Goal: Task Accomplishment & Management: Use online tool/utility

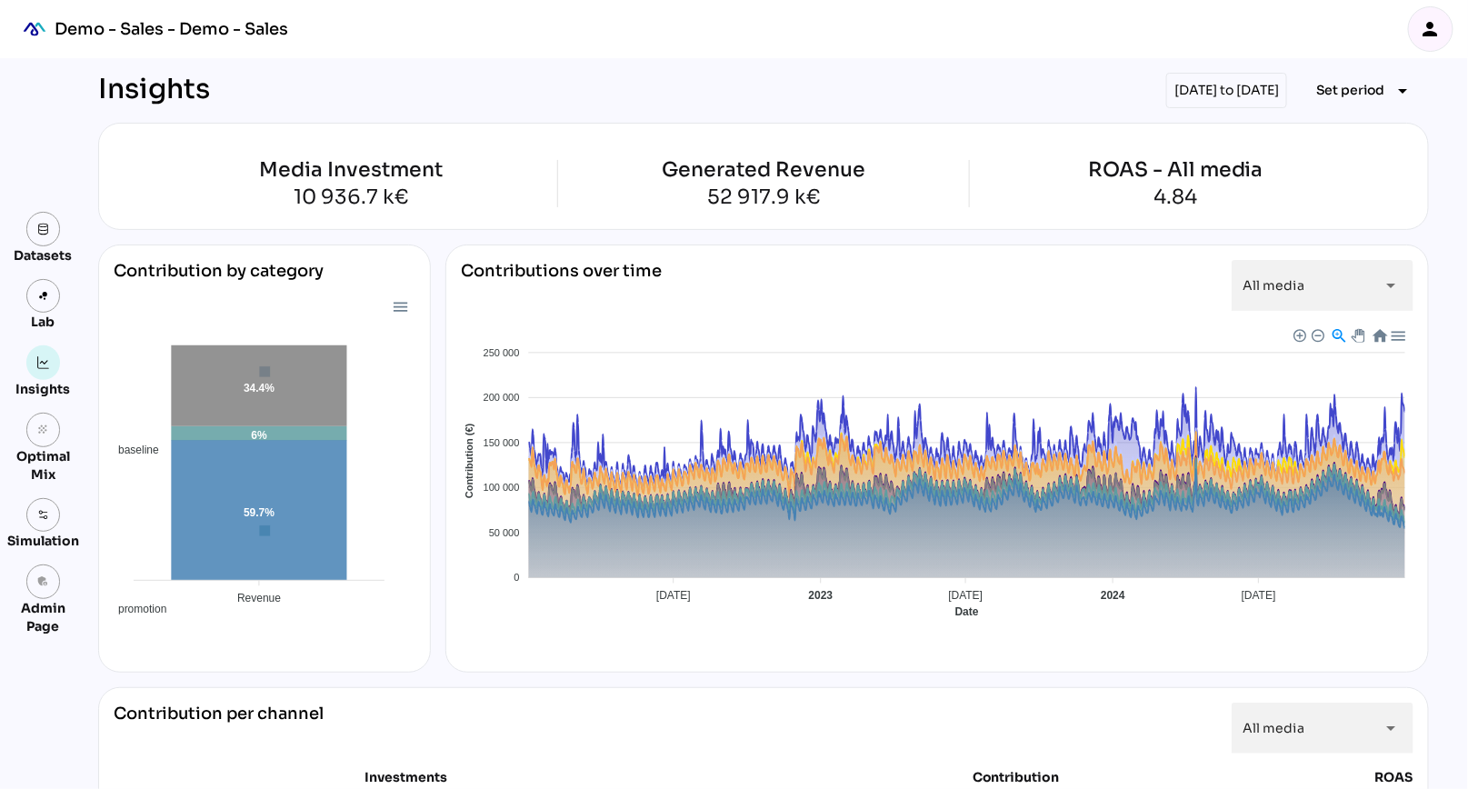
click at [605, 93] on div "Insights [DATE] to [DATE] Set period arrow_drop_down" at bounding box center [763, 90] width 1331 height 35
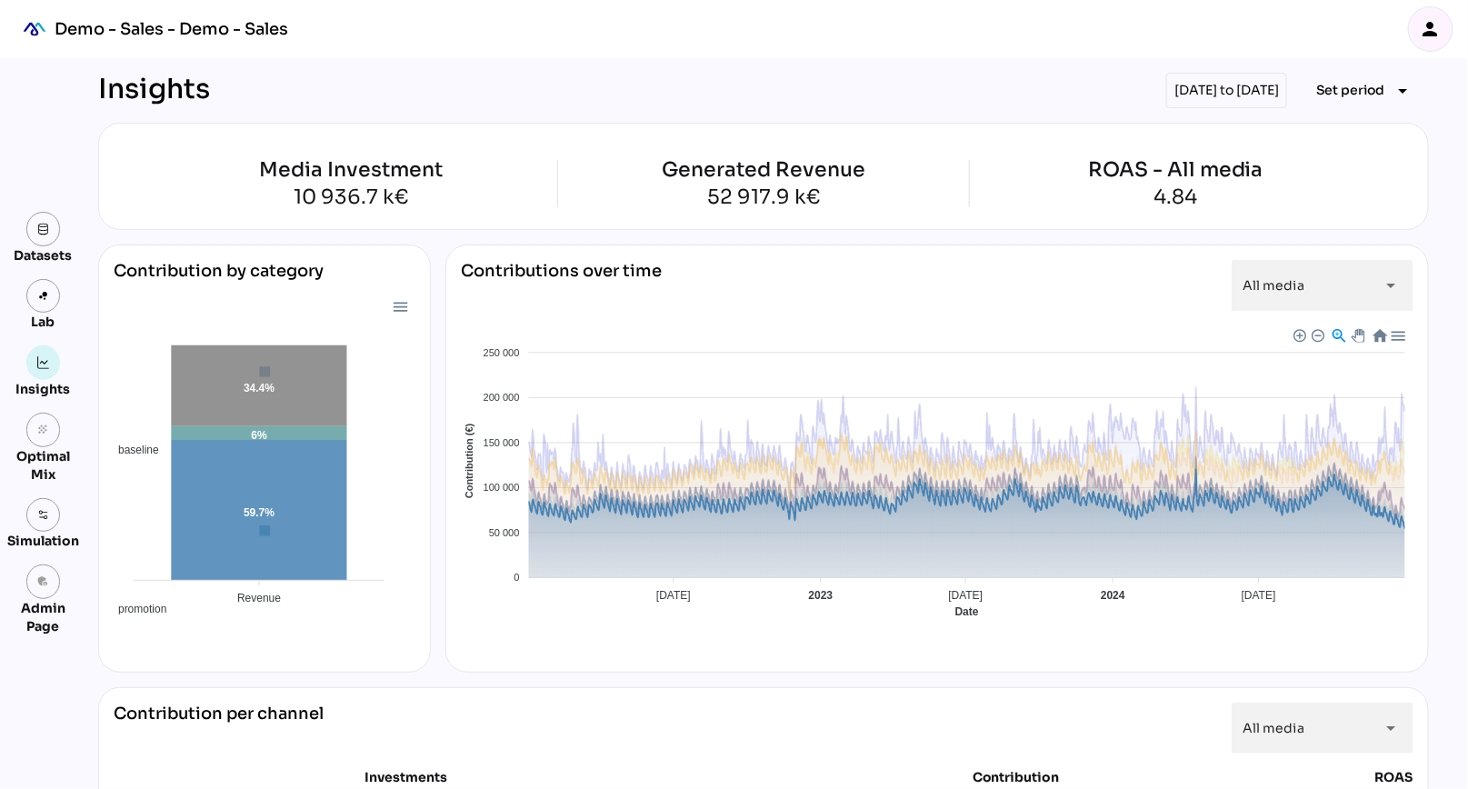
click at [507, 764] on span "Baseline" at bounding box center [479, 770] width 55 height 13
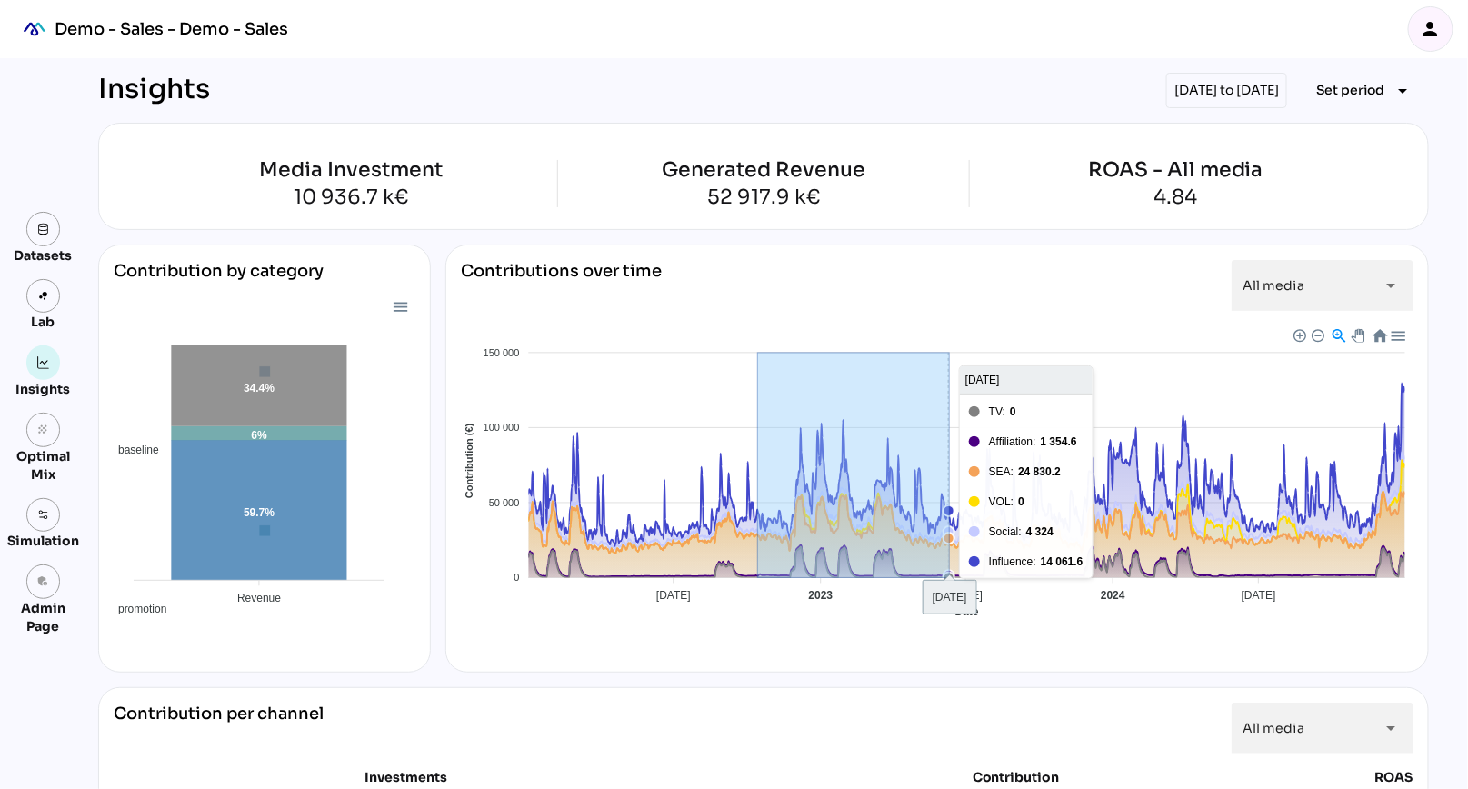
drag, startPoint x: 758, startPoint y: 496, endPoint x: 949, endPoint y: 515, distance: 191.8
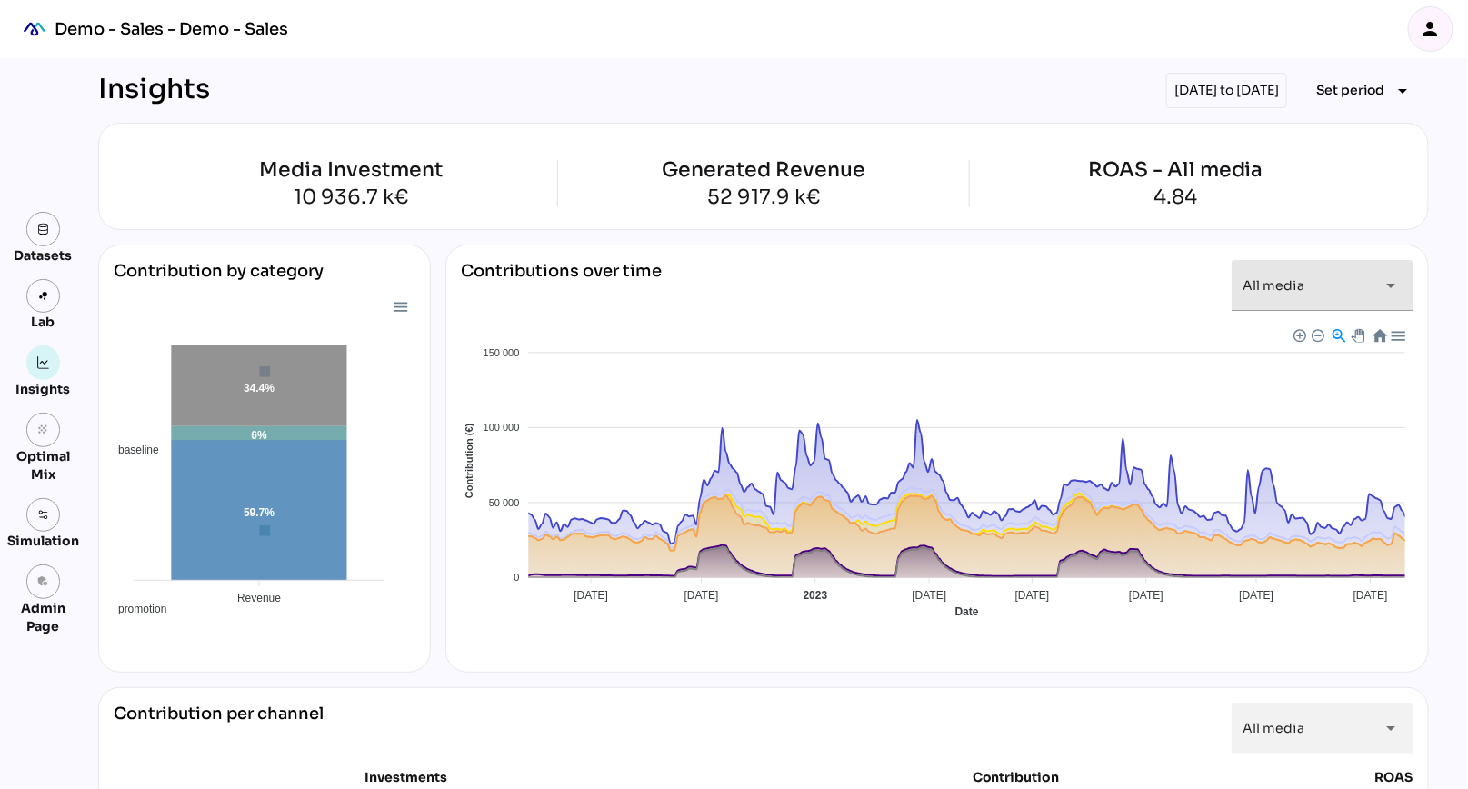
click at [1274, 294] on div "All media *********" at bounding box center [1305, 285] width 127 height 51
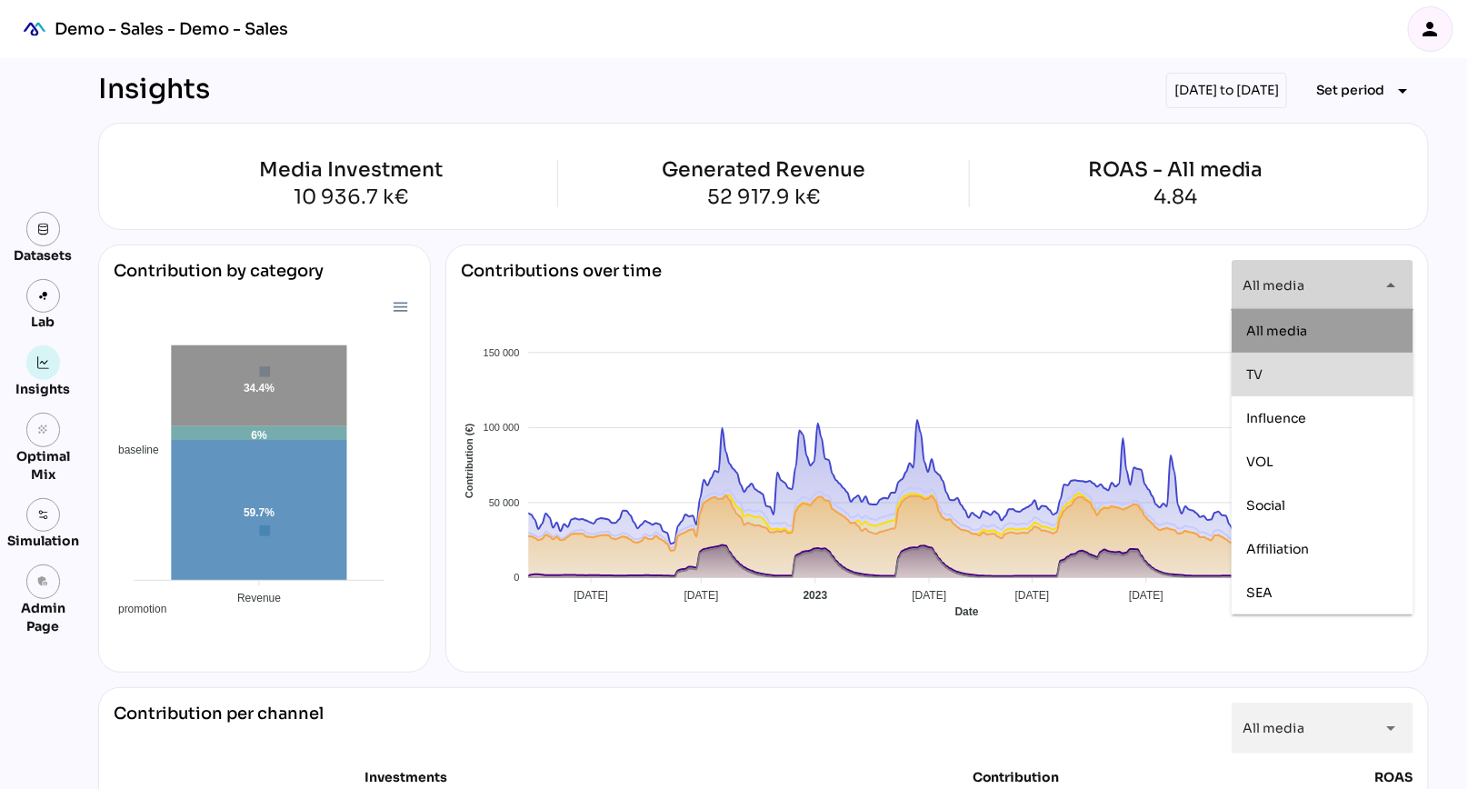
click at [1277, 375] on div "TV" at bounding box center [1322, 373] width 153 height 15
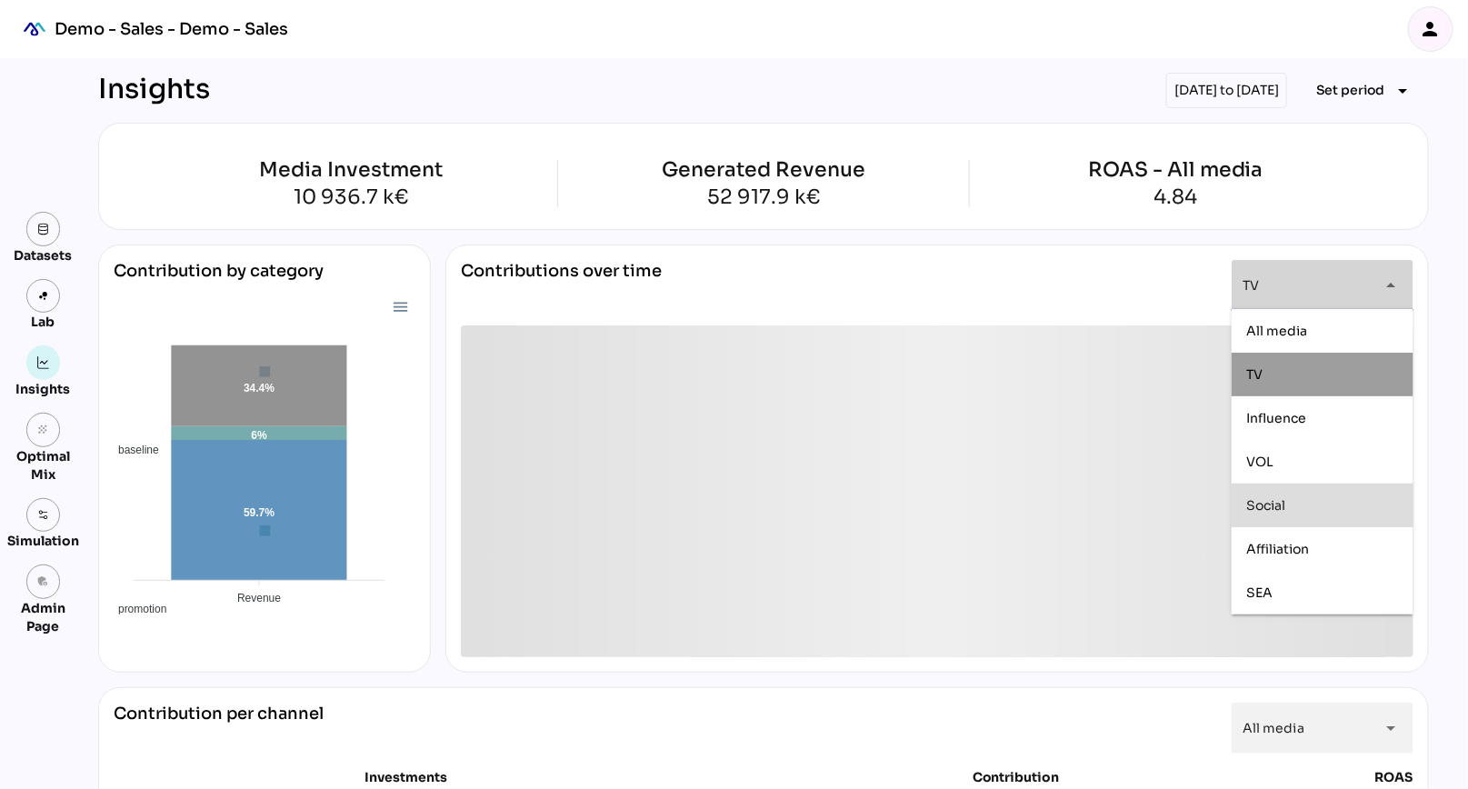
click at [1247, 515] on div "Social" at bounding box center [1322, 505] width 153 height 29
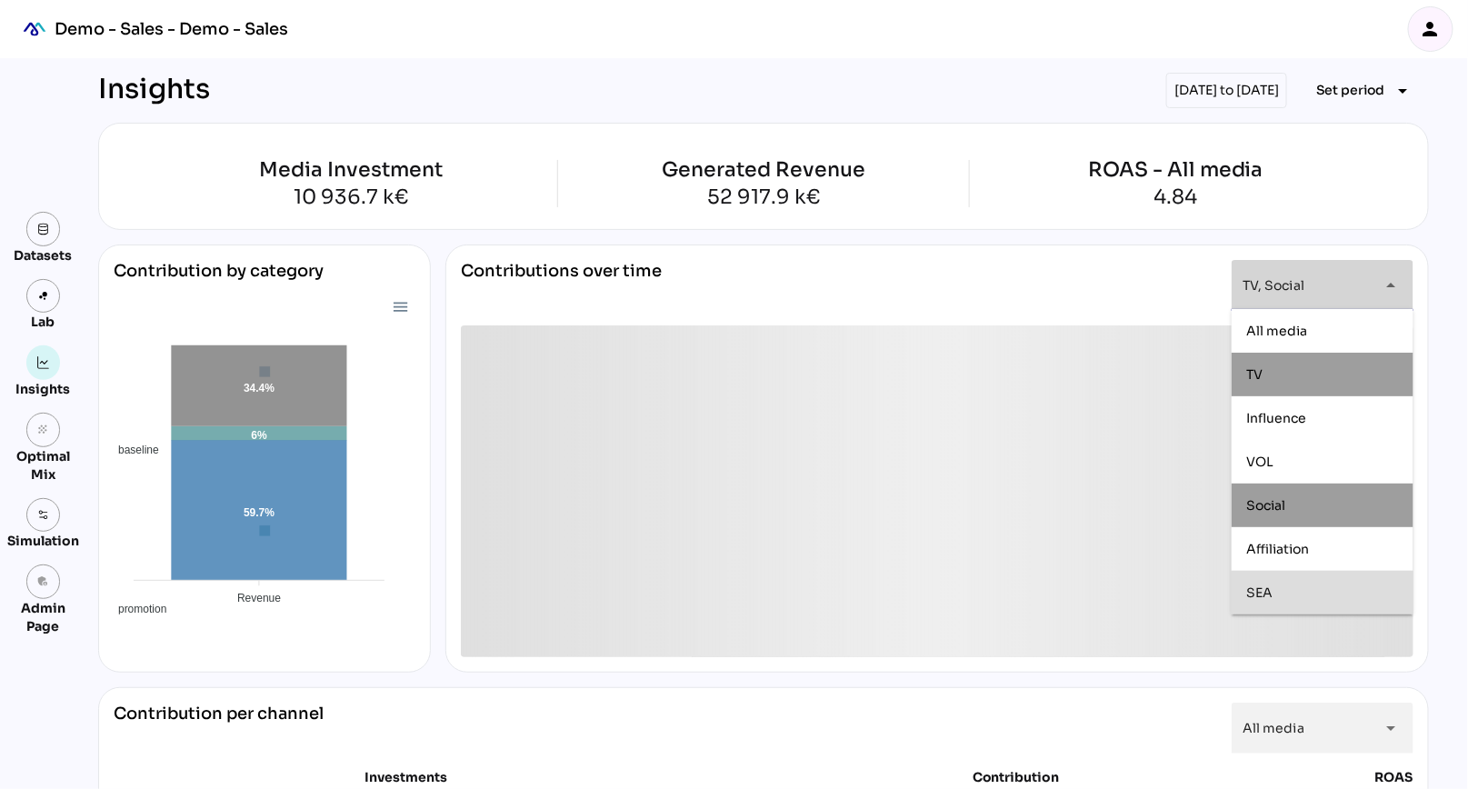
click at [1266, 603] on div "SEA" at bounding box center [1322, 592] width 153 height 29
type input "**********"
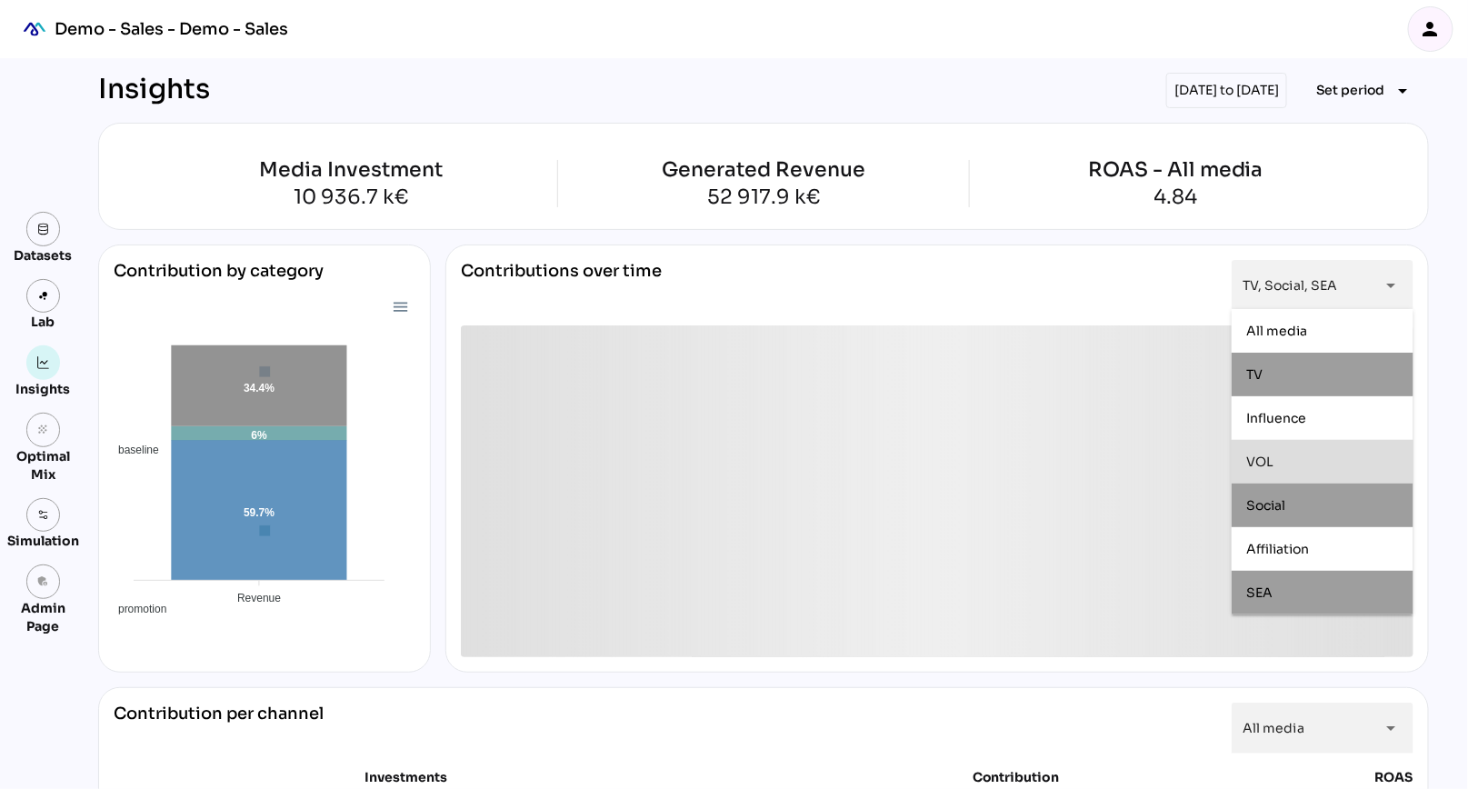
click at [1013, 245] on div "**********" at bounding box center [936, 458] width 983 height 428
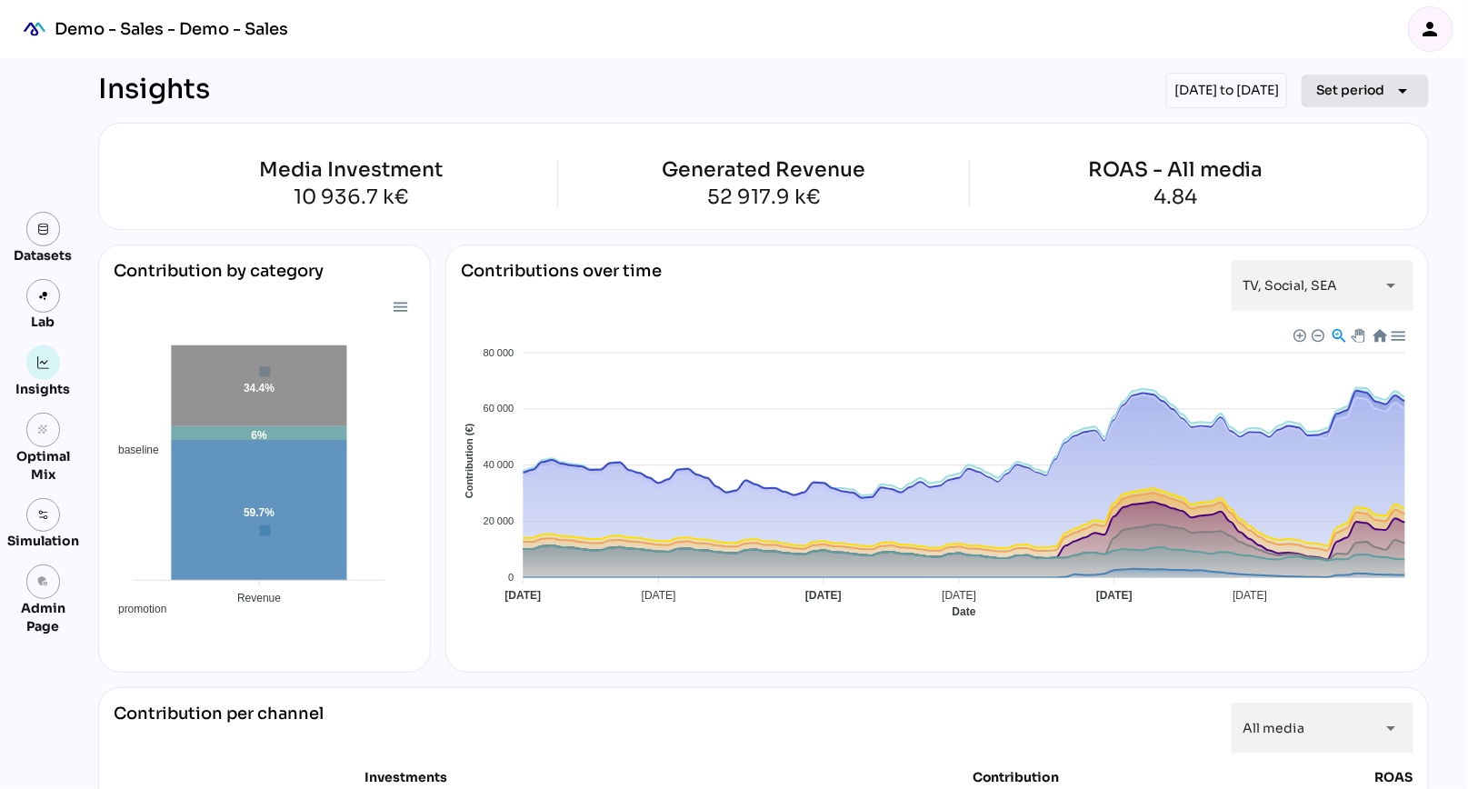
click at [1352, 94] on span "Set period" at bounding box center [1350, 90] width 69 height 22
click at [981, 99] on div "Insights [DATE] to [DATE] Set period arrow_drop_down" at bounding box center [763, 90] width 1331 height 35
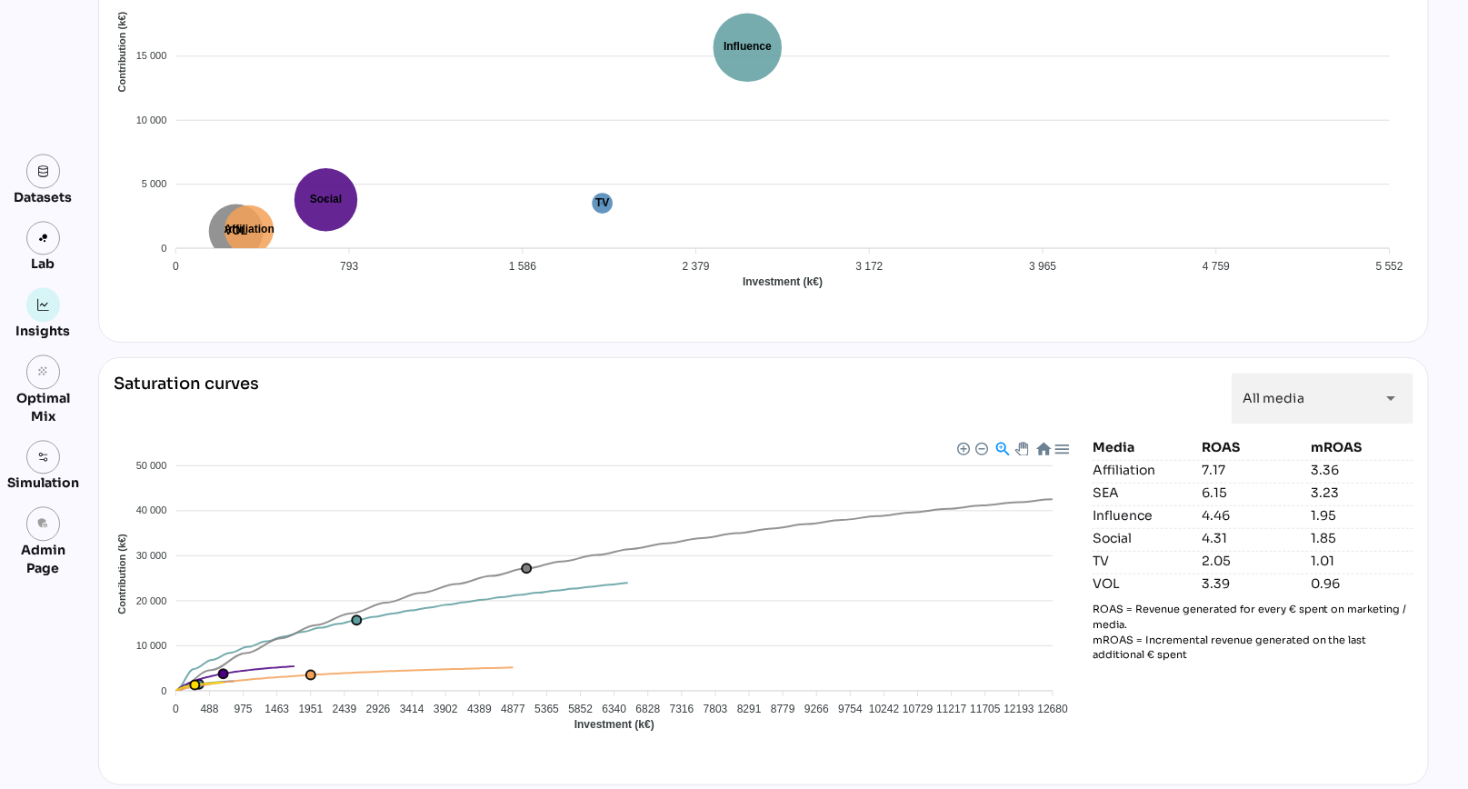
scroll to position [1332, 0]
click at [44, 458] on img at bounding box center [43, 457] width 13 height 13
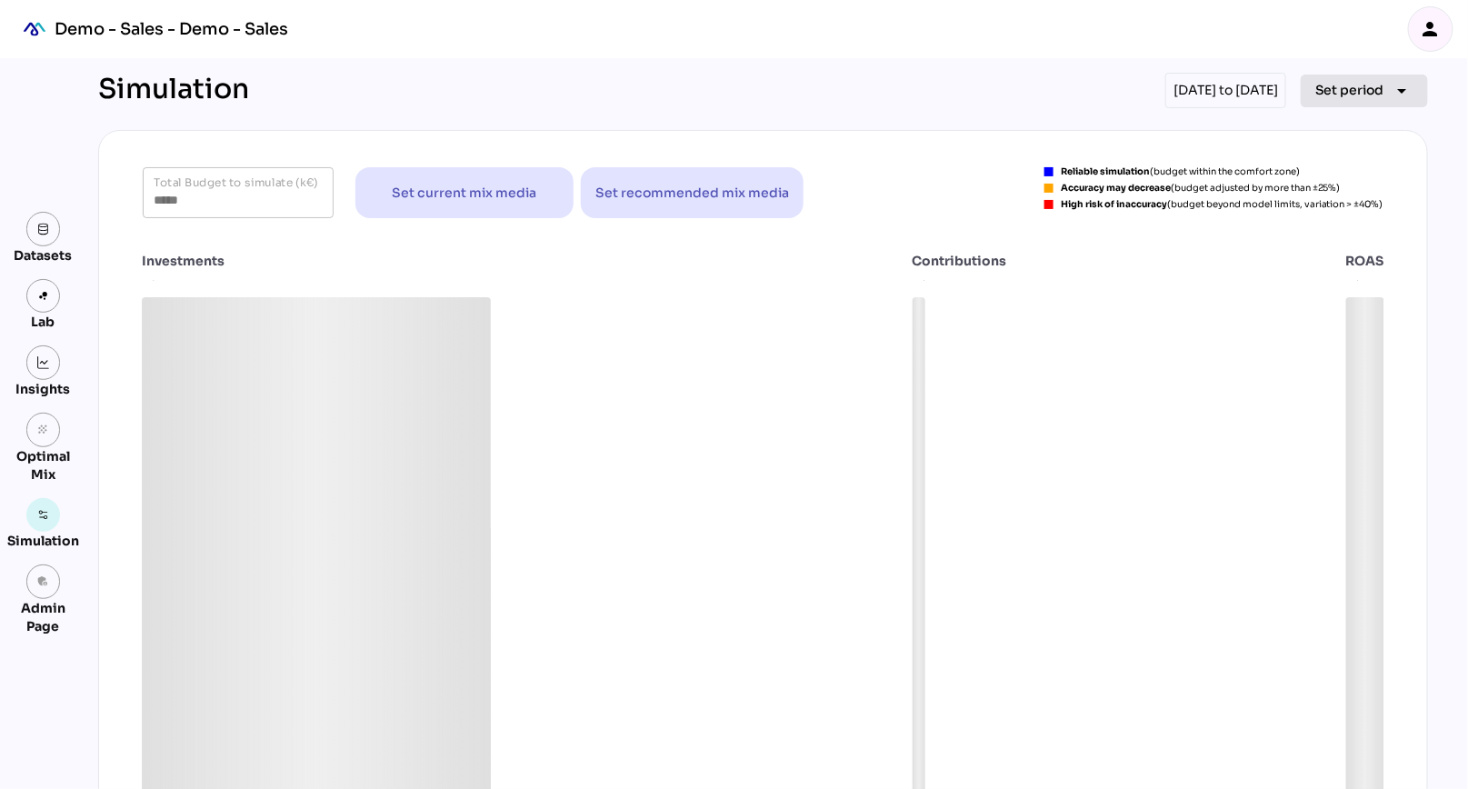
click at [1361, 92] on span "Set period" at bounding box center [1349, 90] width 69 height 22
click at [1326, 177] on div "Year" at bounding box center [1337, 172] width 85 height 15
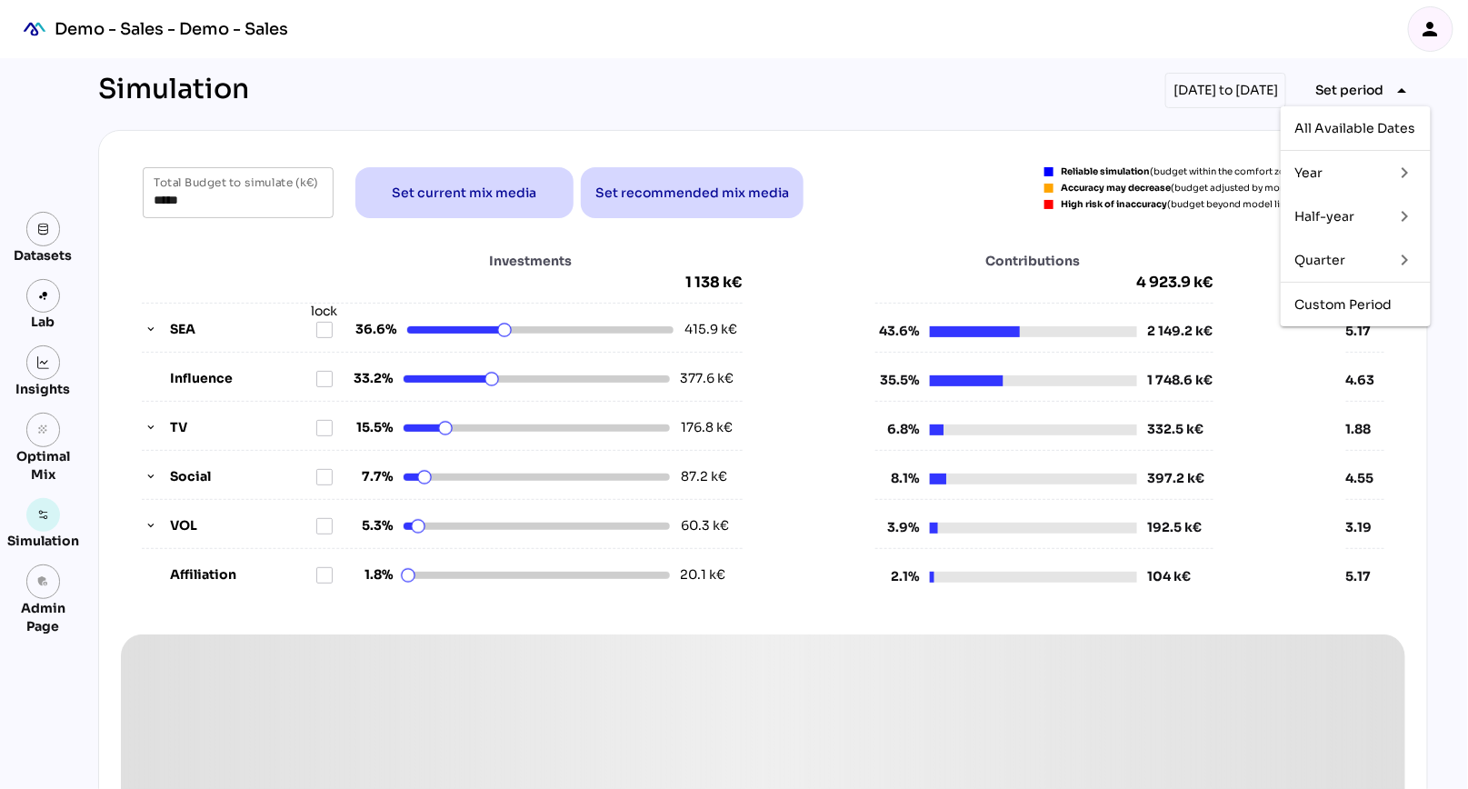
click at [1323, 207] on div "Half-year" at bounding box center [1337, 216] width 85 height 29
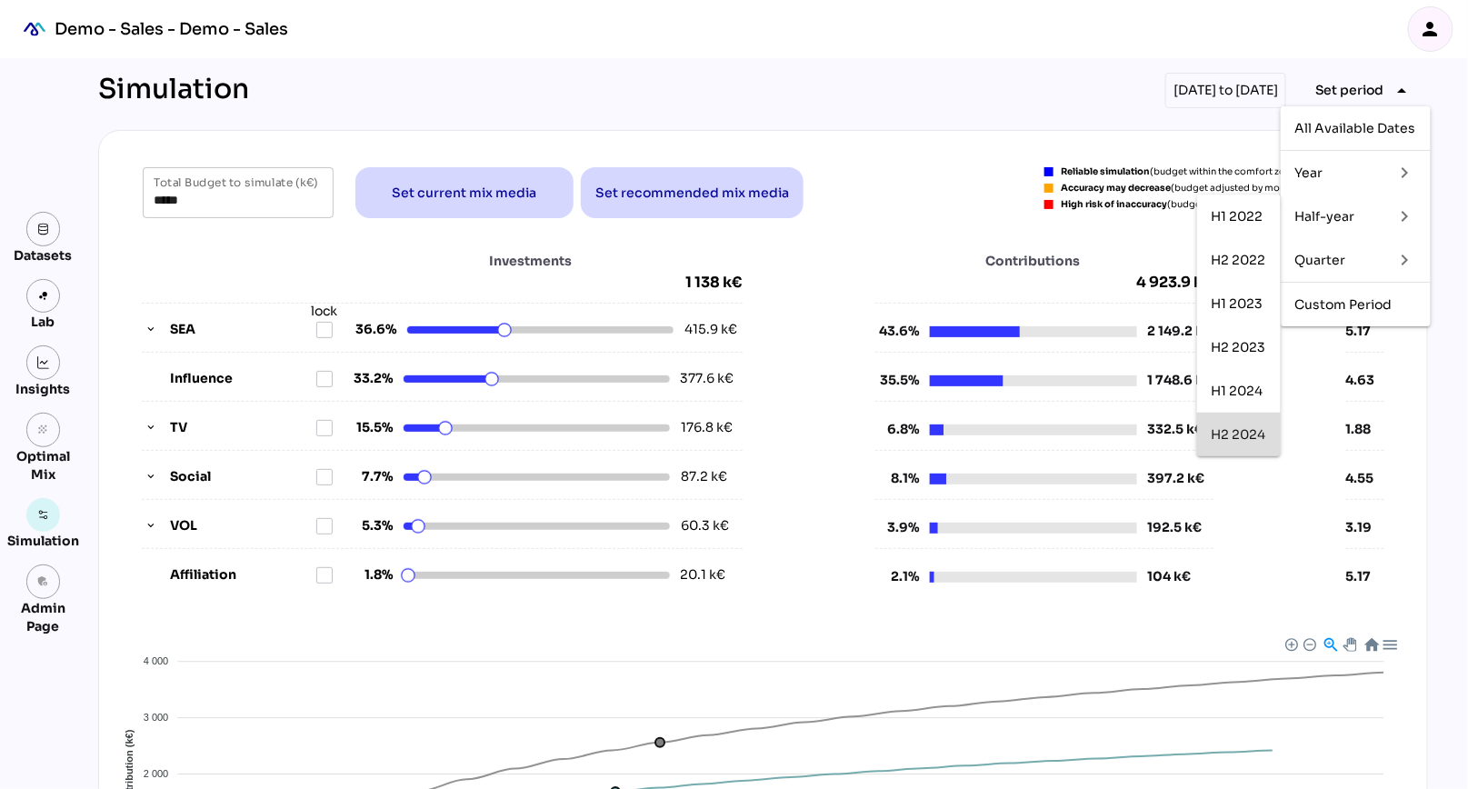
click at [1235, 446] on div "H2 2024" at bounding box center [1239, 434] width 55 height 29
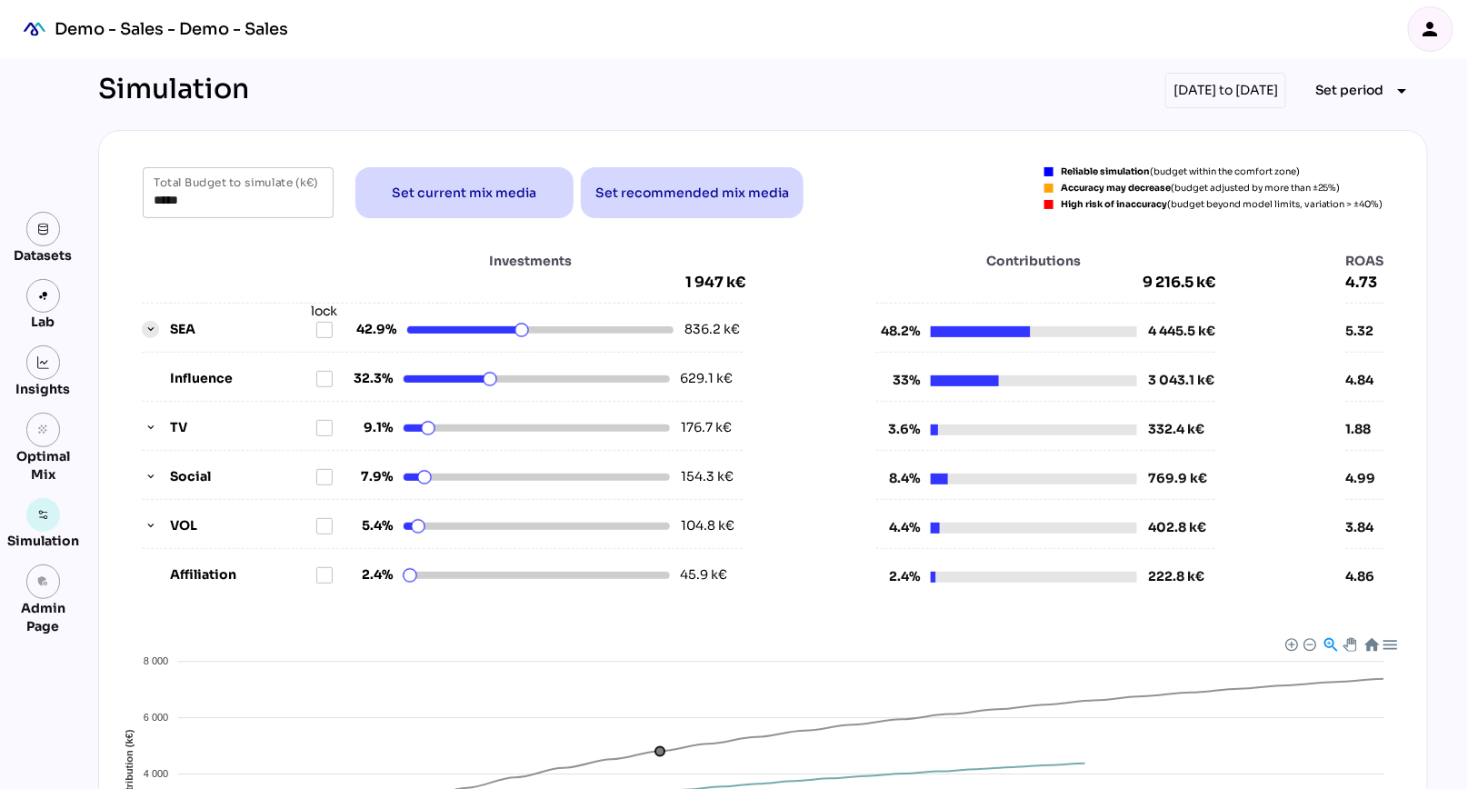
click at [147, 324] on icon "button" at bounding box center [151, 330] width 13 height 13
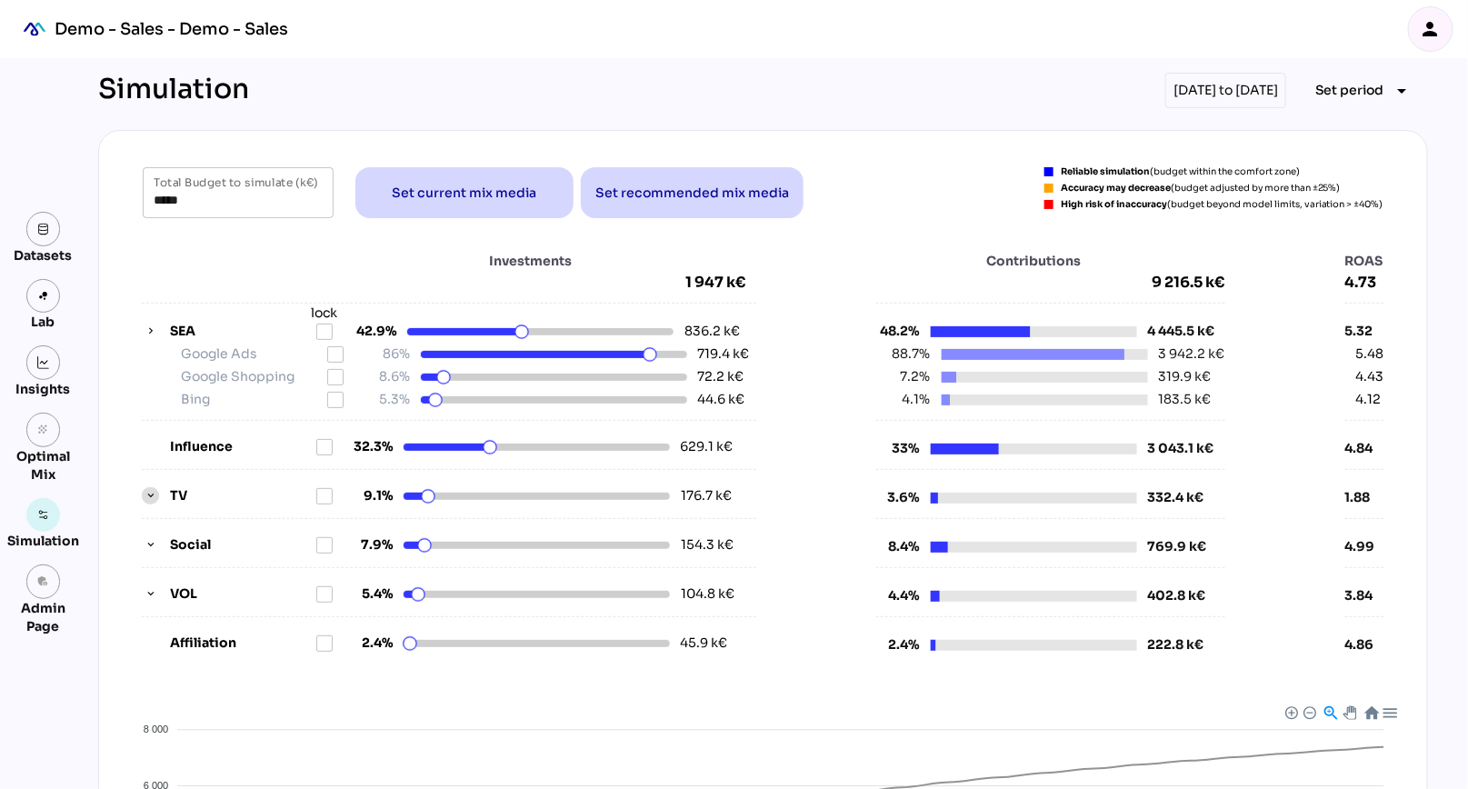
click at [153, 493] on icon "button" at bounding box center [151, 496] width 13 height 13
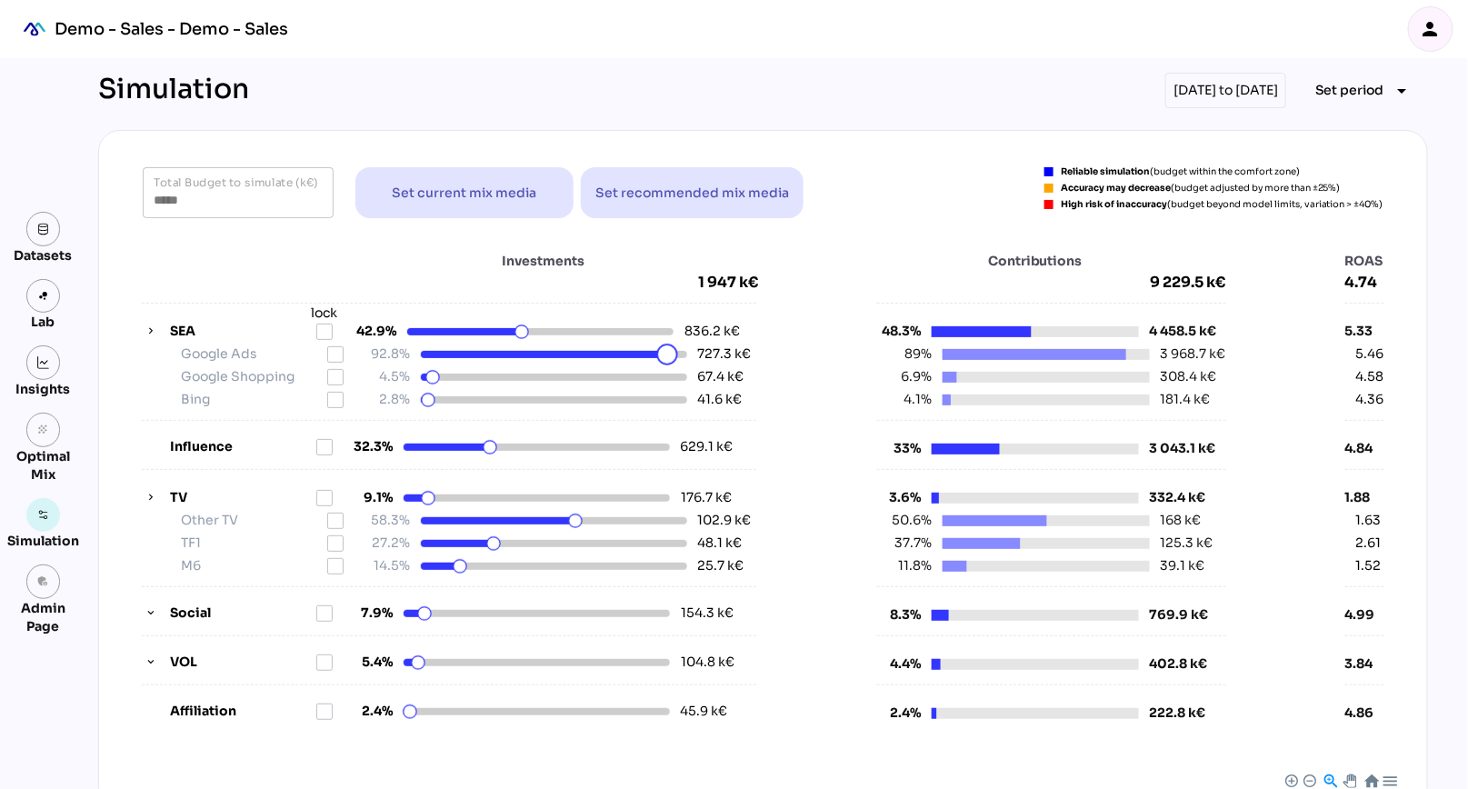
drag, startPoint x: 652, startPoint y: 357, endPoint x: 664, endPoint y: 355, distance: 12.0
click at [664, 355] on html "Demo - Sales - Demo - Sales person Datasets Lab Insights grain Optimal Mix Simu…" at bounding box center [734, 663] width 1468 height 1326
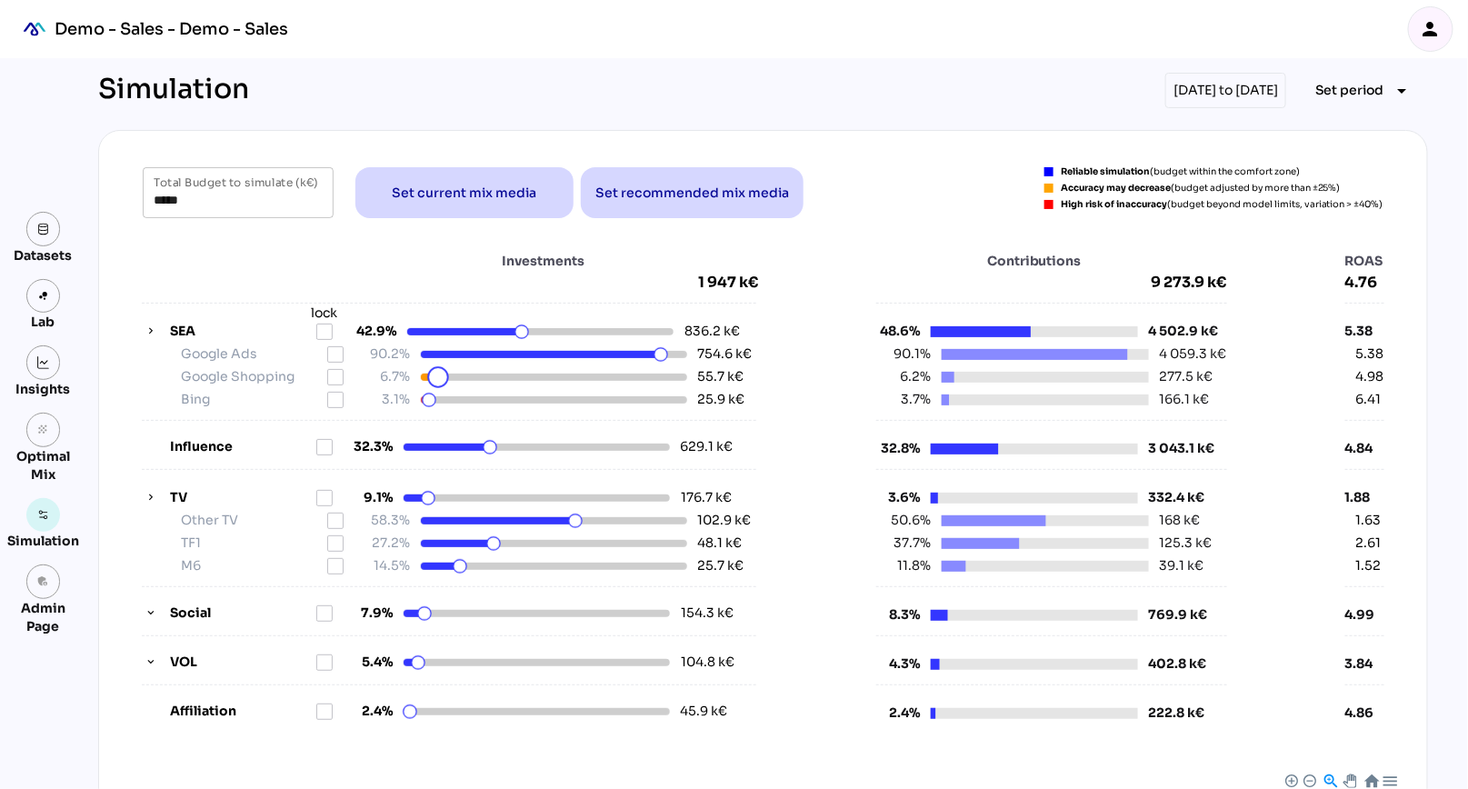
click at [438, 379] on div at bounding box center [438, 377] width 22 height 22
click at [335, 373] on icon at bounding box center [335, 377] width 15 height 15
click at [337, 354] on icon at bounding box center [335, 354] width 15 height 15
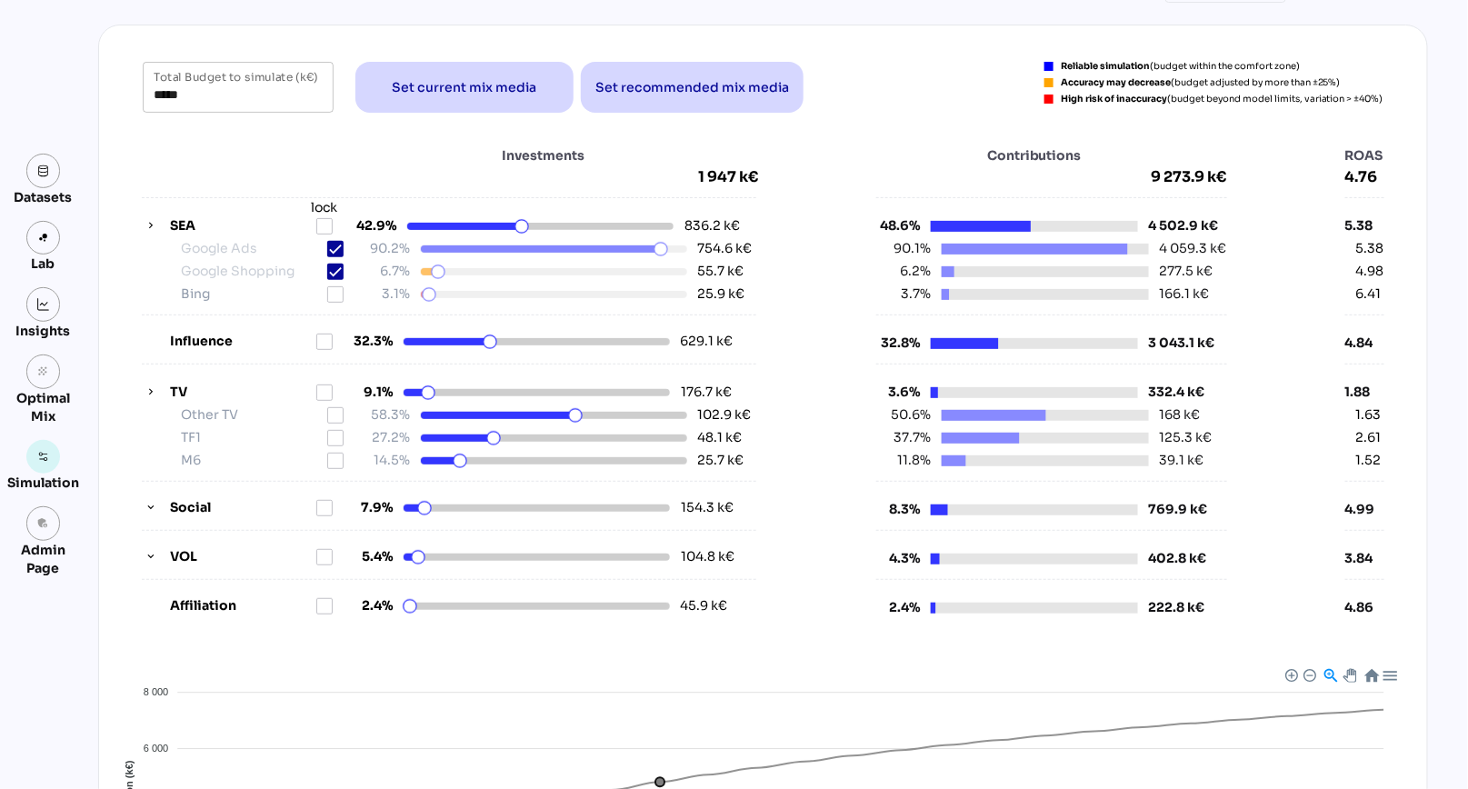
scroll to position [109, 0]
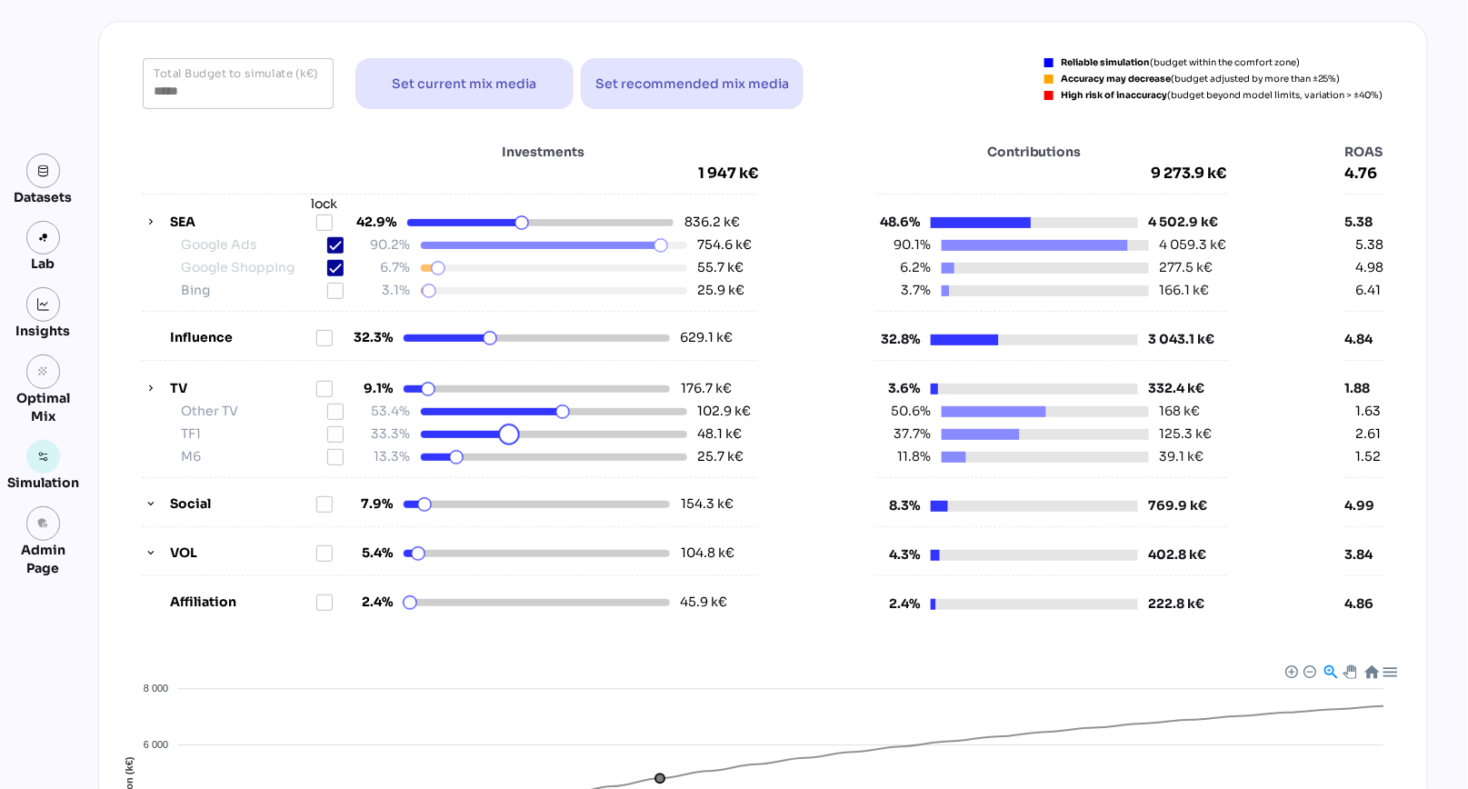
drag, startPoint x: 495, startPoint y: 432, endPoint x: 509, endPoint y: 432, distance: 13.6
click at [509, 432] on html "Demo - Sales - Demo - Sales person Datasets Lab Insights grain Optimal Mix Simu…" at bounding box center [734, 554] width 1468 height 1326
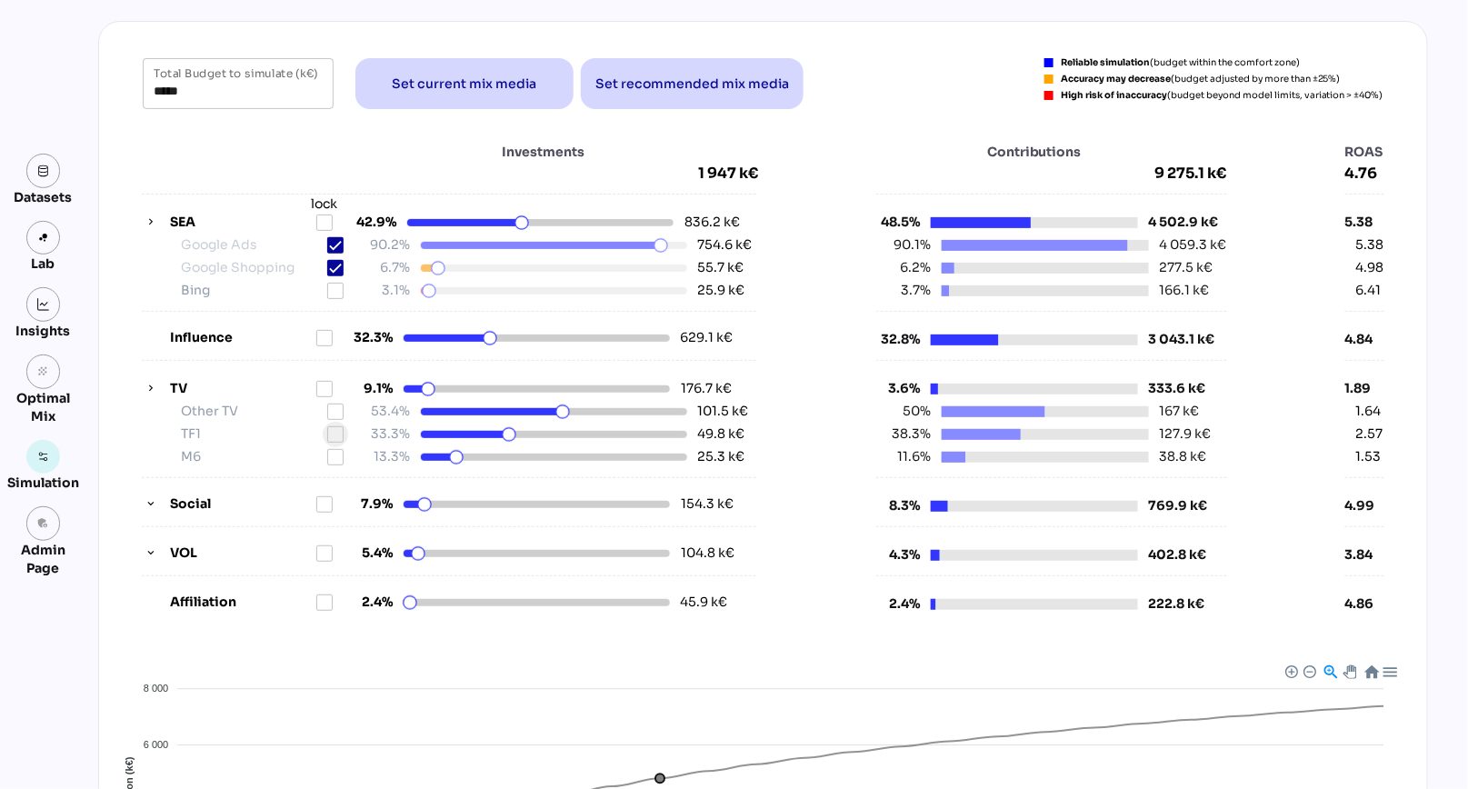
click at [339, 426] on div at bounding box center [335, 434] width 16 height 16
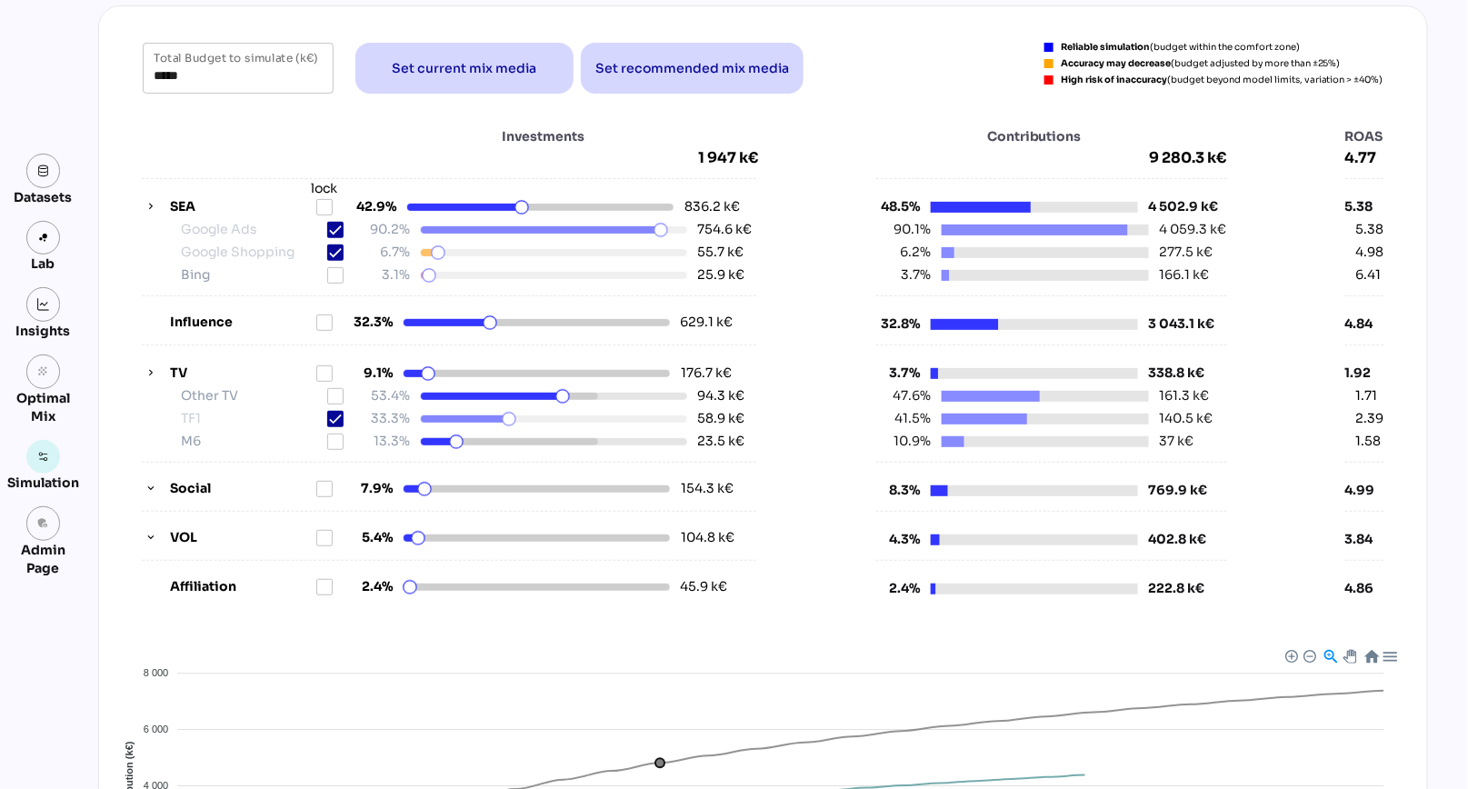
scroll to position [124, 0]
click at [152, 533] on icon "button" at bounding box center [151, 539] width 13 height 13
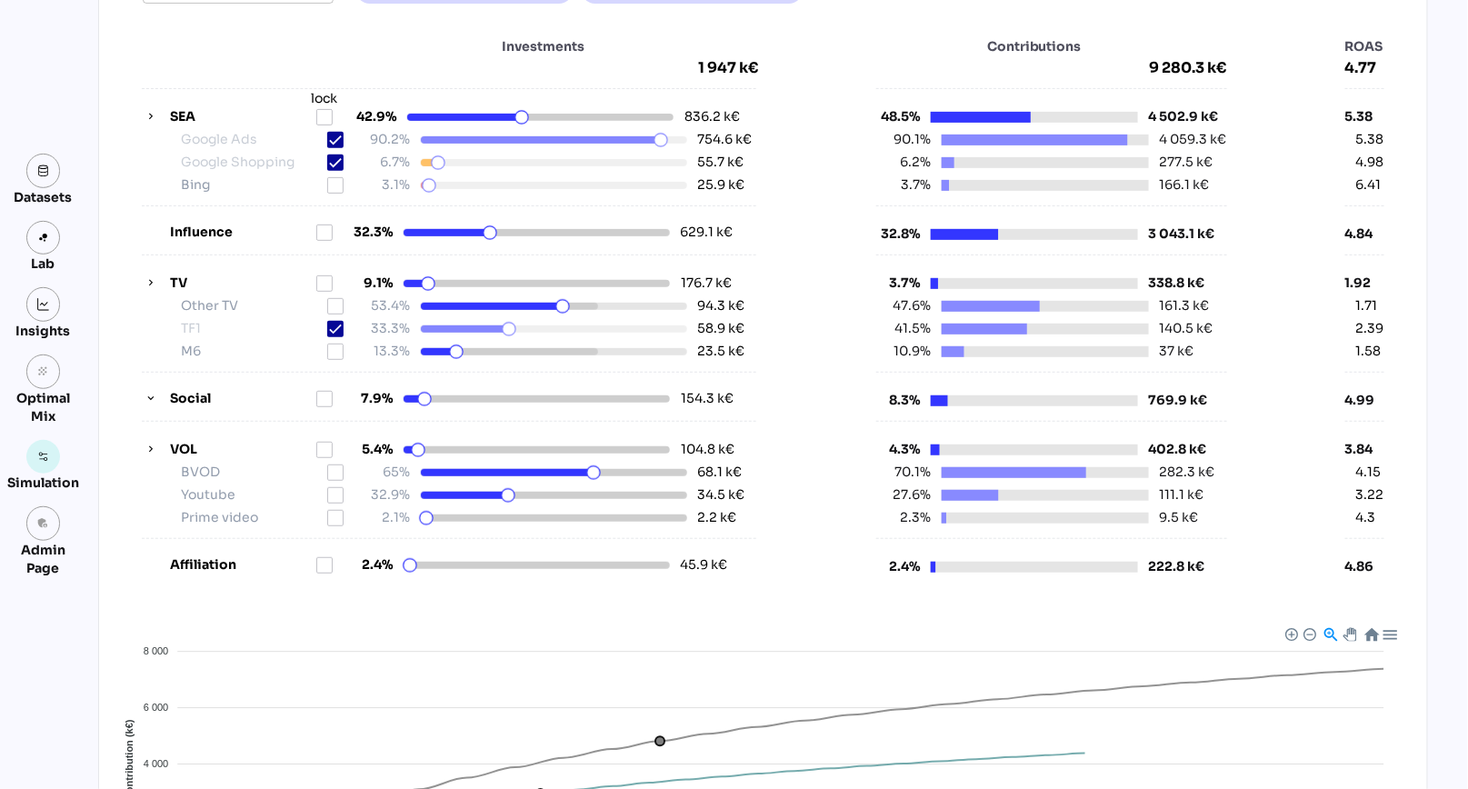
scroll to position [219, 0]
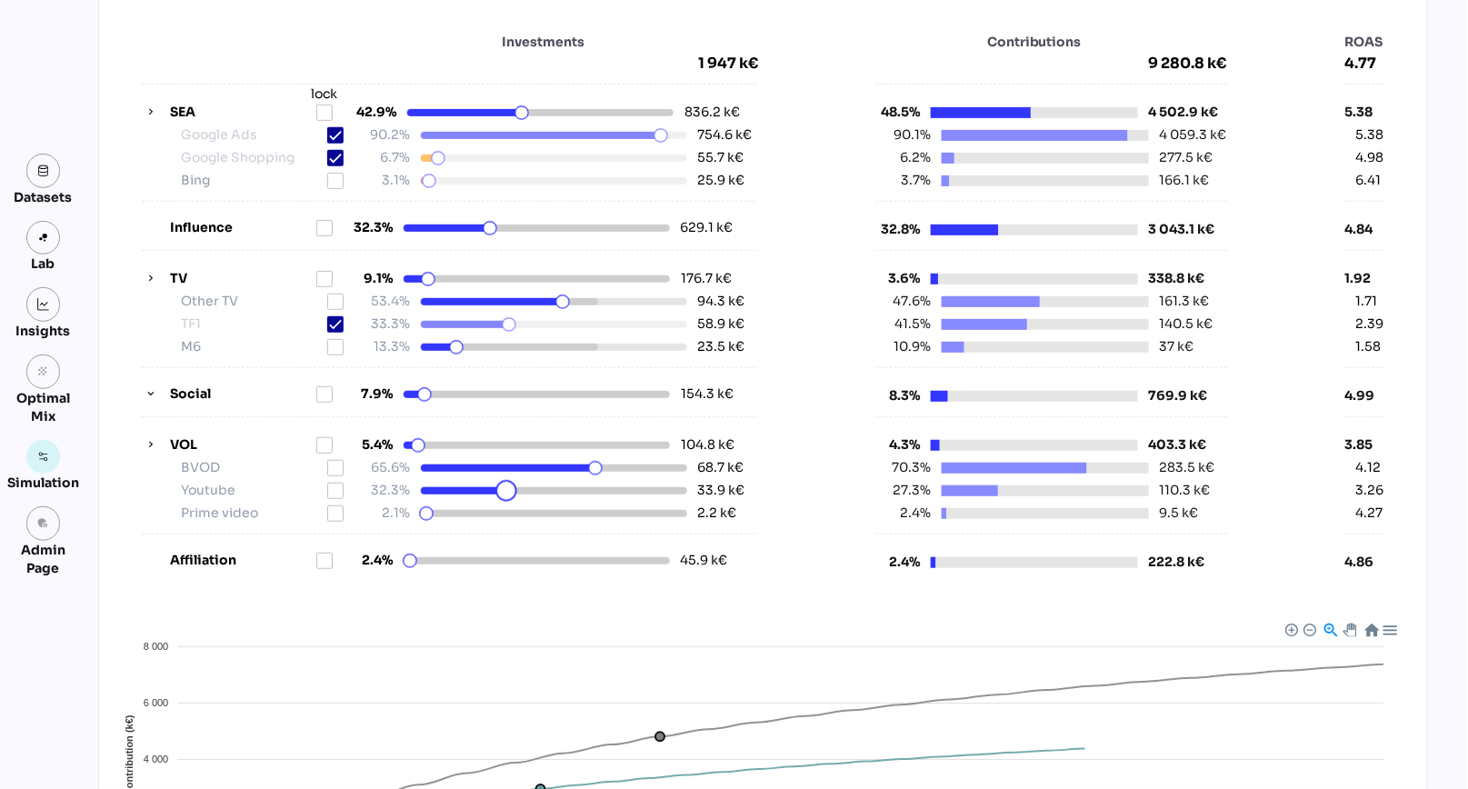
click at [506, 484] on div at bounding box center [506, 491] width 22 height 22
drag, startPoint x: 506, startPoint y: 484, endPoint x: 526, endPoint y: 484, distance: 20.0
click at [527, 484] on html "Demo - Sales - Demo - Sales person Datasets Lab Insights grain Optimal Mix Simu…" at bounding box center [734, 478] width 1468 height 1394
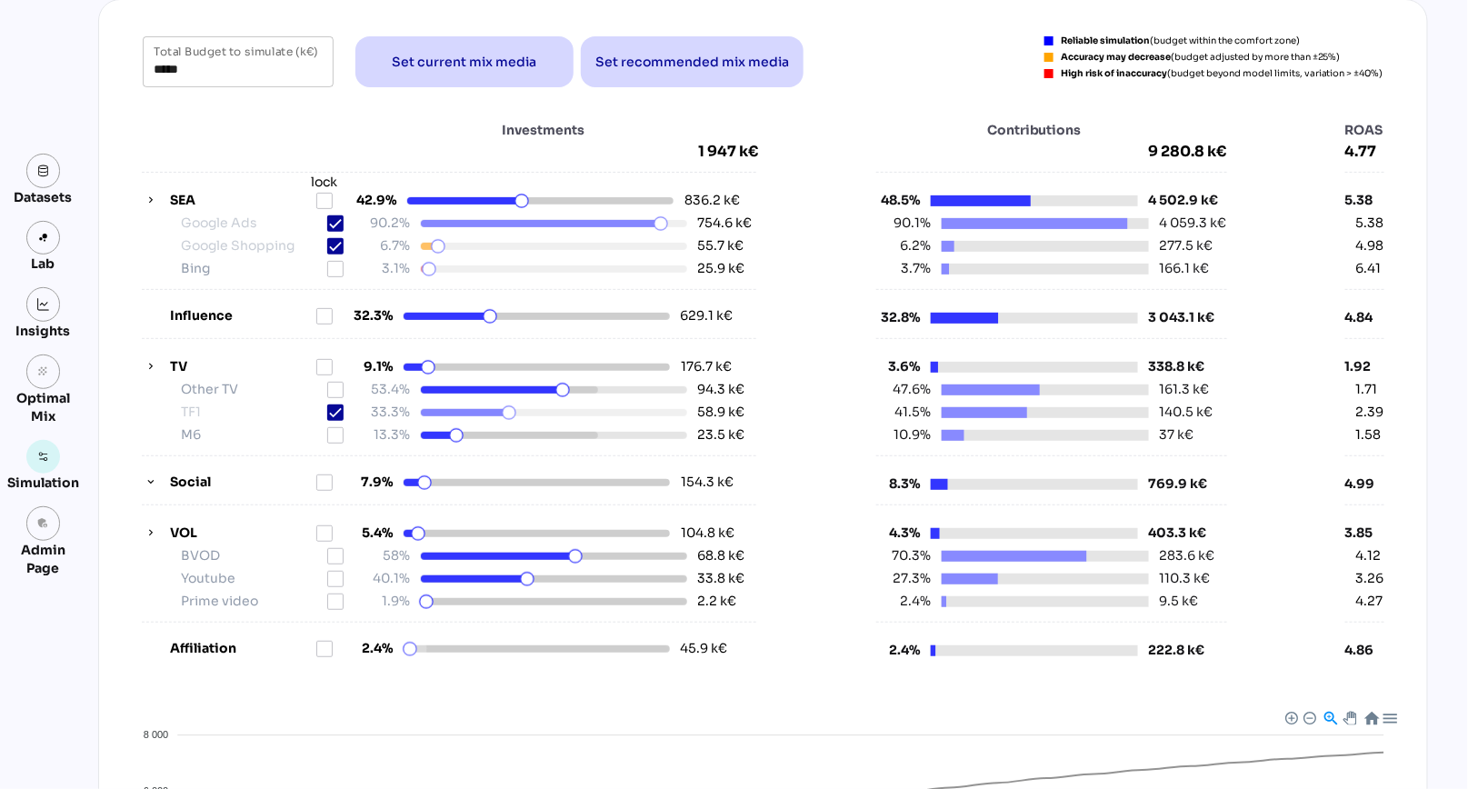
scroll to position [121, 0]
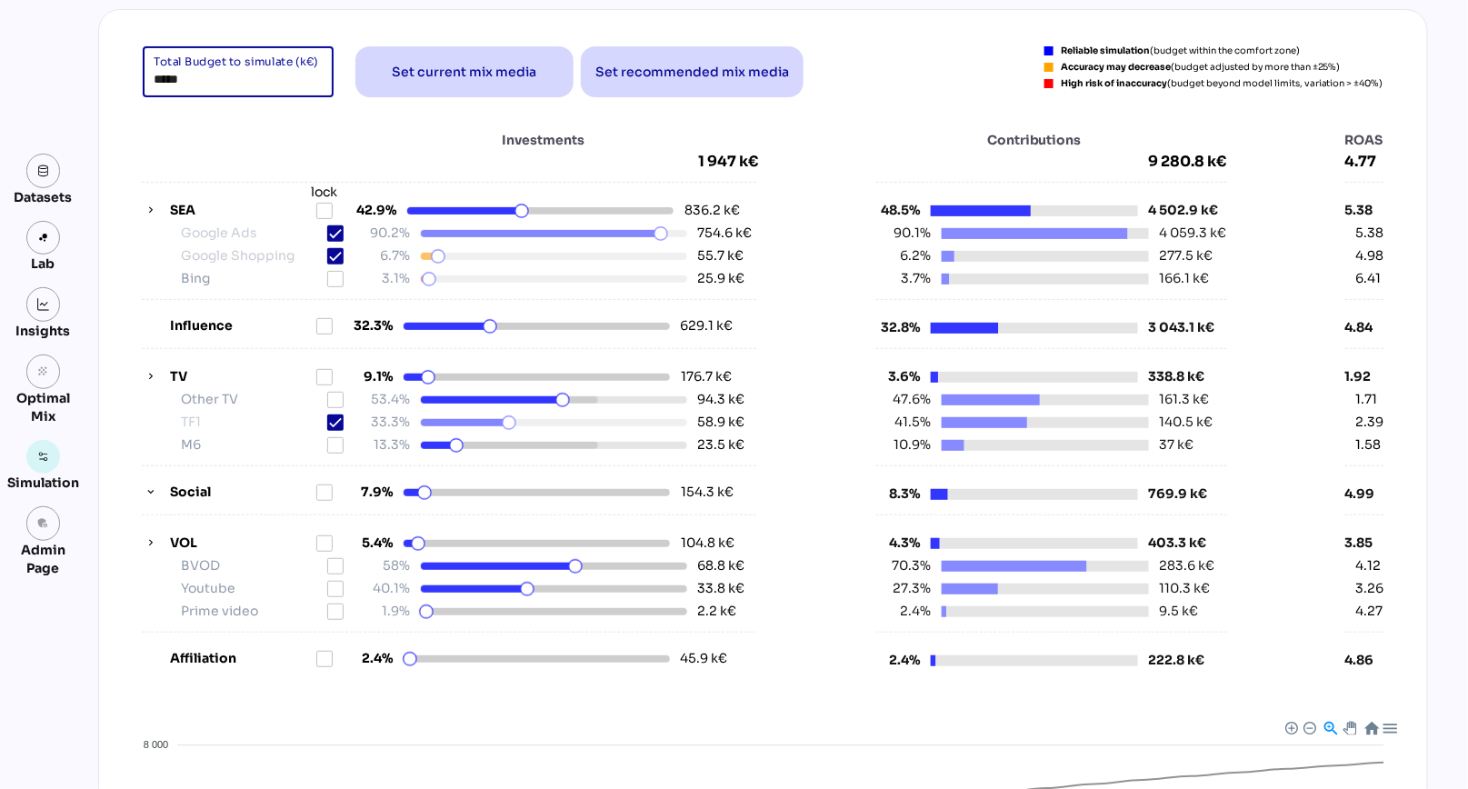
drag, startPoint x: 213, startPoint y: 78, endPoint x: 139, endPoint y: 56, distance: 76.8
click at [139, 56] on div "***** Total Budget to simulate (k€) Set current mix media Set recommended mix m…" at bounding box center [763, 71] width 1284 height 51
type input "*****"
click at [201, 166] on div "Investments 1 947 k€" at bounding box center [450, 151] width 616 height 40
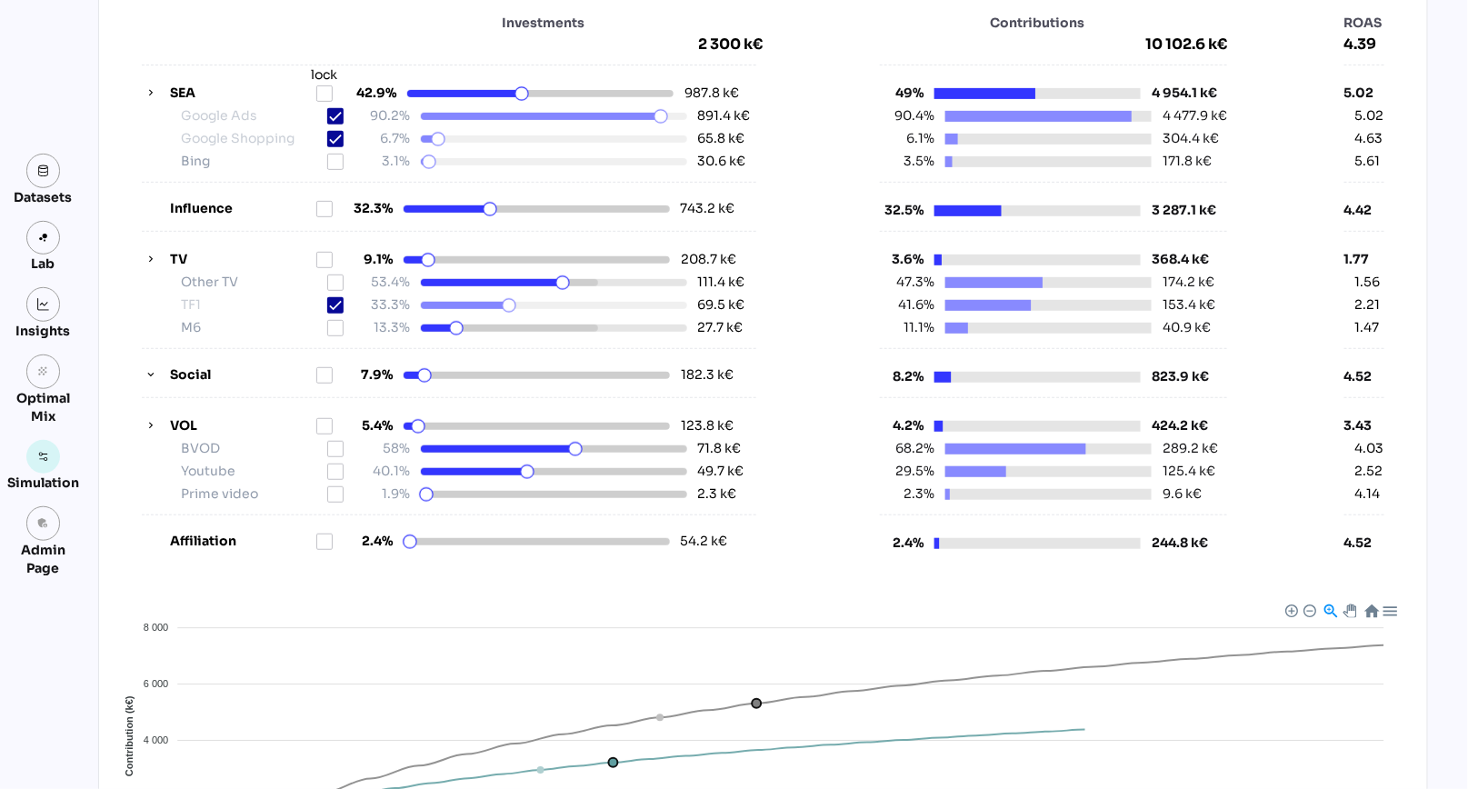
scroll to position [0, 0]
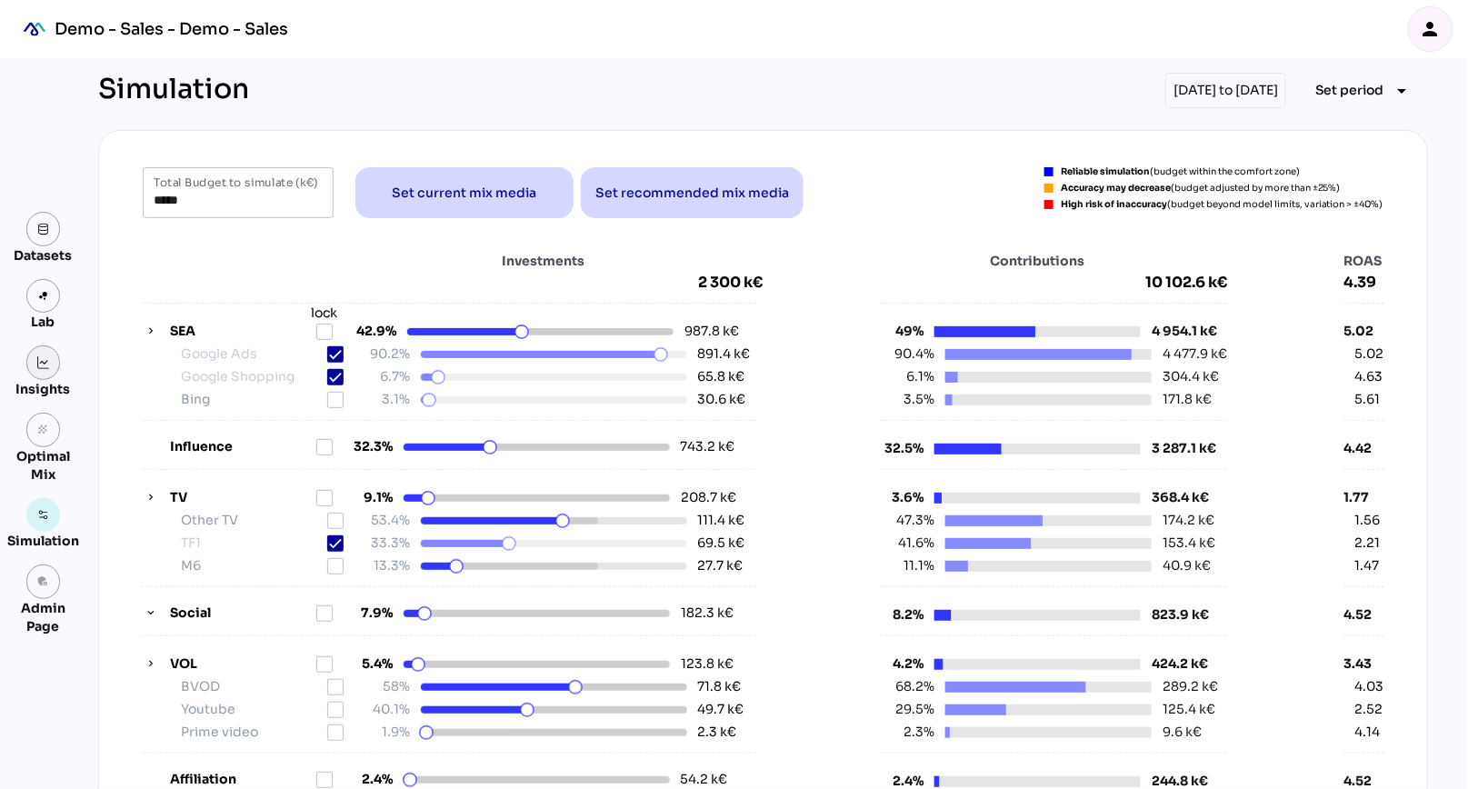
click at [46, 371] on link at bounding box center [43, 362] width 35 height 35
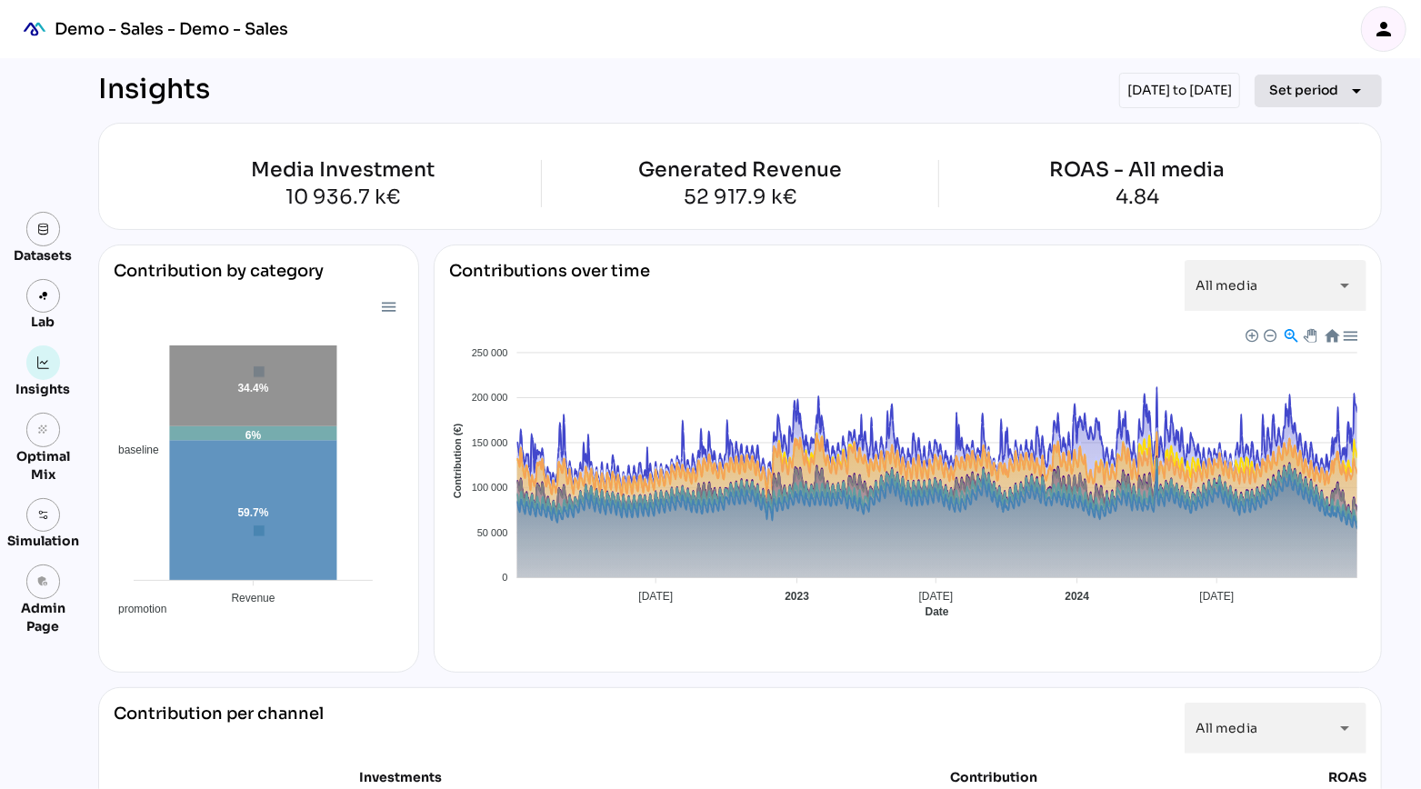
click at [1342, 87] on span "Set period arrow_drop_down" at bounding box center [1318, 90] width 98 height 25
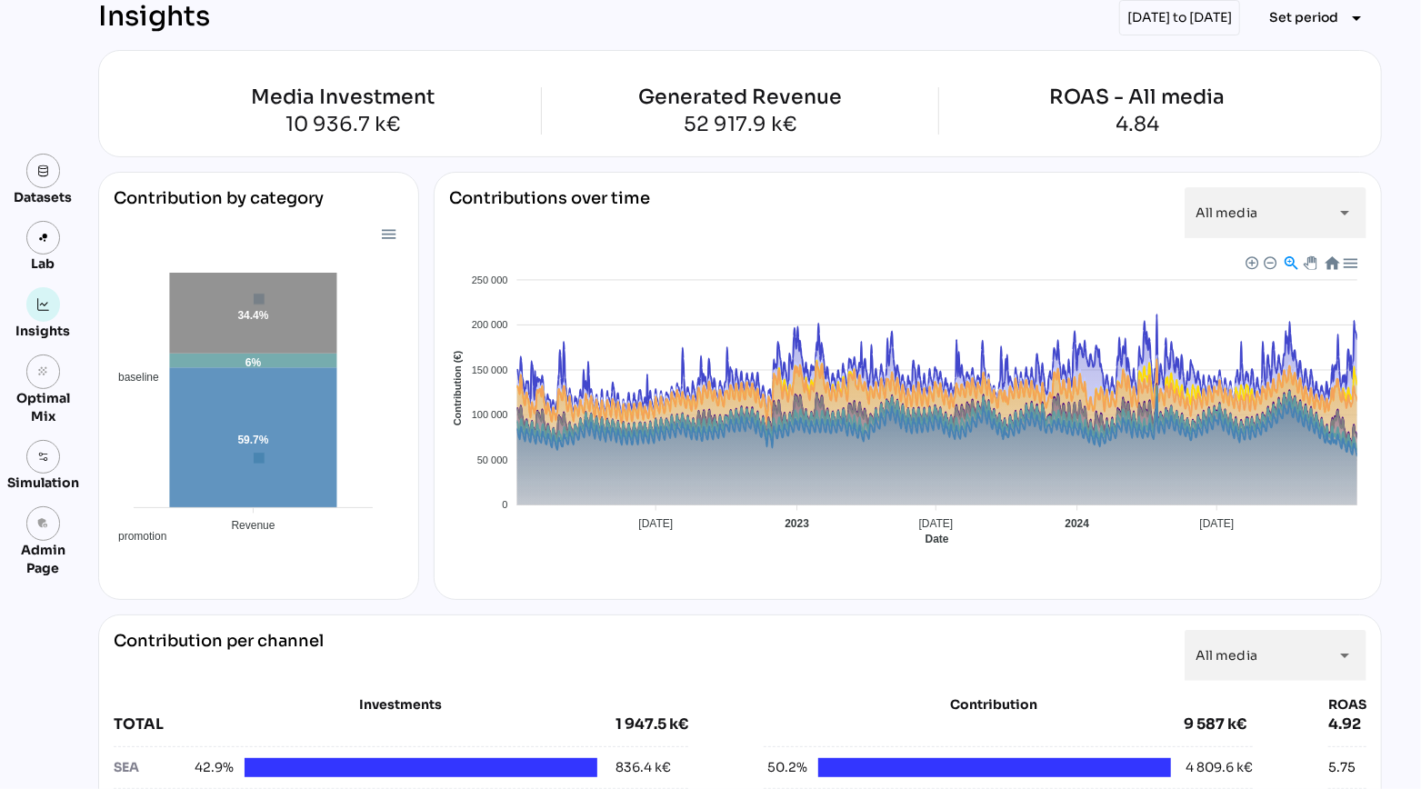
scroll to position [96, 0]
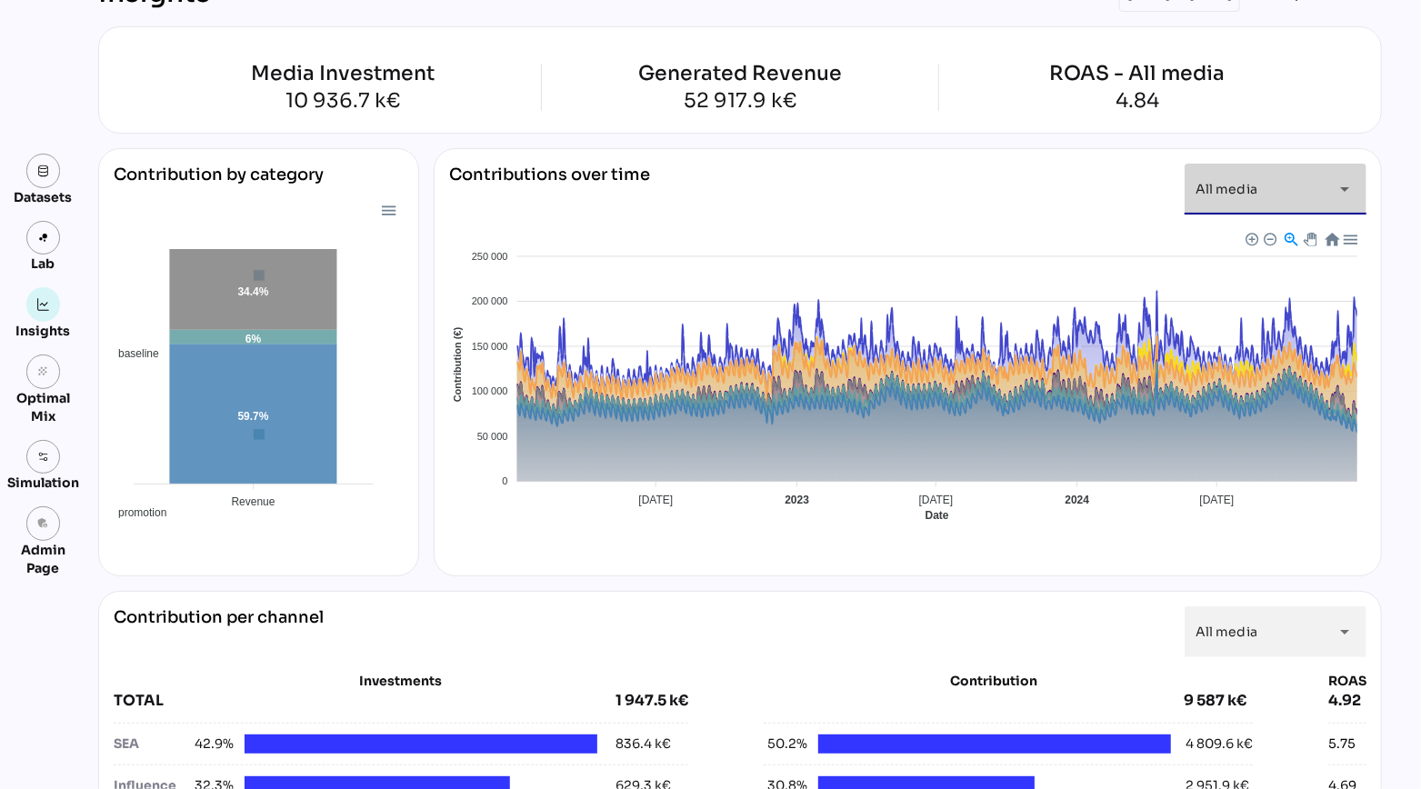
click at [1281, 198] on div "All media *********" at bounding box center [1258, 189] width 127 height 51
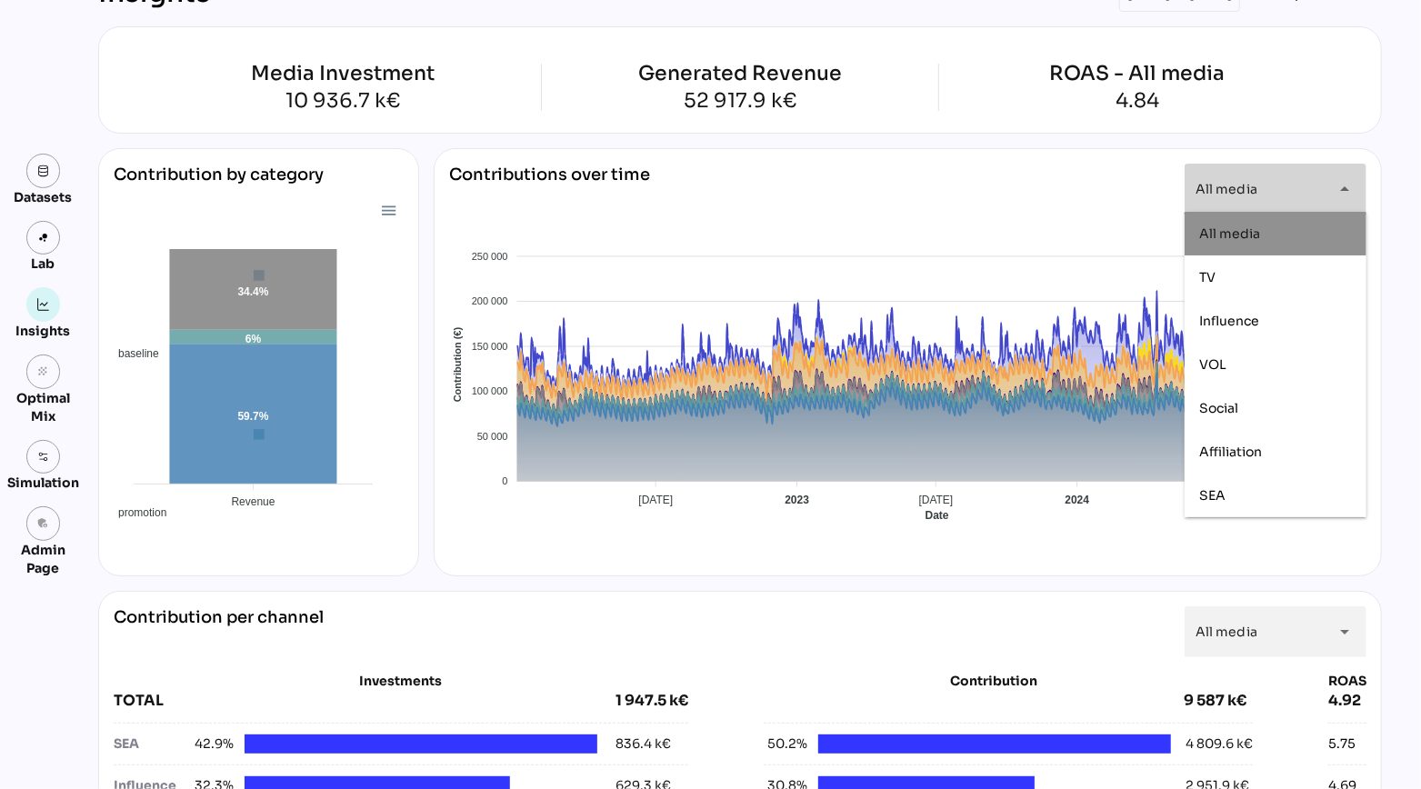
click at [1281, 198] on div "All media *********" at bounding box center [1258, 189] width 127 height 51
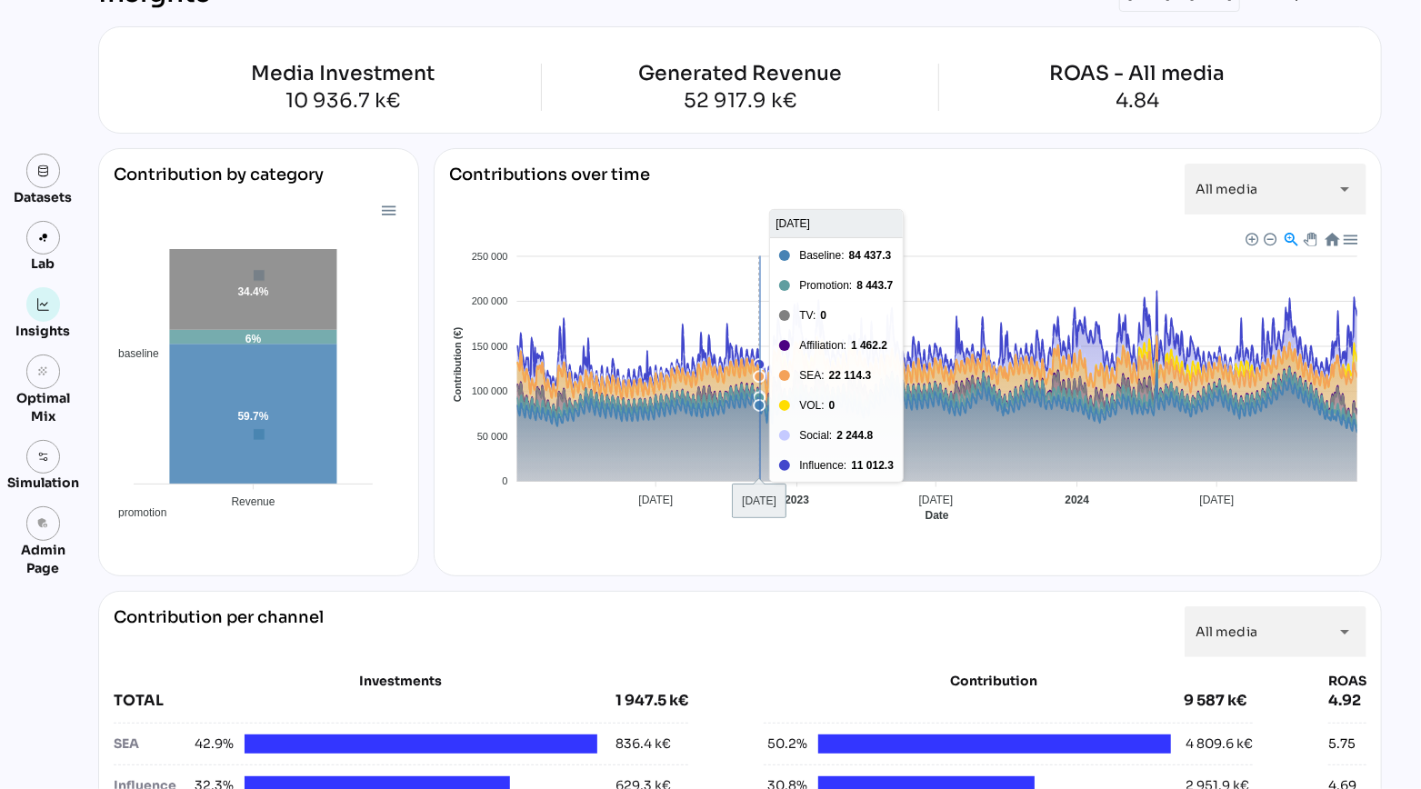
scroll to position [0, 0]
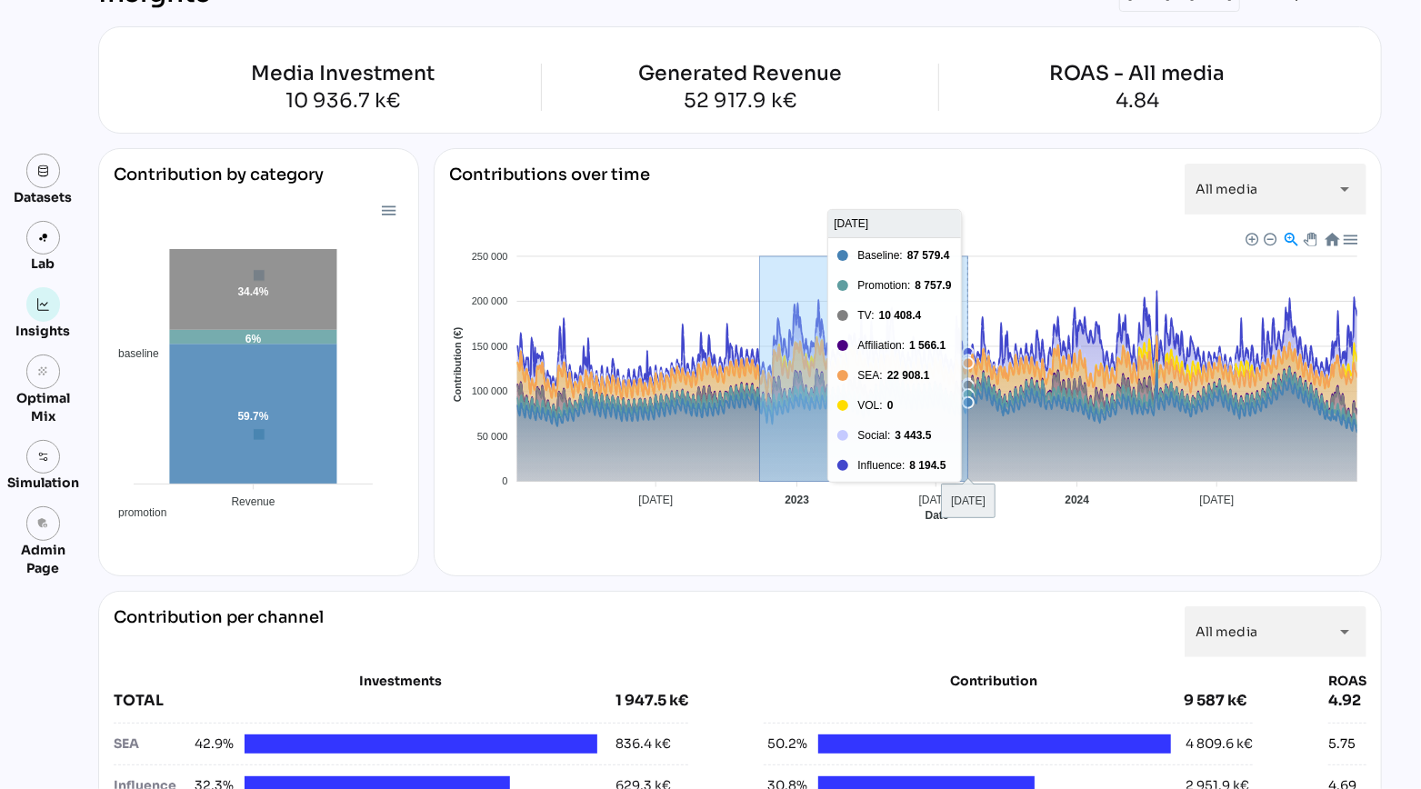
drag, startPoint x: 760, startPoint y: 287, endPoint x: 967, endPoint y: 363, distance: 220.5
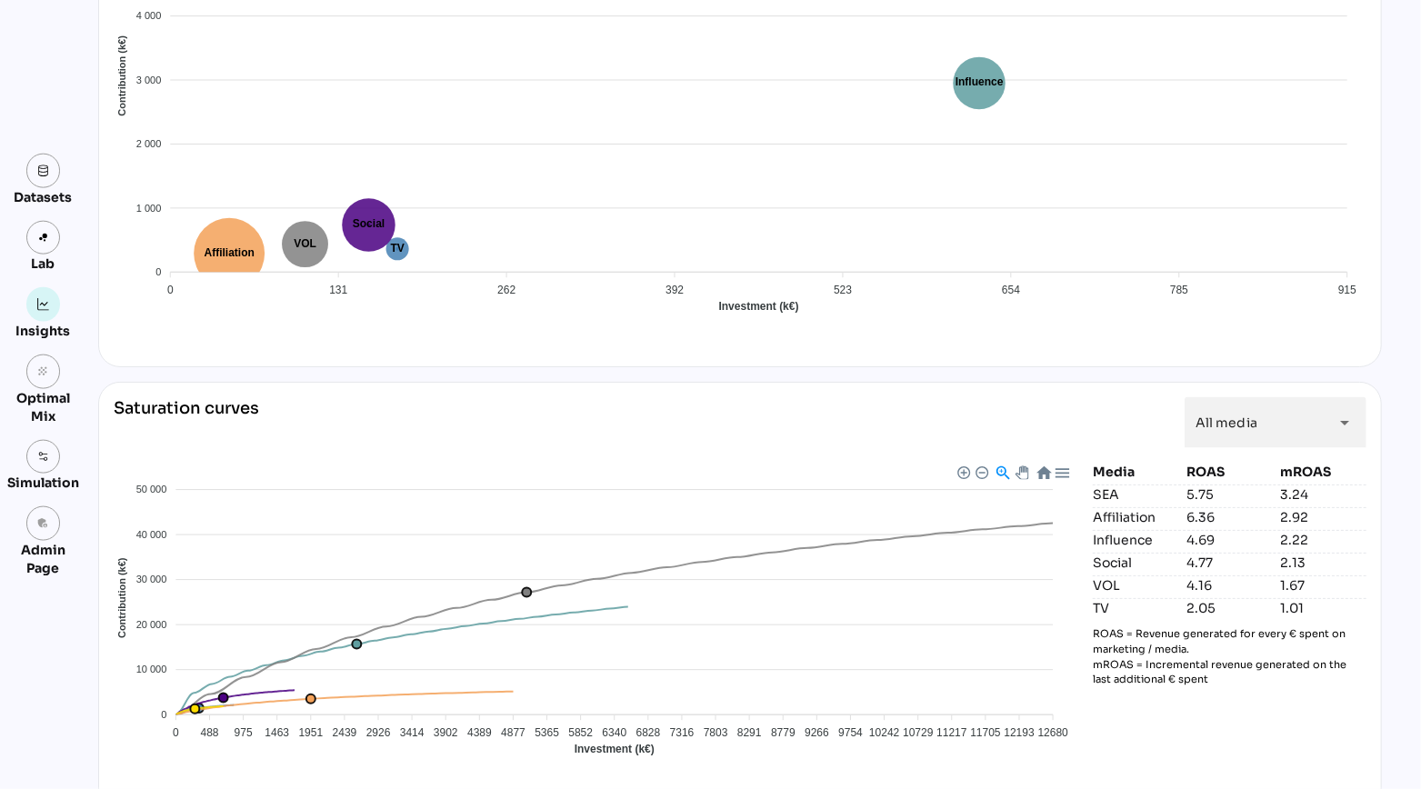
scroll to position [1332, 0]
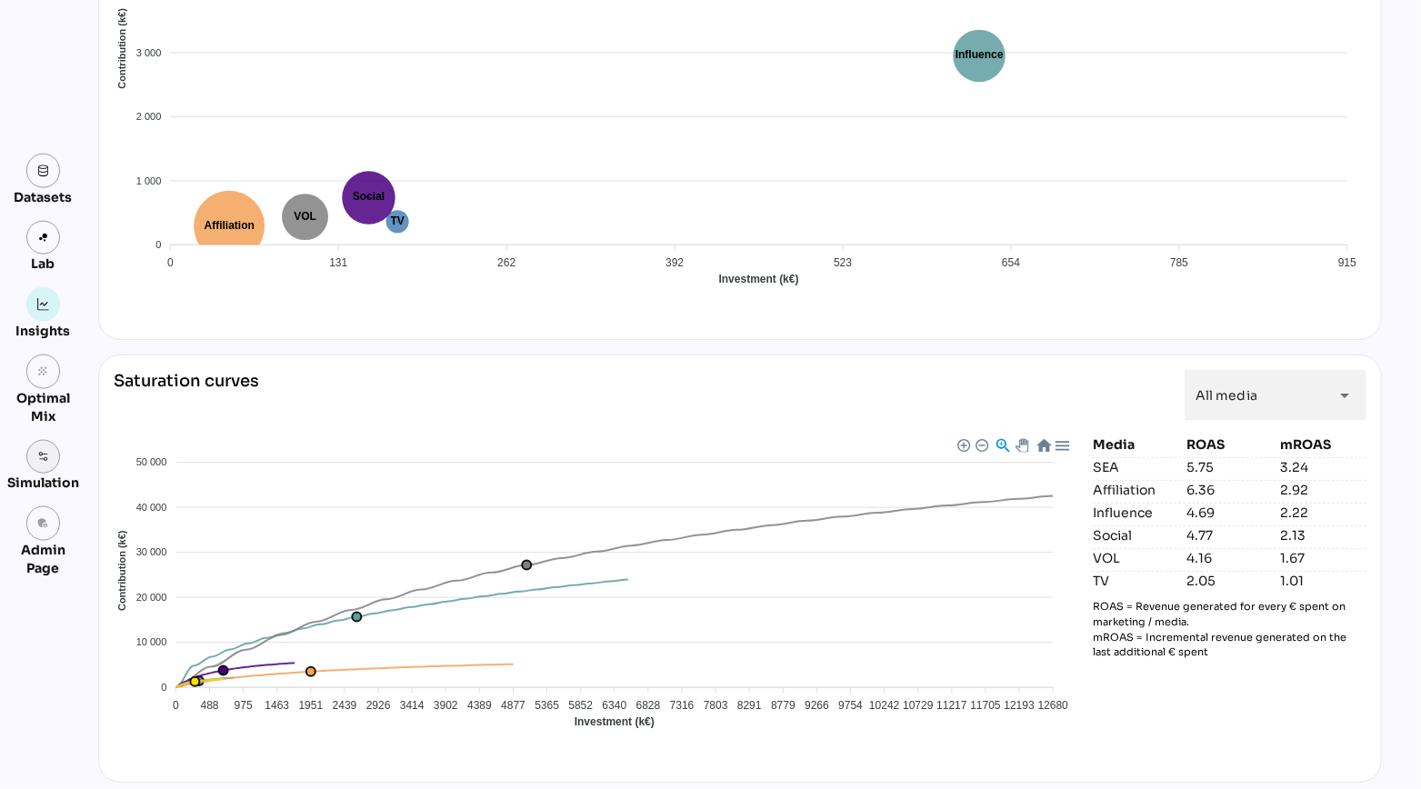
click at [37, 453] on img at bounding box center [43, 457] width 13 height 13
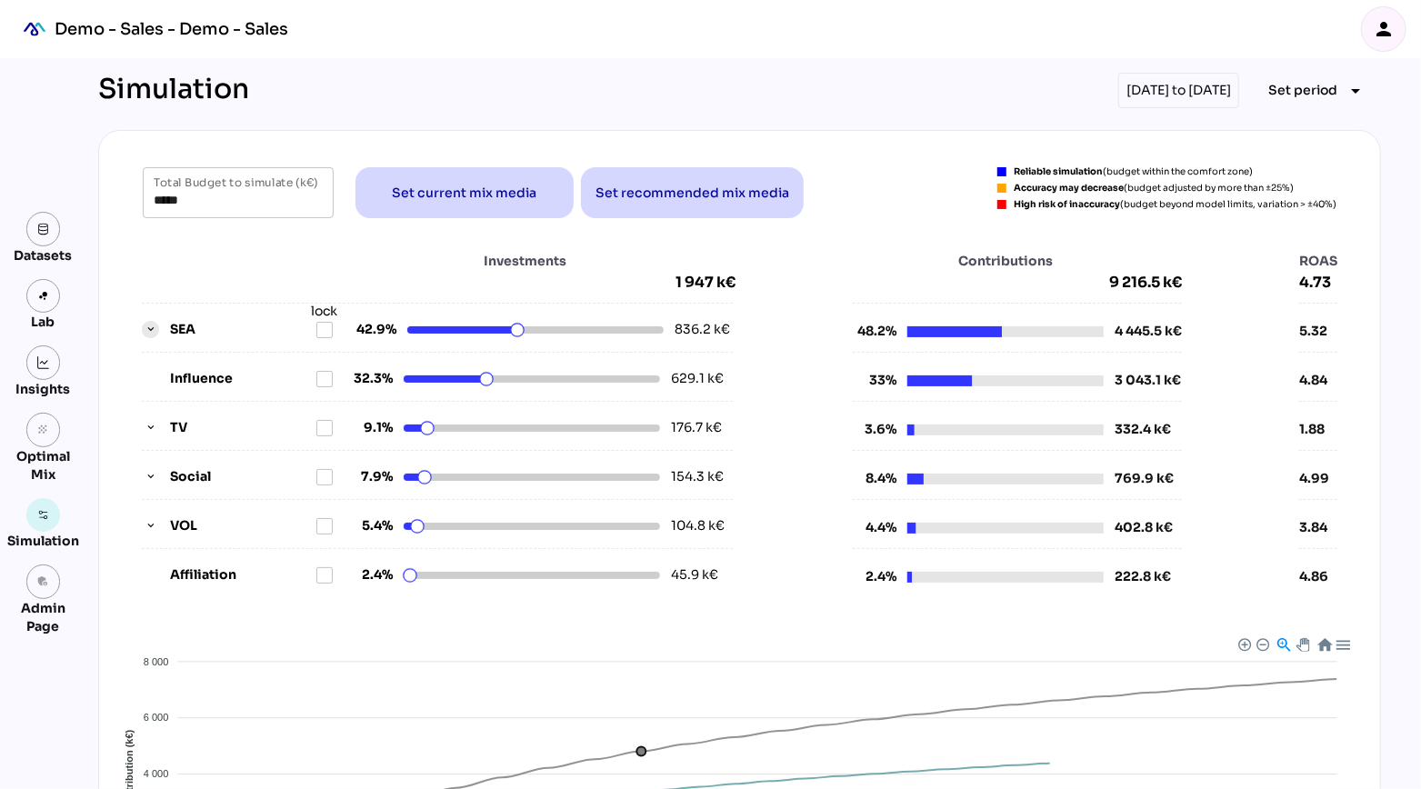
click at [151, 333] on icon "button" at bounding box center [151, 330] width 13 height 13
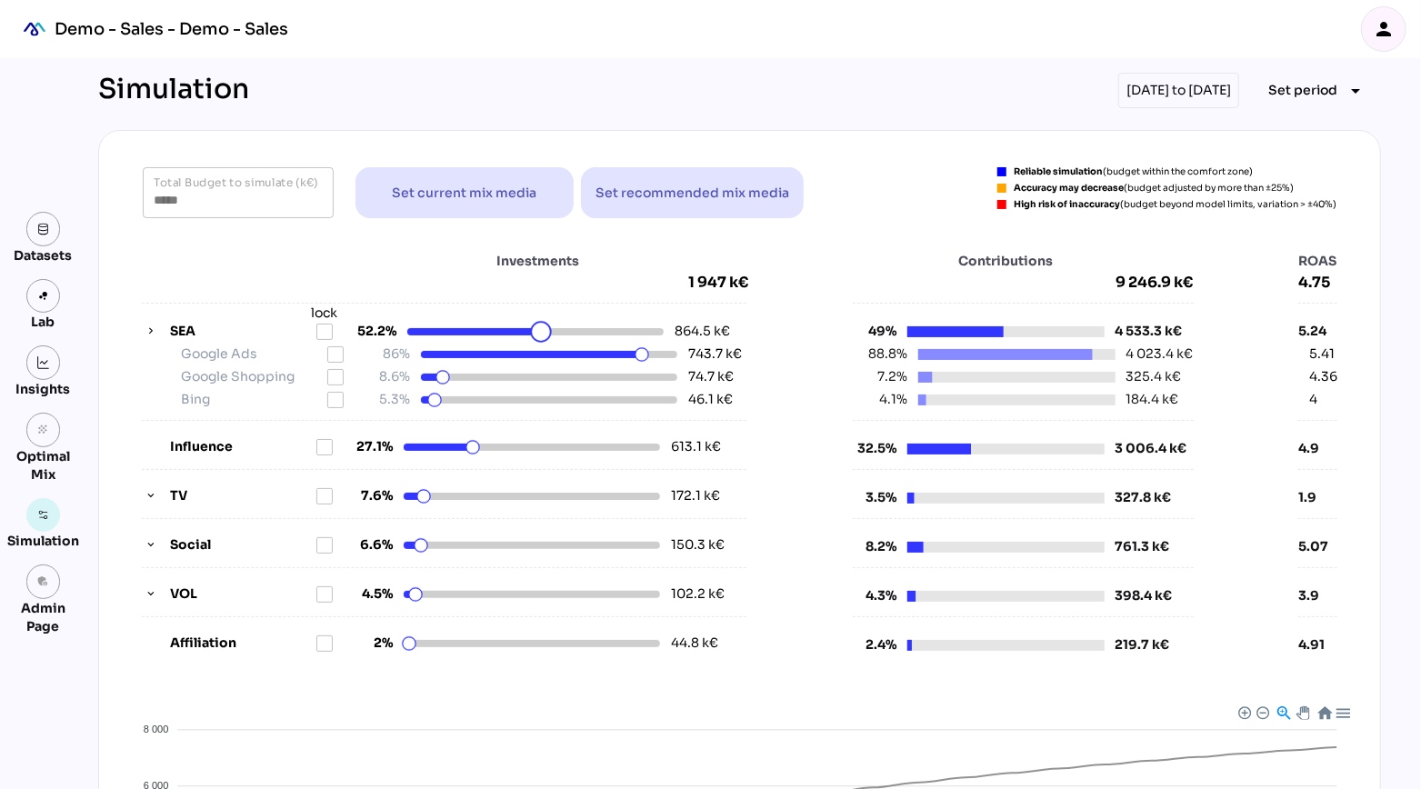
drag, startPoint x: 522, startPoint y: 334, endPoint x: 542, endPoint y: 340, distance: 21.0
click at [543, 340] on html "Demo - Sales - Demo - Sales person Datasets Lab Insights grain Optimal Mix Simu…" at bounding box center [710, 629] width 1421 height 1258
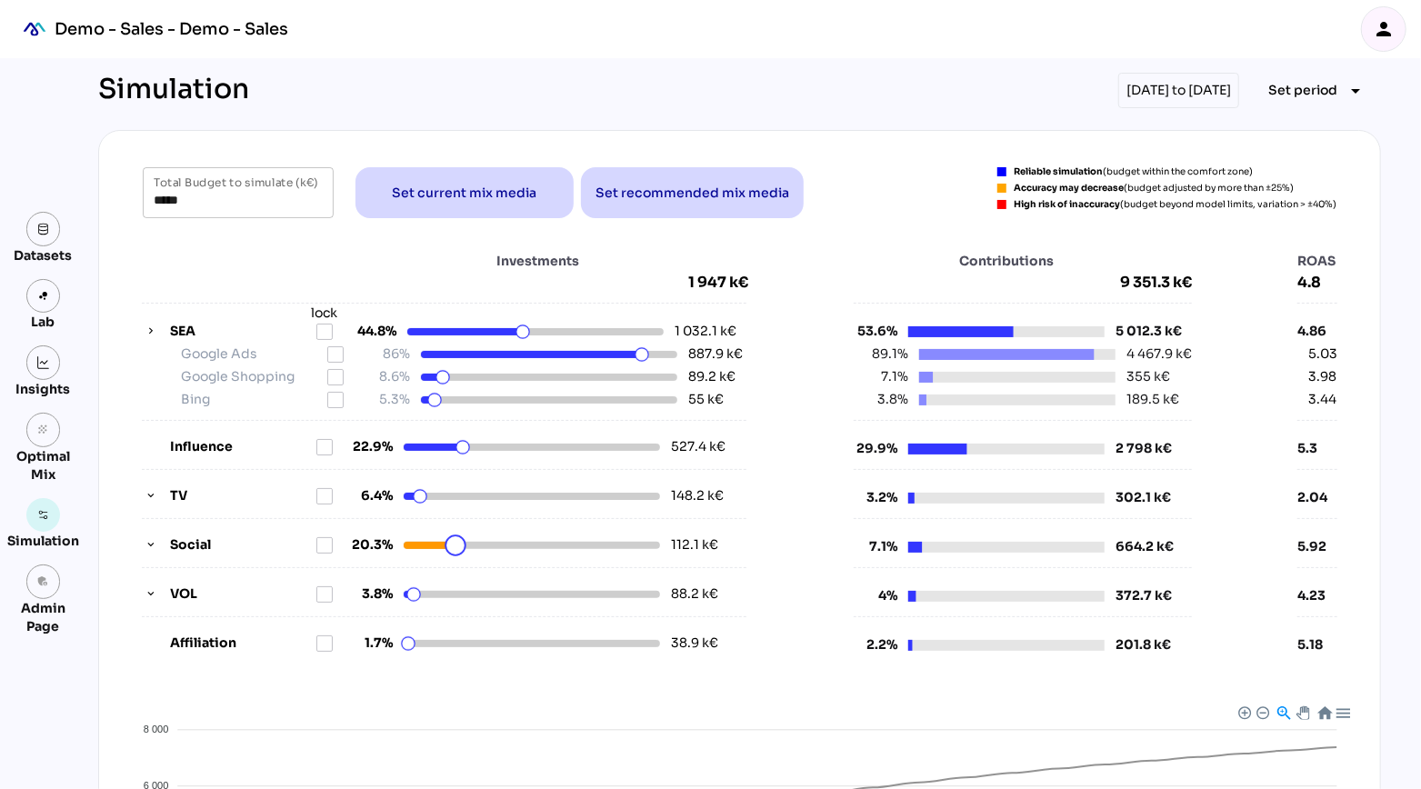
drag, startPoint x: 418, startPoint y: 544, endPoint x: 455, endPoint y: 554, distance: 38.4
click at [455, 554] on html "Demo - Sales - Demo - Sales person Datasets Lab Insights grain Optimal Mix Simu…" at bounding box center [710, 629] width 1421 height 1258
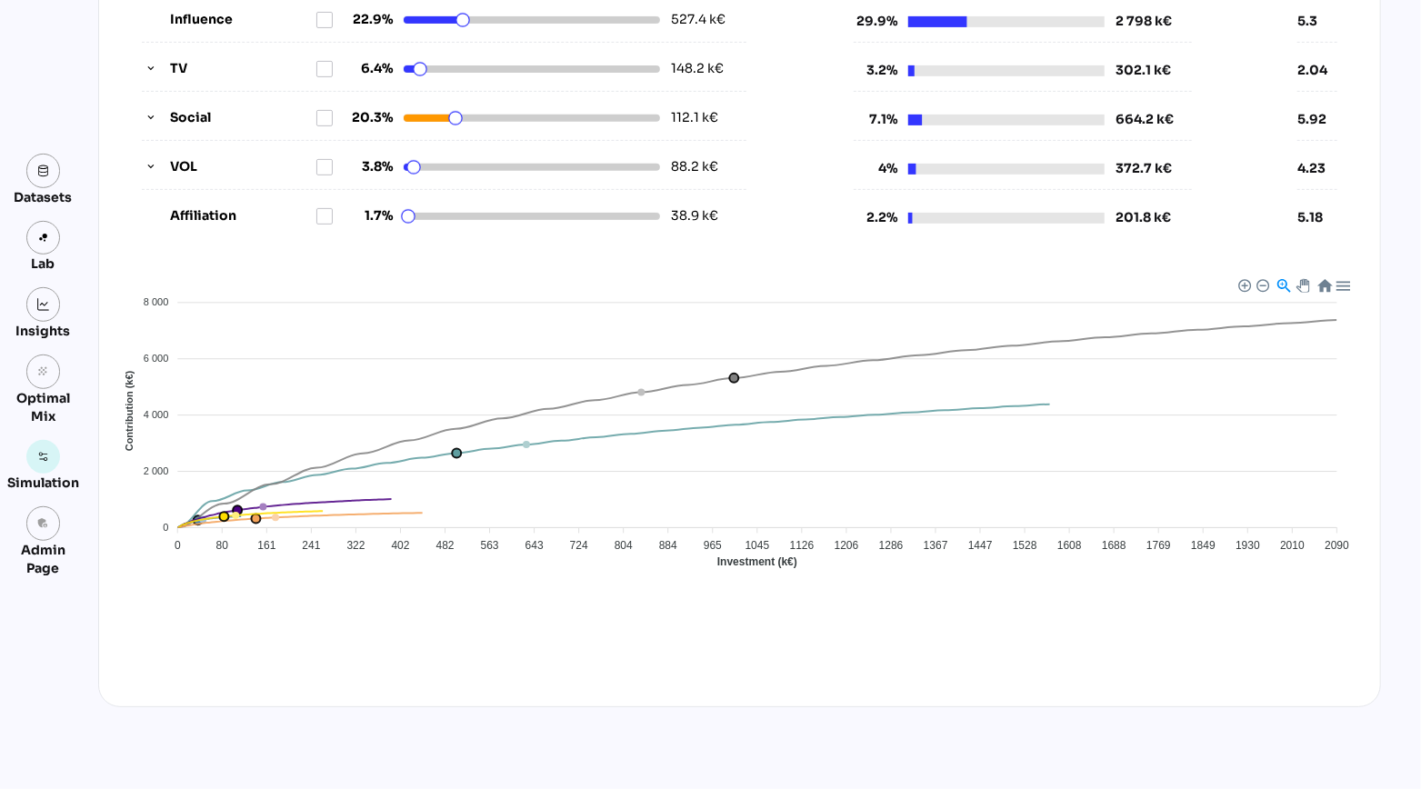
scroll to position [464, 0]
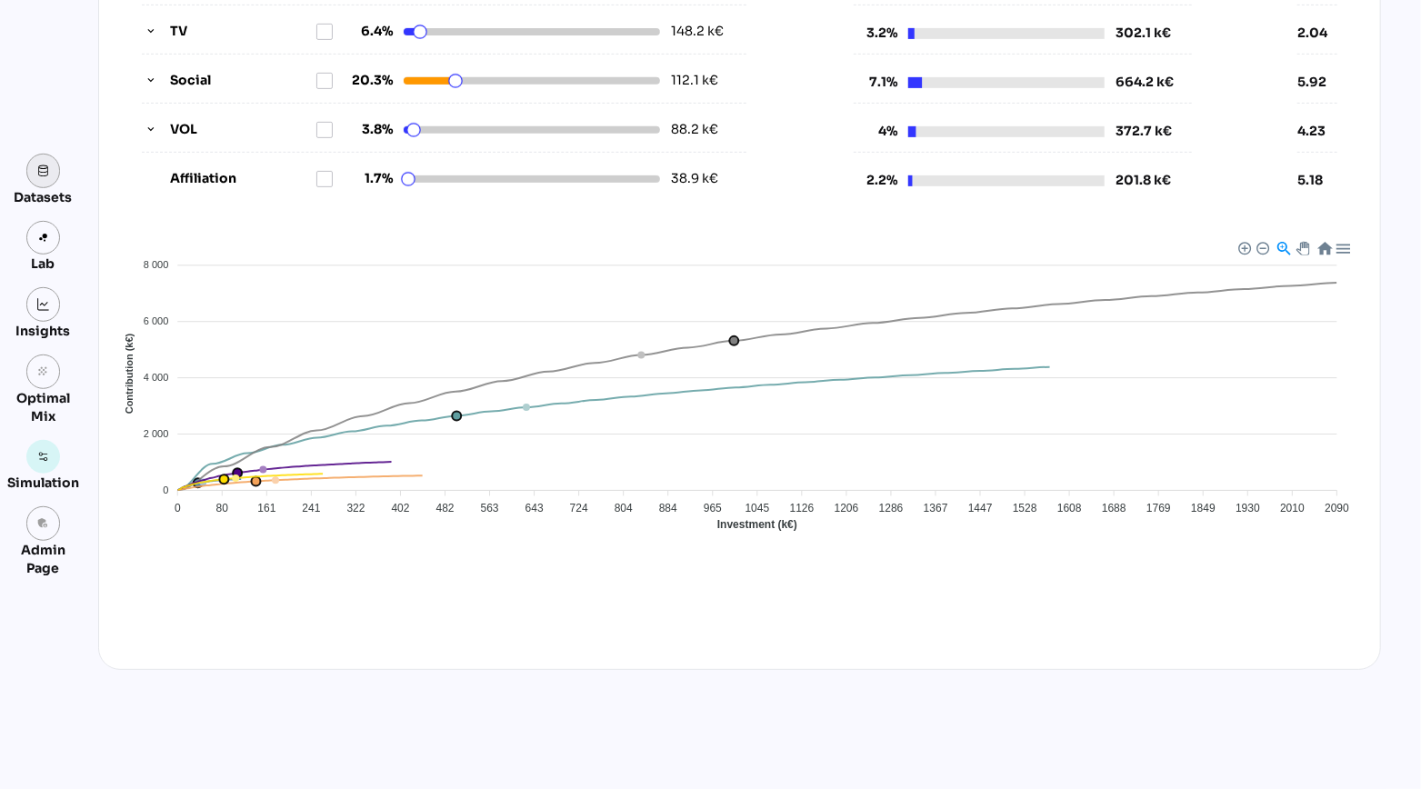
click at [41, 174] on img at bounding box center [43, 171] width 13 height 13
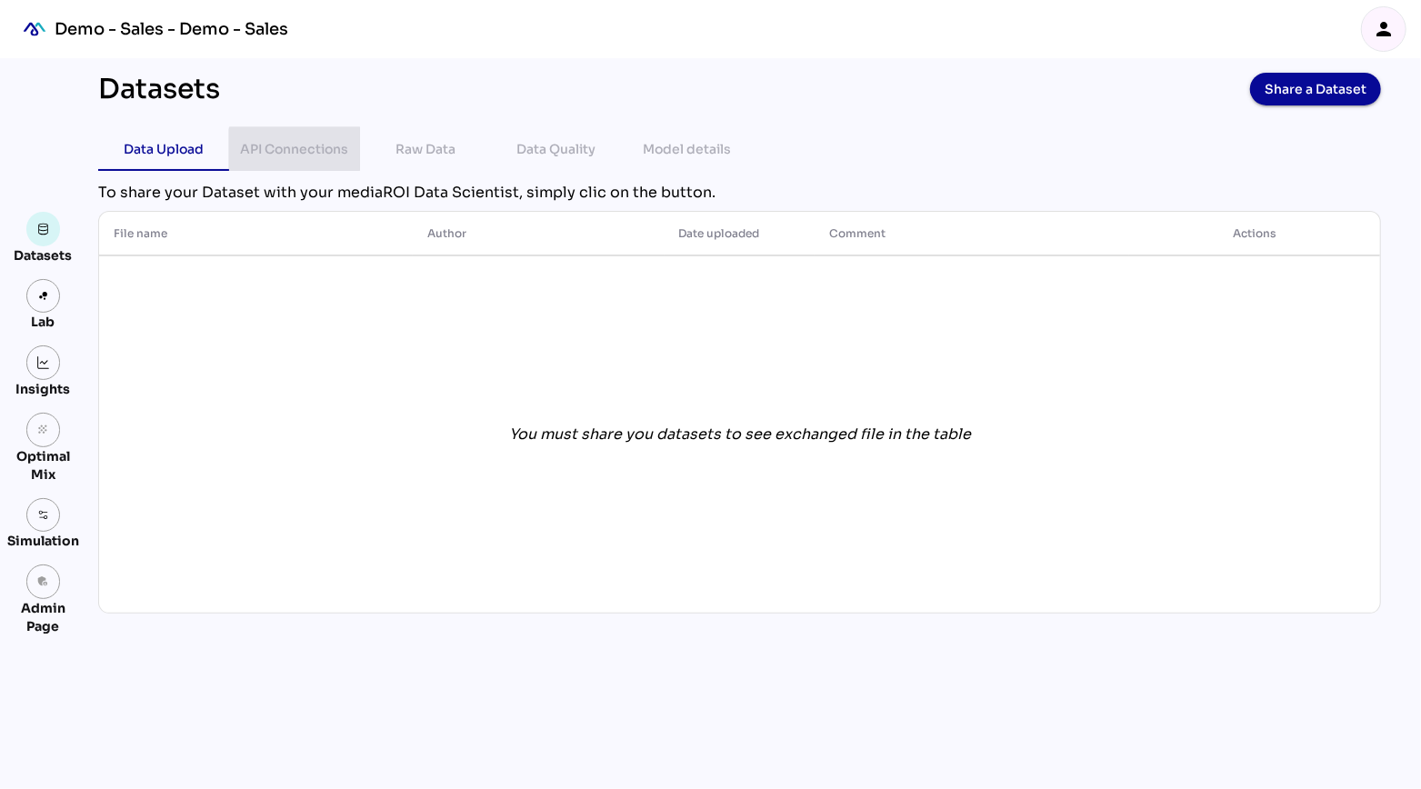
click at [289, 160] on div "API Connections" at bounding box center [295, 149] width 102 height 44
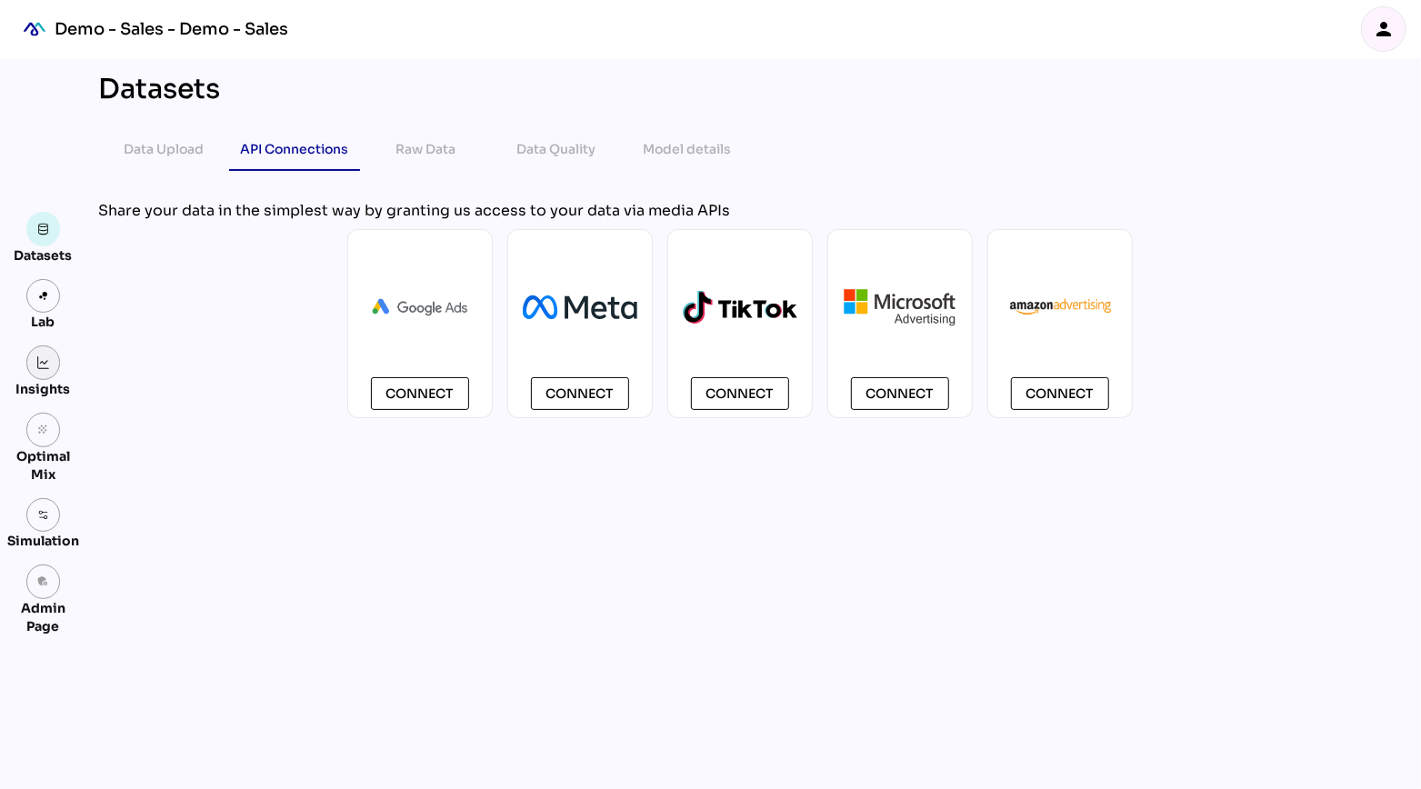
click at [42, 366] on img at bounding box center [43, 362] width 13 height 13
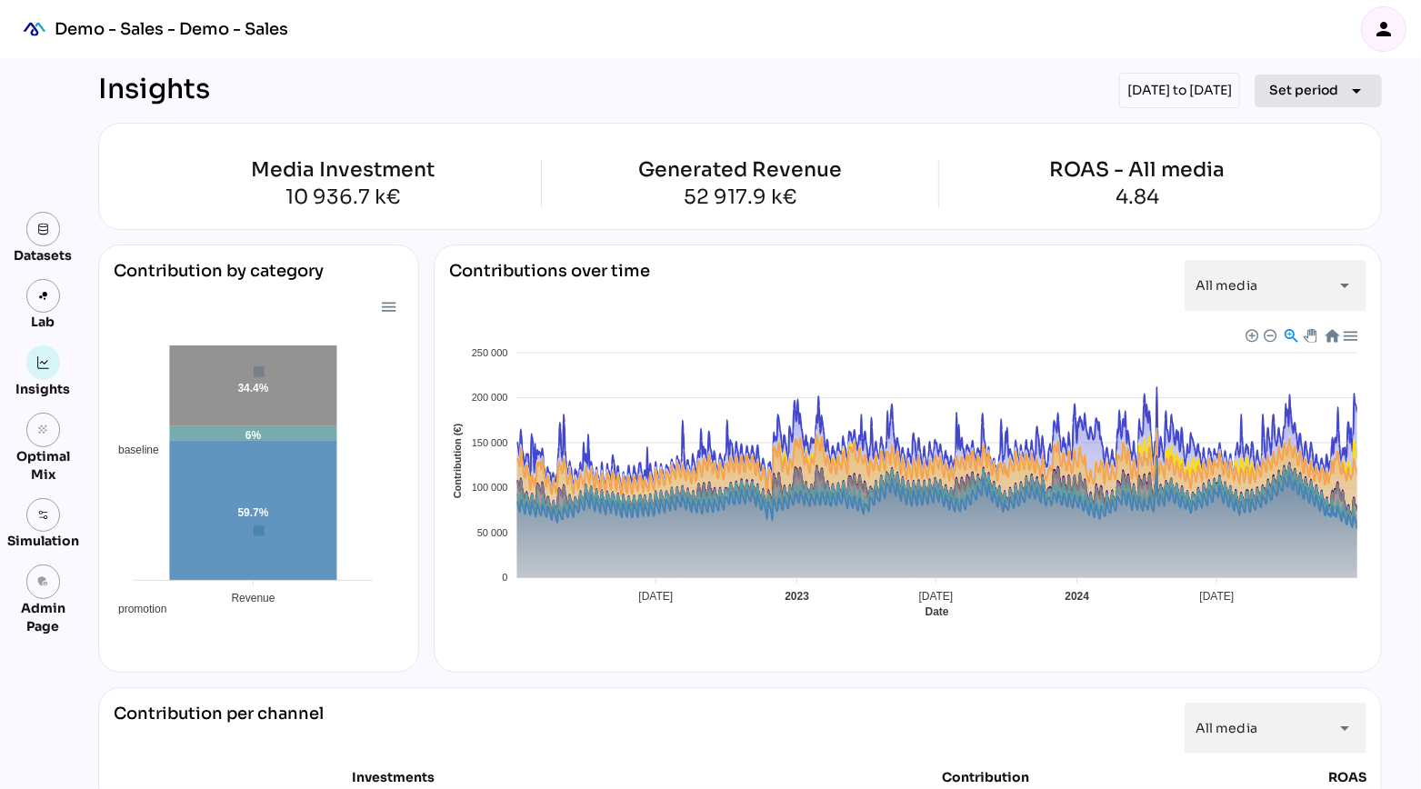
click at [1303, 100] on span "Set period" at bounding box center [1303, 90] width 69 height 22
click at [839, 81] on div "Insights 01/07/2024 to 31/12/2024 Set period arrow_drop_down" at bounding box center [739, 90] width 1283 height 35
click at [1383, 36] on icon "person" at bounding box center [1383, 29] width 22 height 22
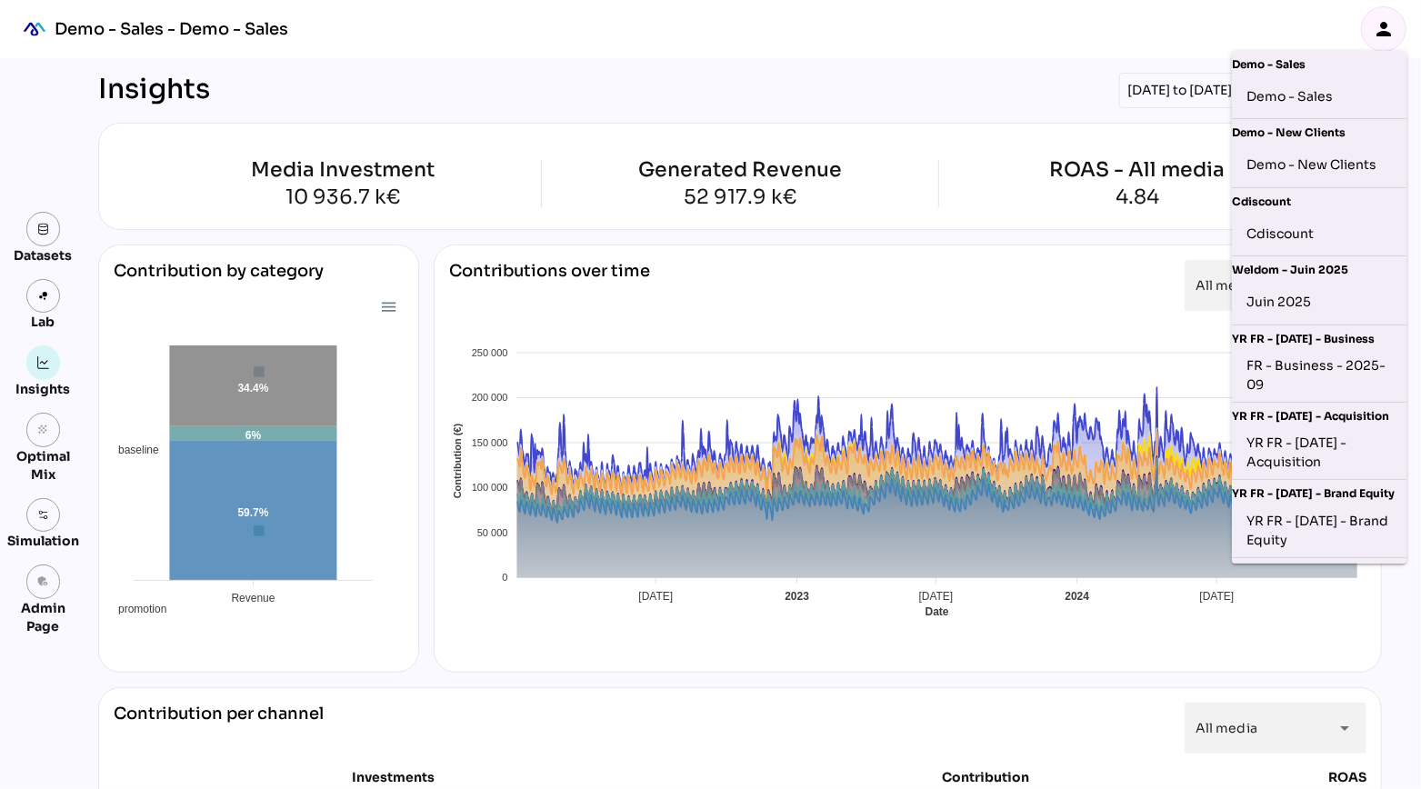
click at [1383, 36] on icon "person" at bounding box center [1383, 29] width 22 height 22
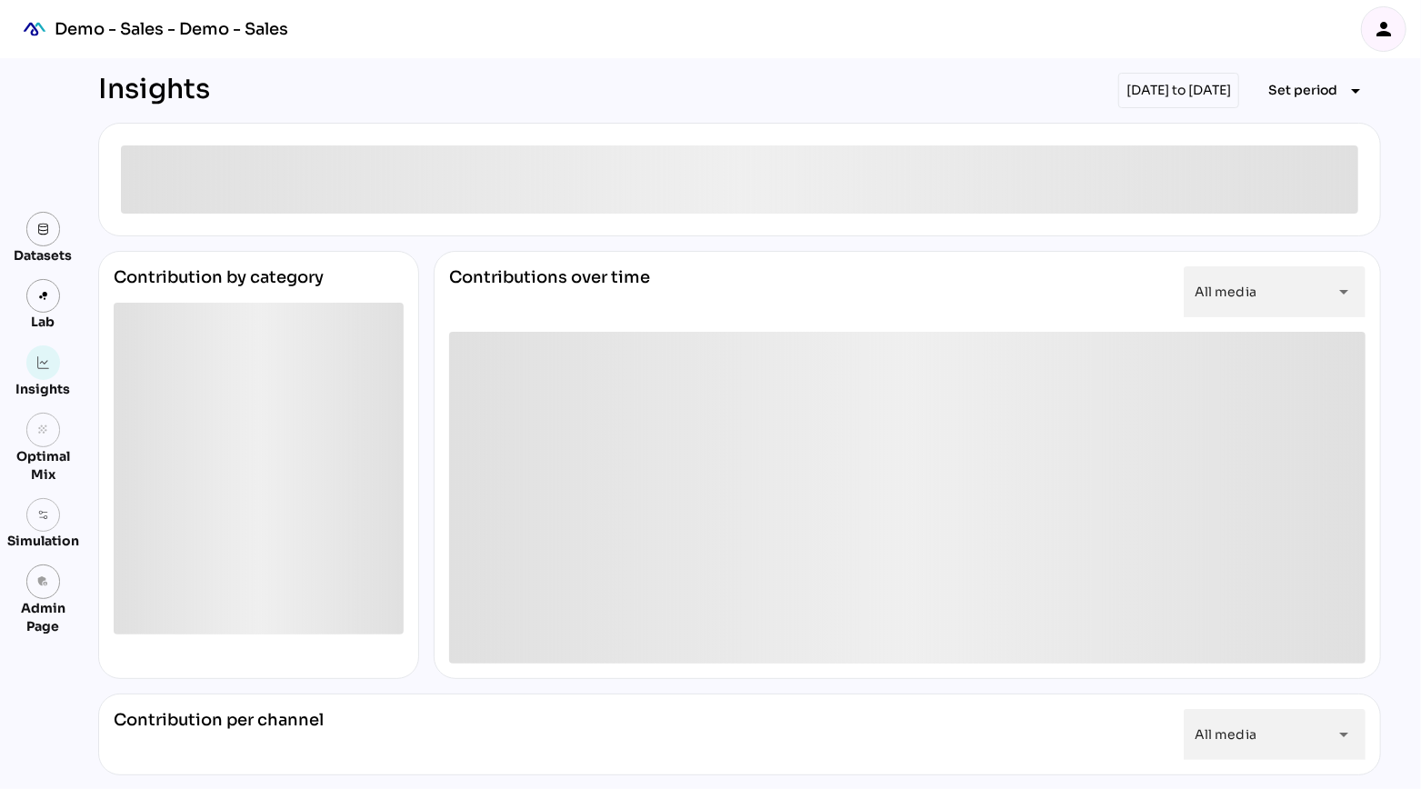
click at [1383, 18] on icon "person" at bounding box center [1383, 29] width 22 height 22
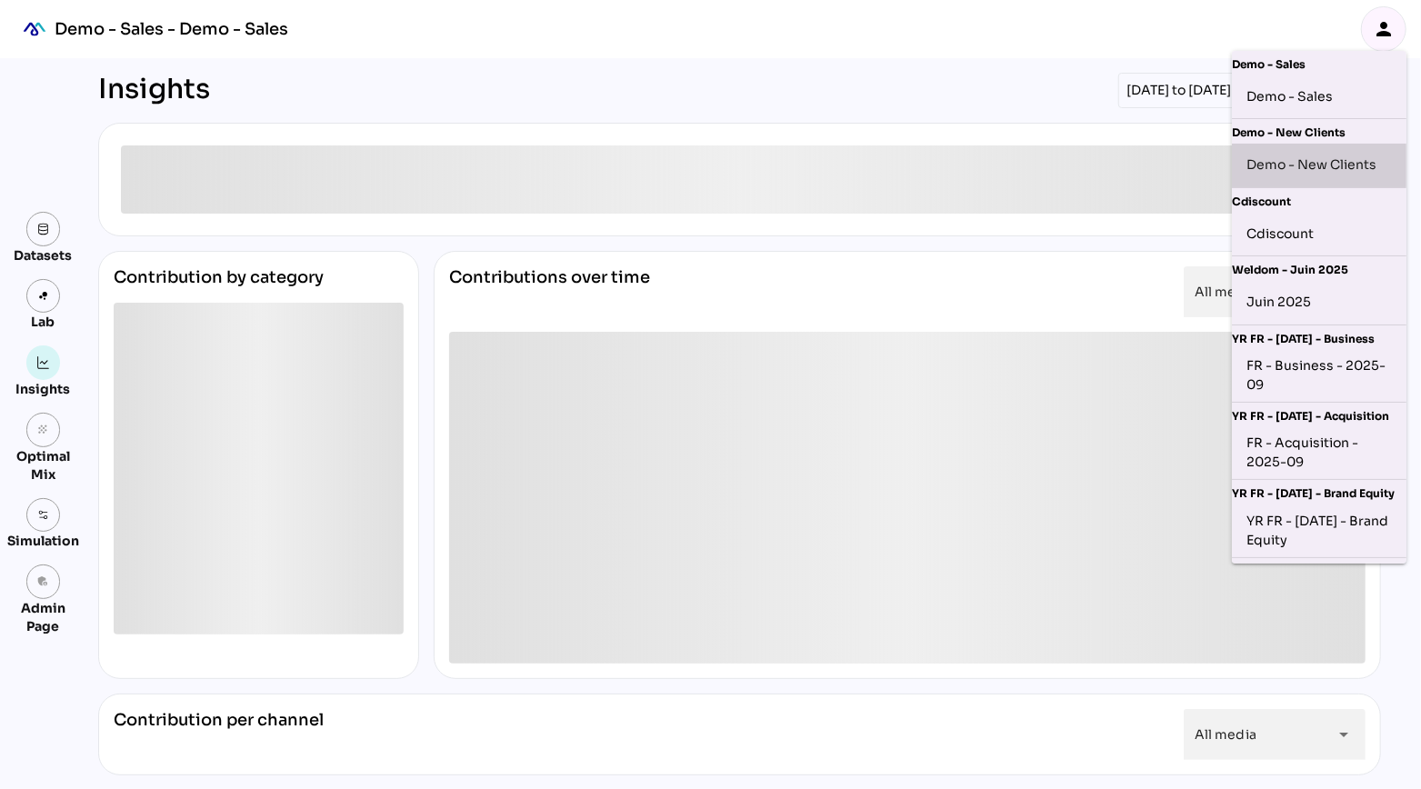
click at [1304, 169] on div "Demo - New Clients" at bounding box center [1318, 165] width 145 height 29
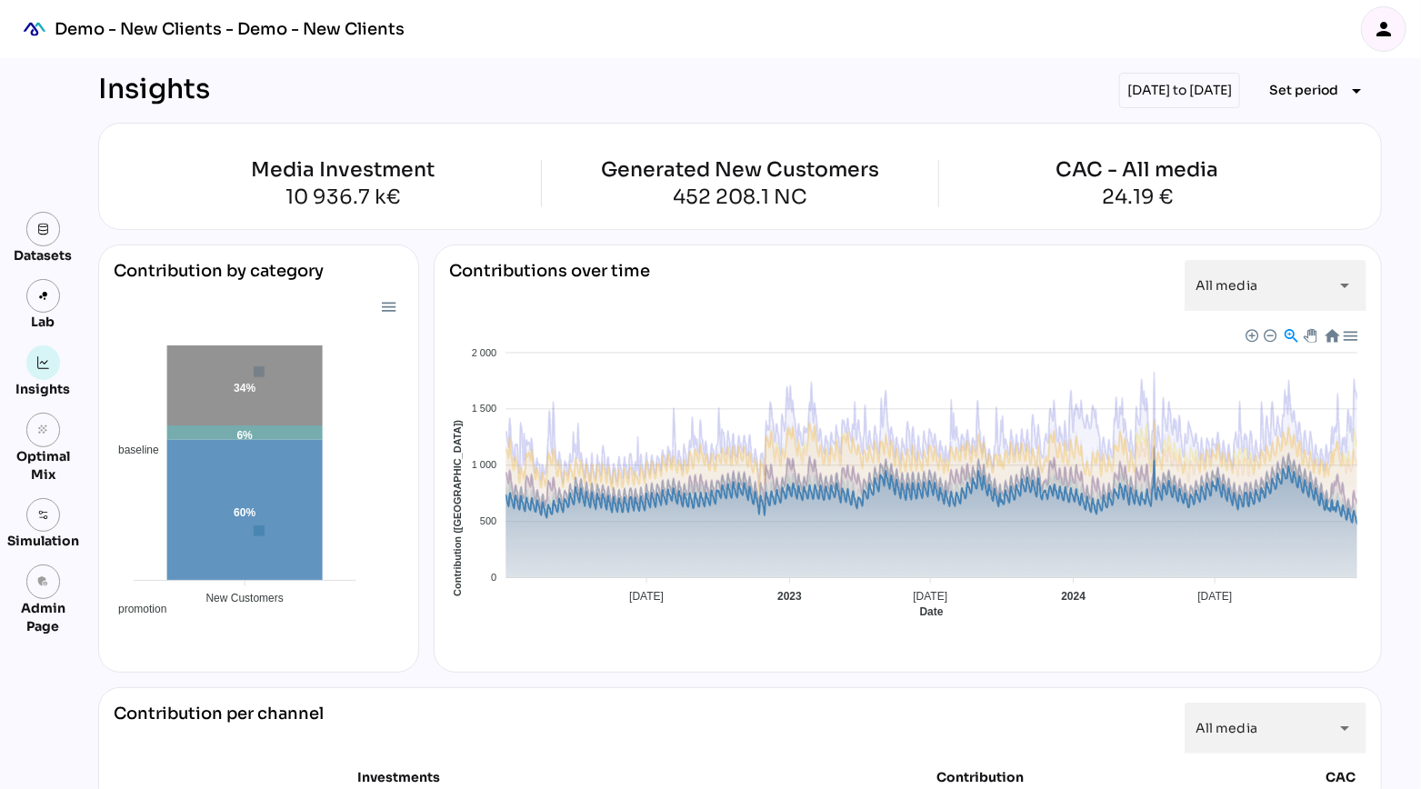
click at [495, 764] on span "Baseline" at bounding box center [467, 770] width 55 height 13
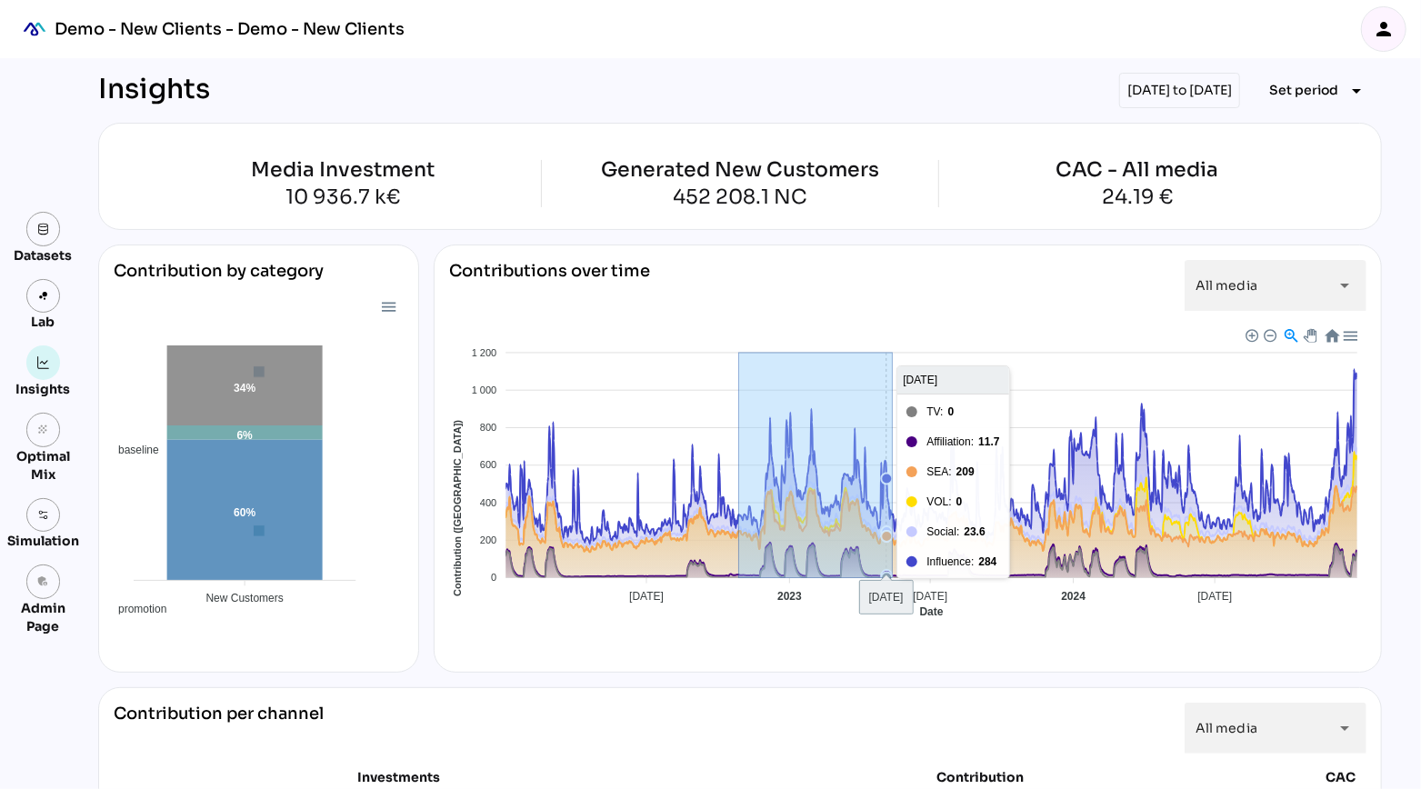
drag, startPoint x: 739, startPoint y: 504, endPoint x: 892, endPoint y: 525, distance: 154.2
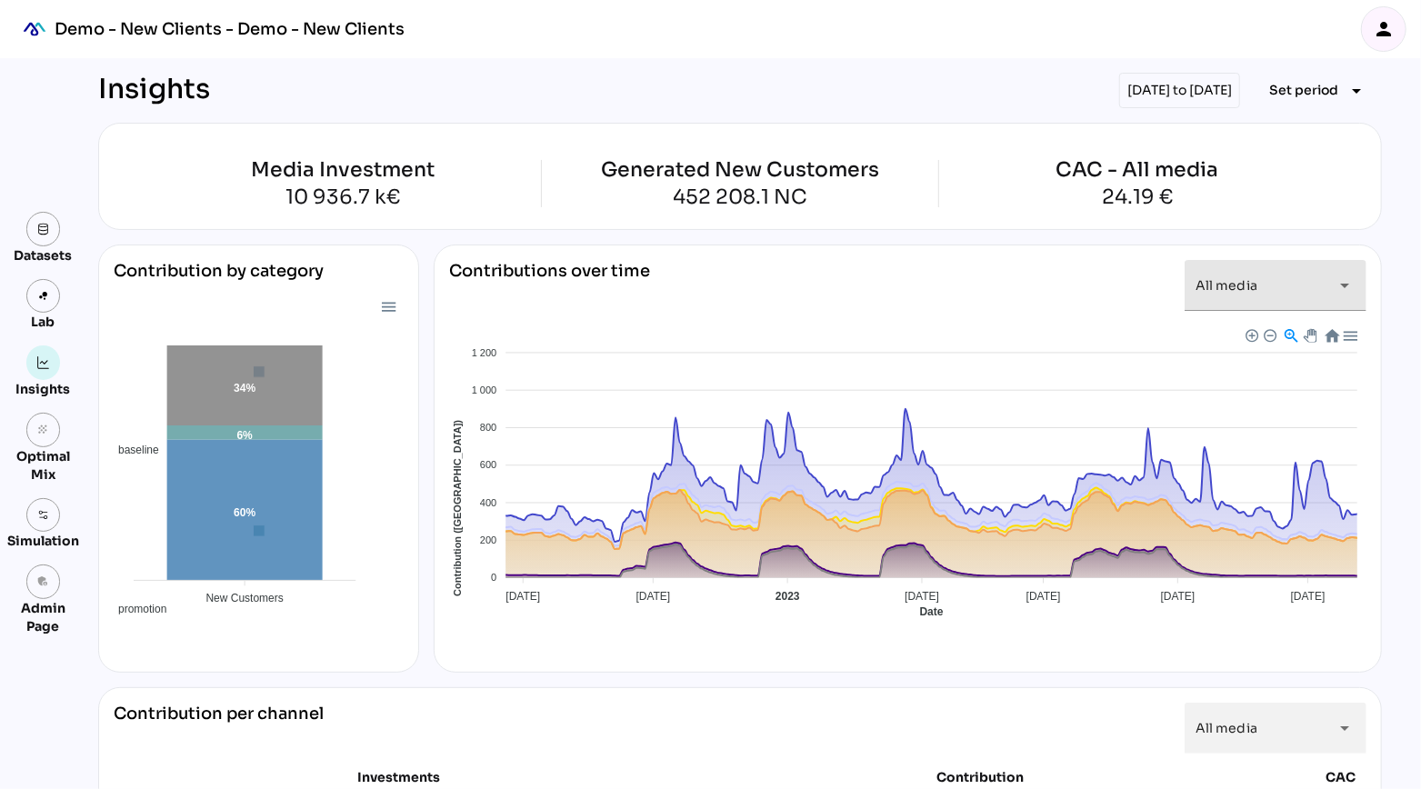
click at [1259, 288] on div "All media *********" at bounding box center [1258, 285] width 127 height 51
click at [1121, 264] on div "Contributions over time All media ********* arrow_drop_down" at bounding box center [907, 292] width 917 height 65
click at [1312, 97] on span "Set period" at bounding box center [1303, 90] width 69 height 22
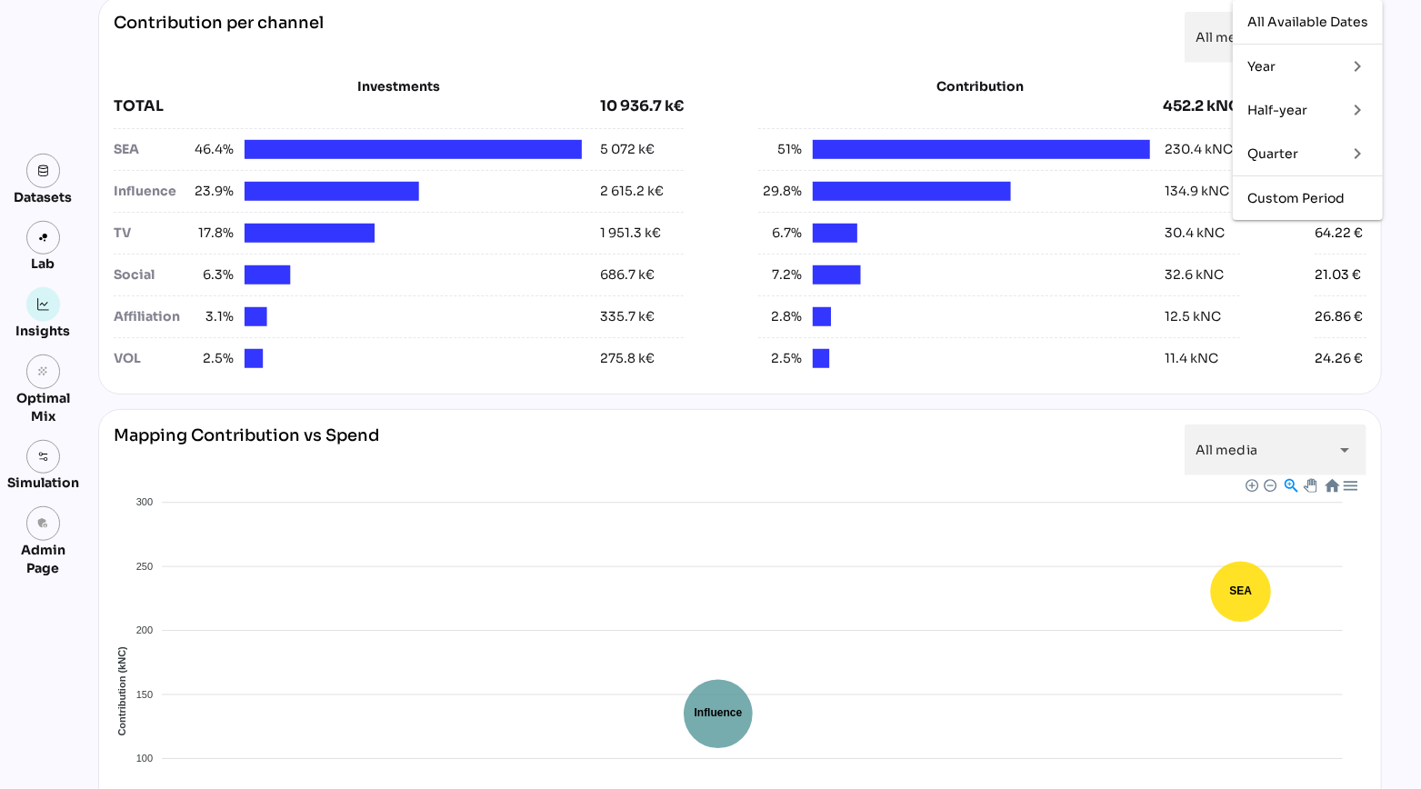
scroll to position [686, 0]
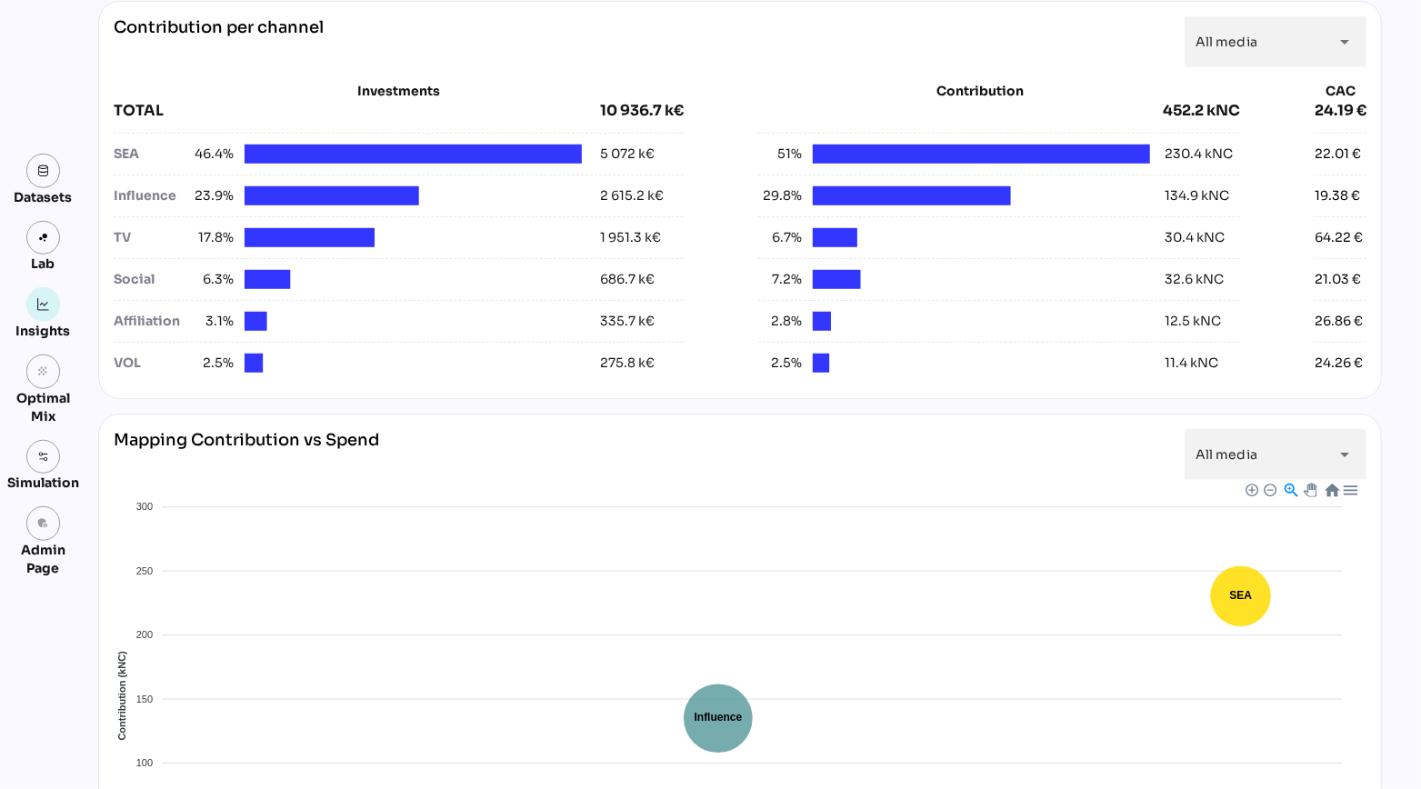
click at [875, 41] on div "Contribution per channel All media ********* arrow_drop_down" at bounding box center [740, 41] width 1252 height 51
click at [1251, 47] on div "All media *********" at bounding box center [1258, 41] width 127 height 51
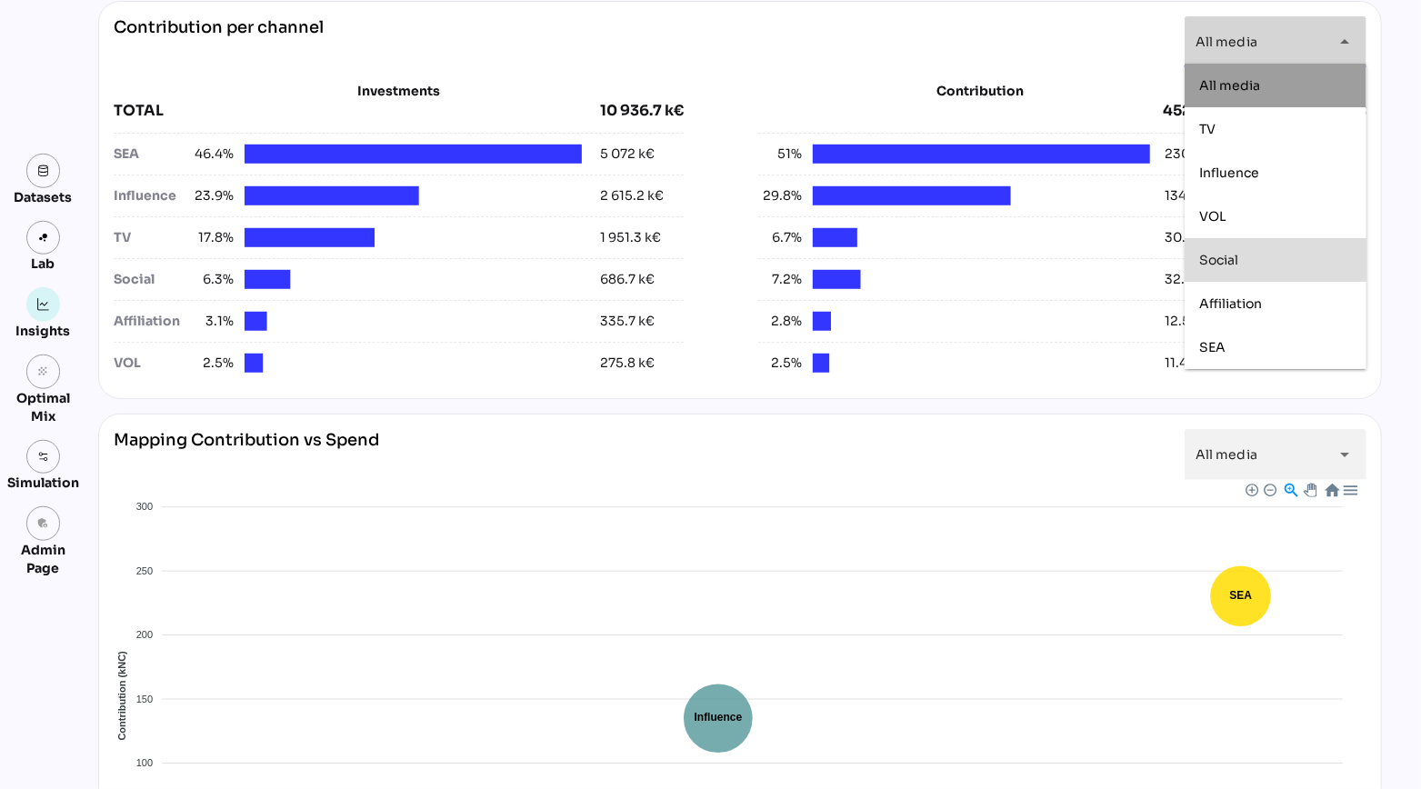
click at [1231, 259] on span "Social" at bounding box center [1218, 260] width 39 height 16
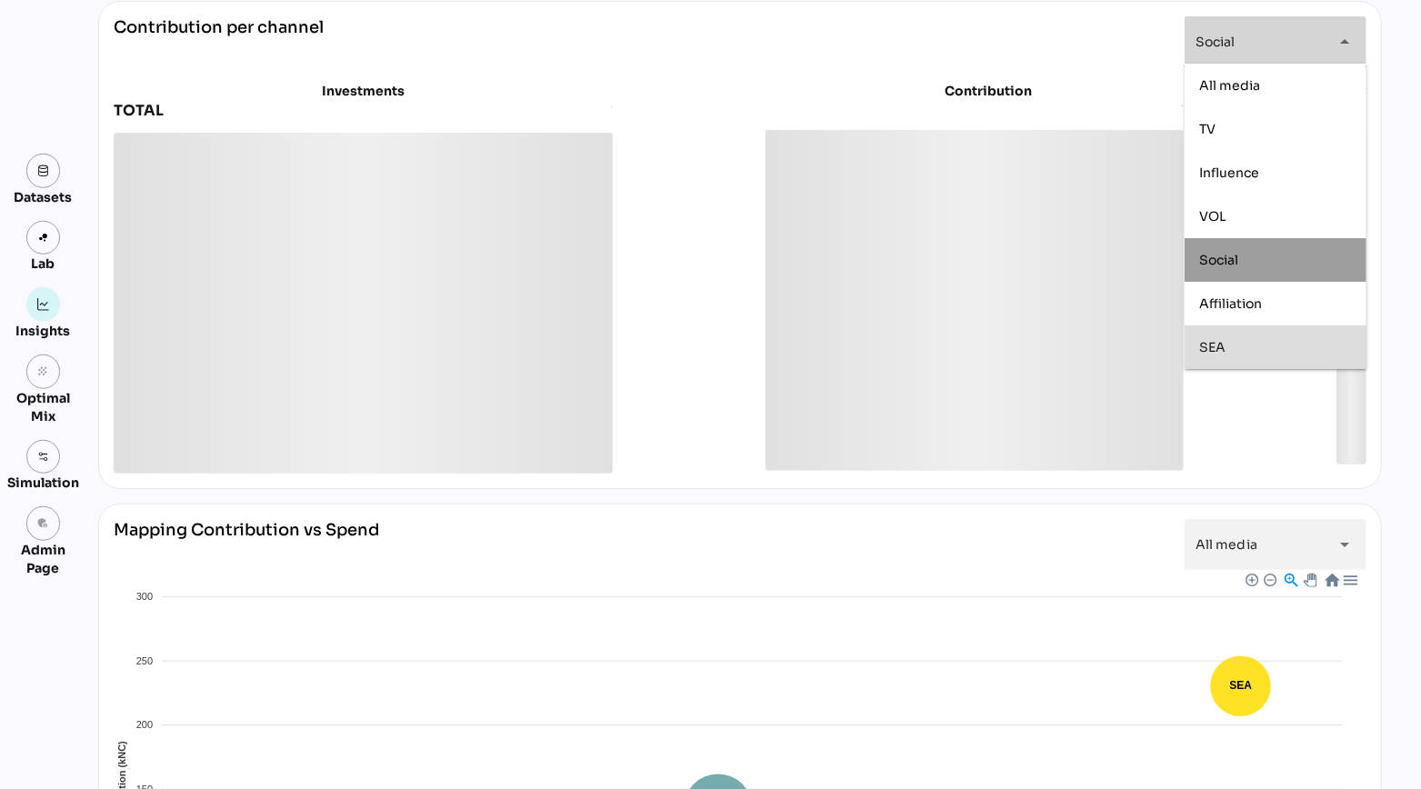
click at [1232, 347] on div "SEA" at bounding box center [1275, 347] width 153 height 15
type input "**********"
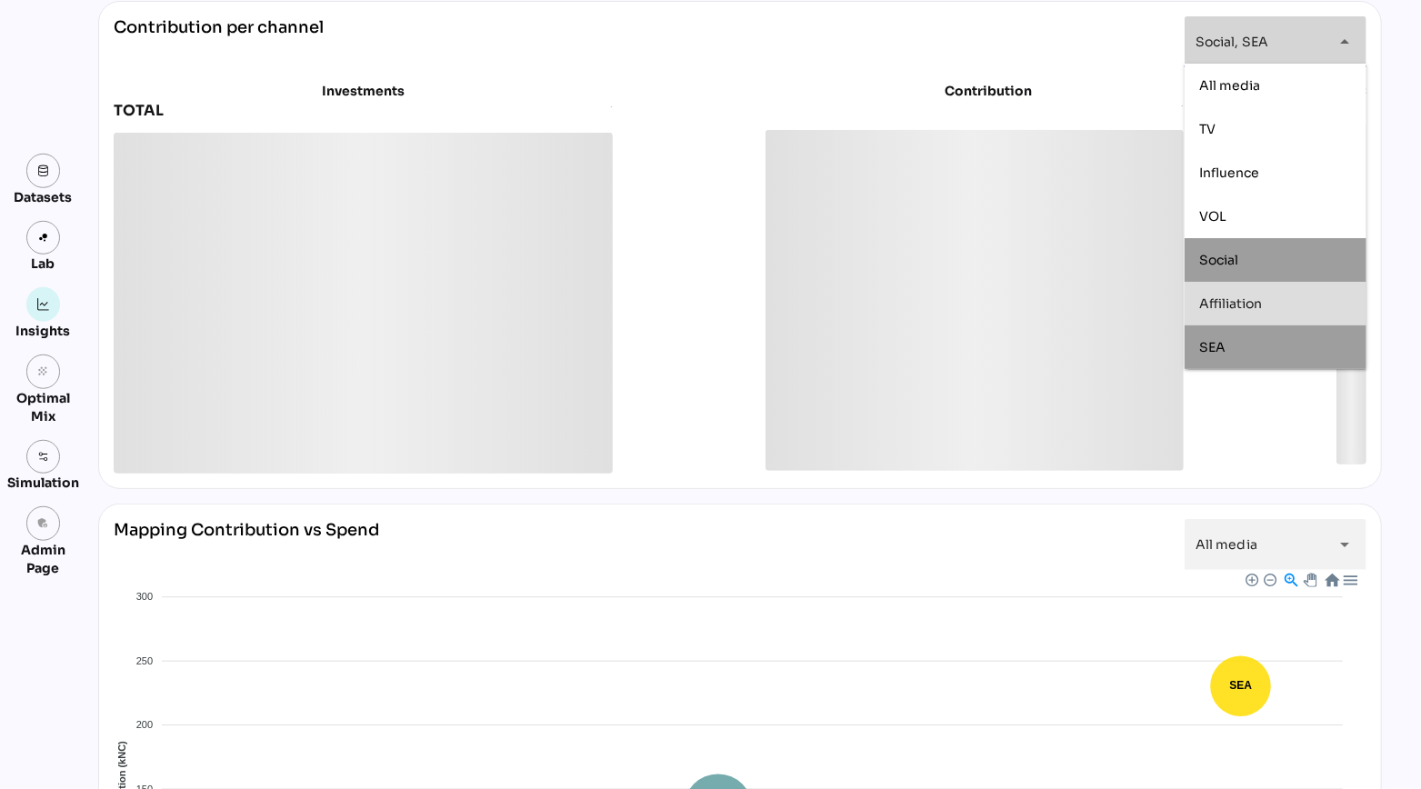
click at [883, 33] on div "**********" at bounding box center [740, 41] width 1252 height 51
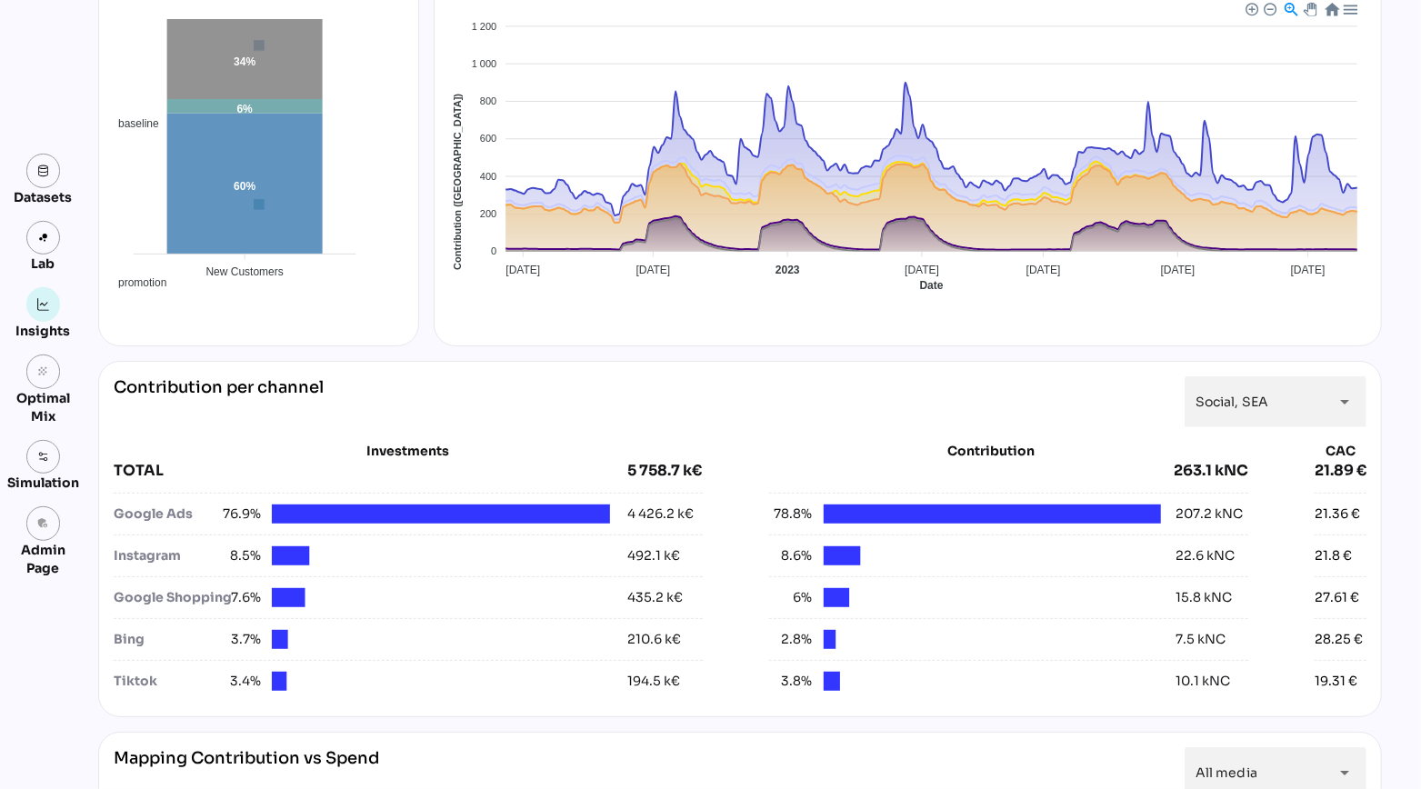
scroll to position [0, 0]
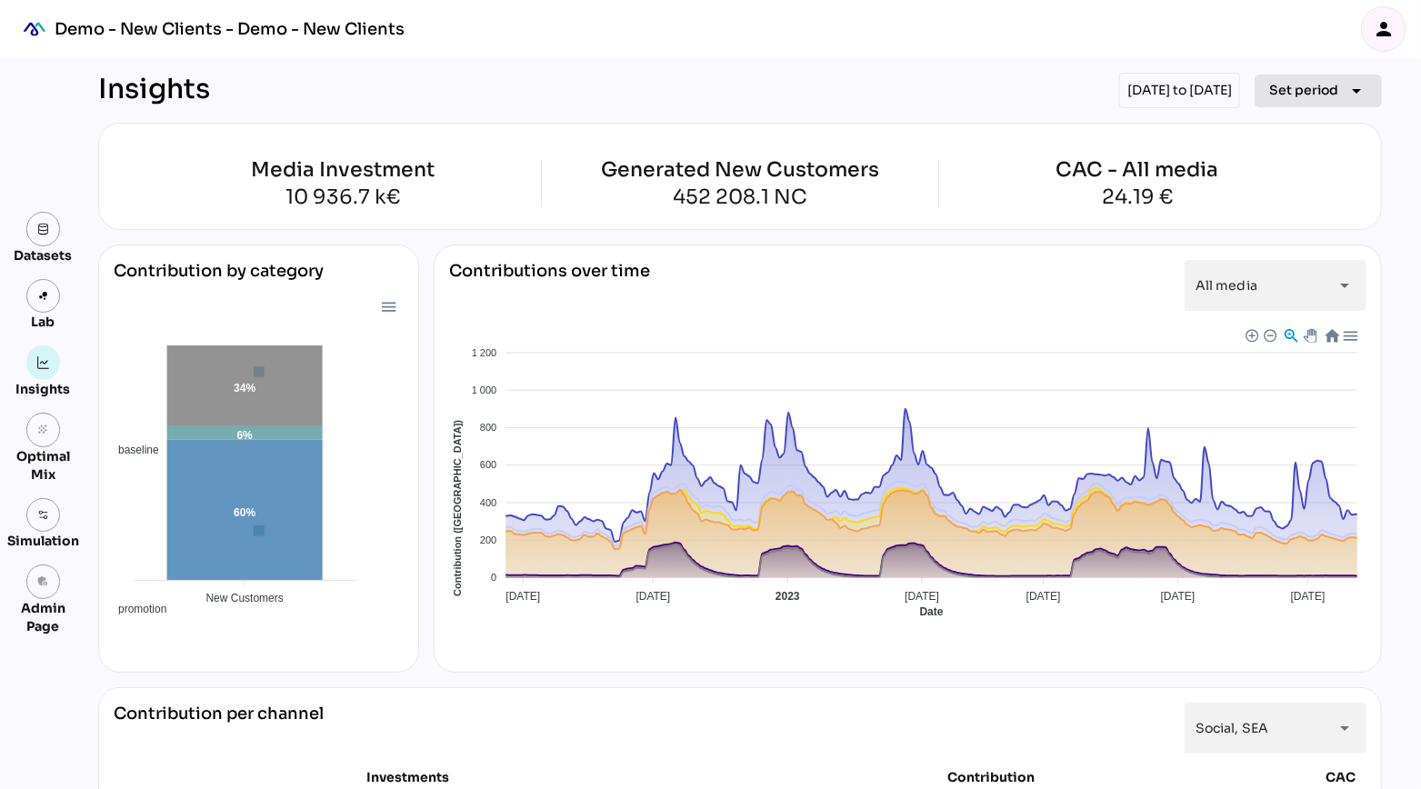
click at [1280, 84] on span "Set period" at bounding box center [1303, 90] width 69 height 22
click at [1315, 275] on div "Quarter keyboard_arrow_right" at bounding box center [1307, 260] width 150 height 44
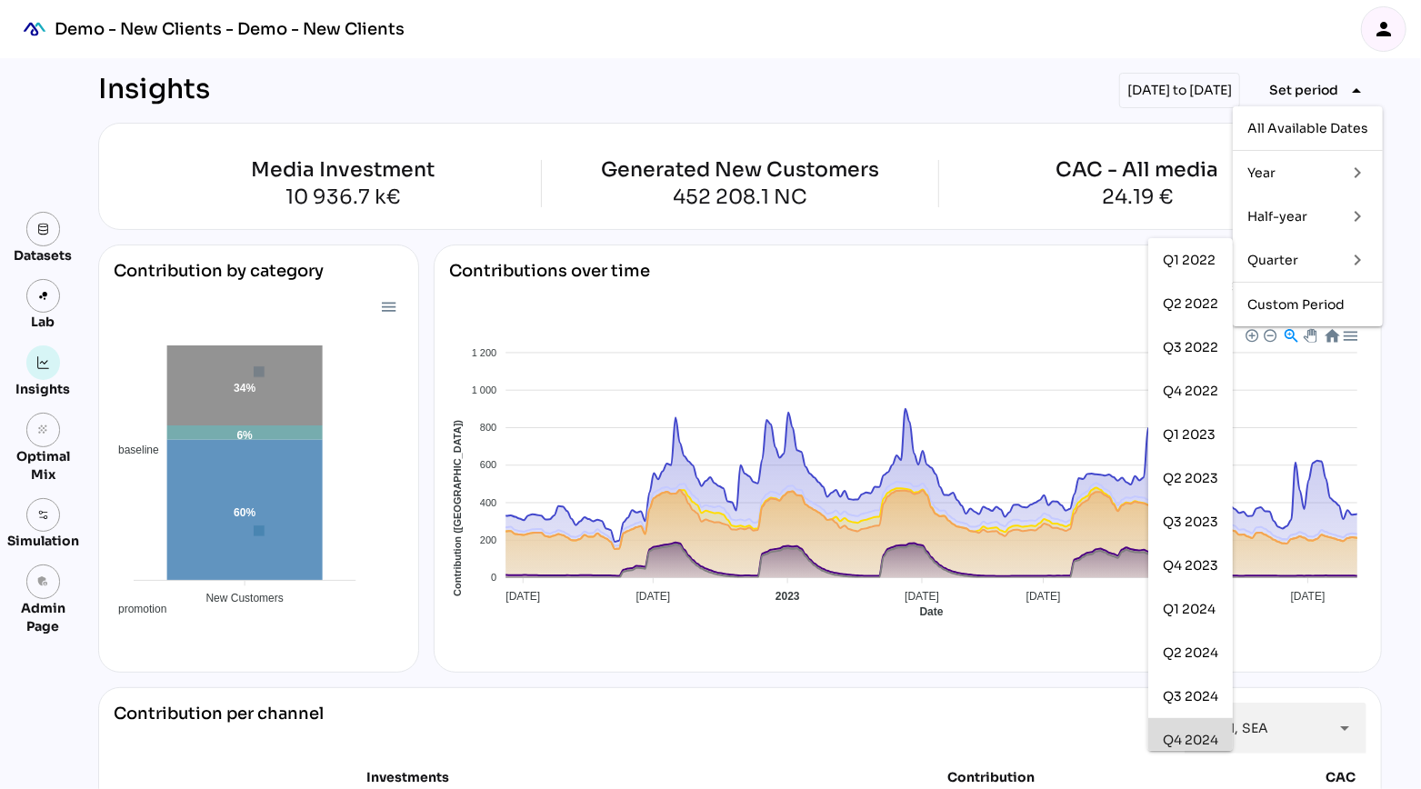
click at [1206, 746] on div "Q4 2024" at bounding box center [1190, 740] width 55 height 15
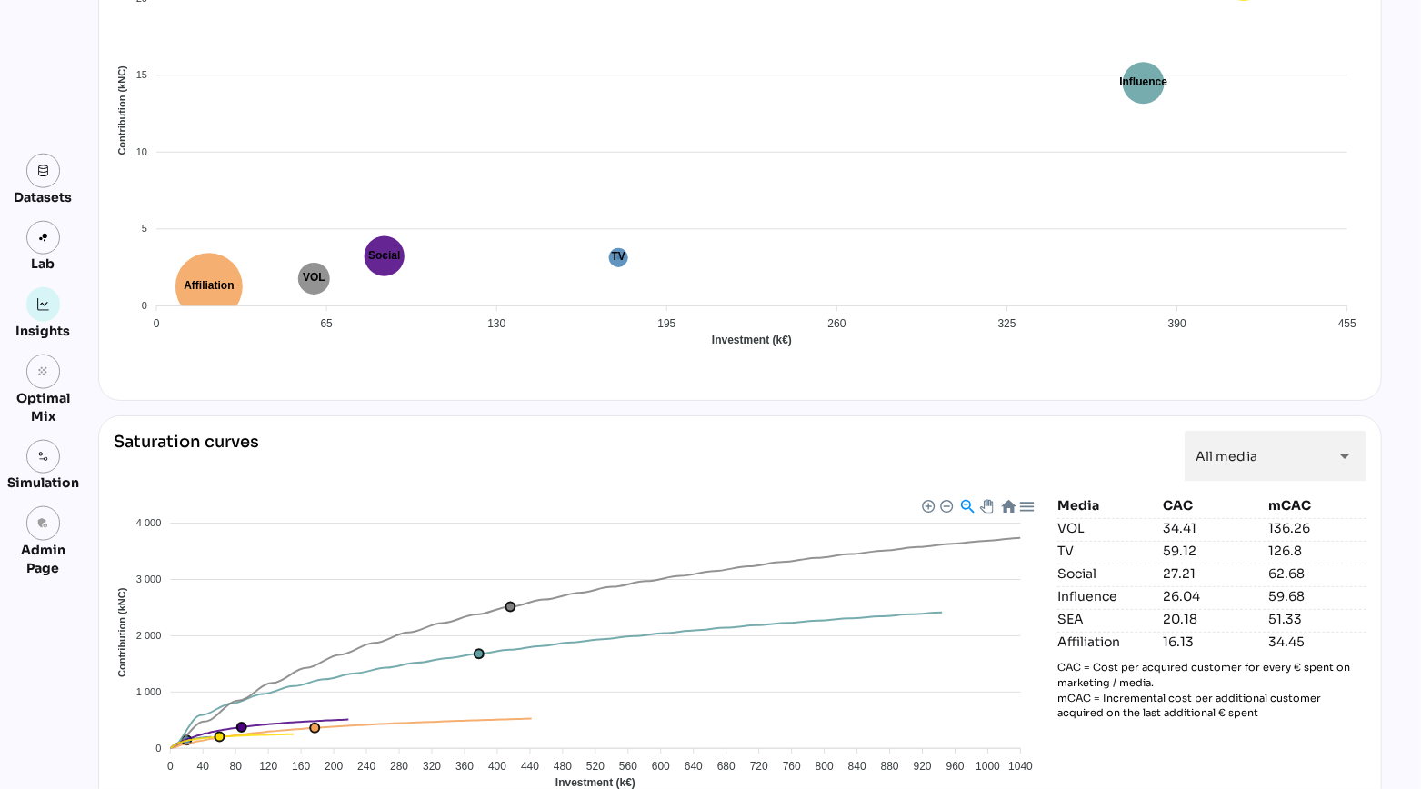
scroll to position [1292, 0]
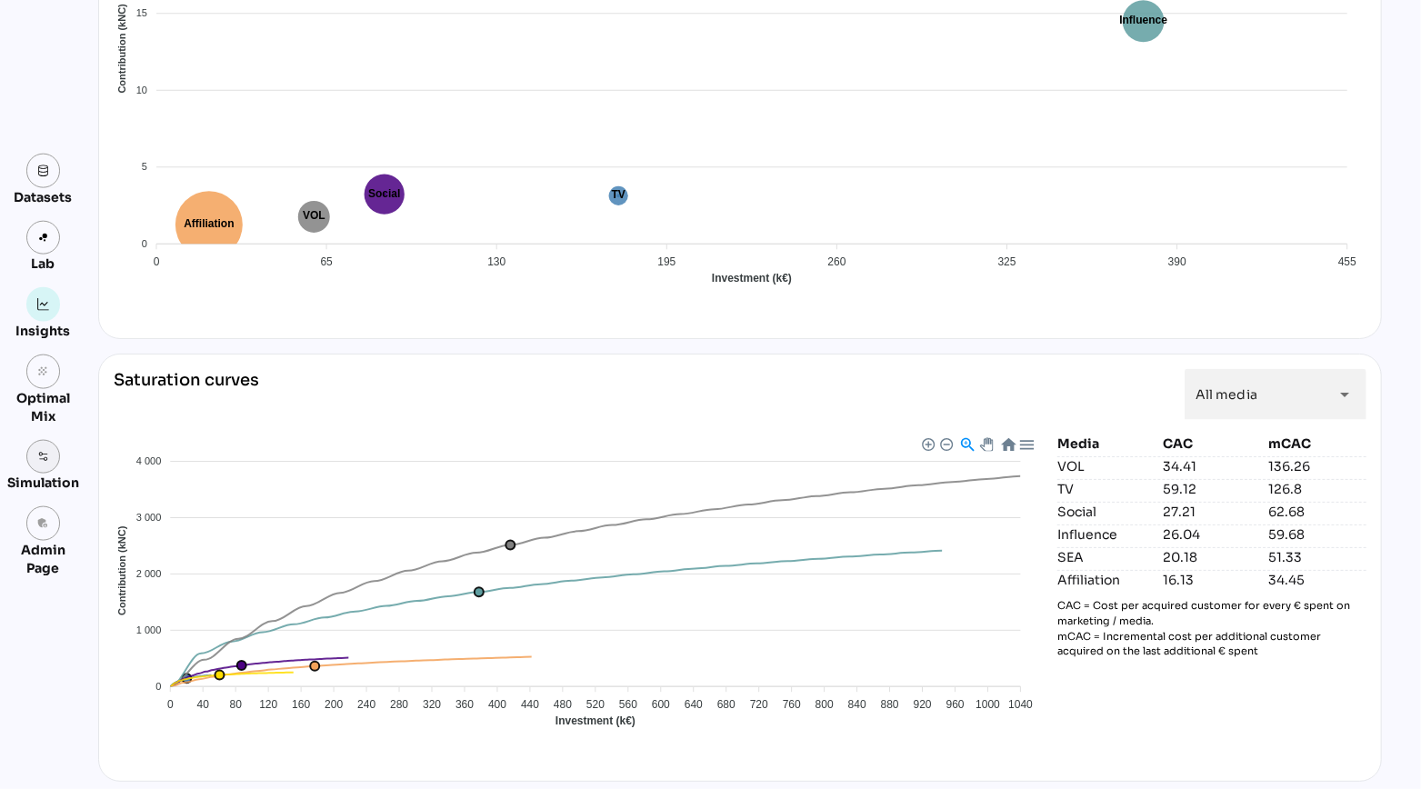
click at [40, 455] on img at bounding box center [43, 457] width 13 height 13
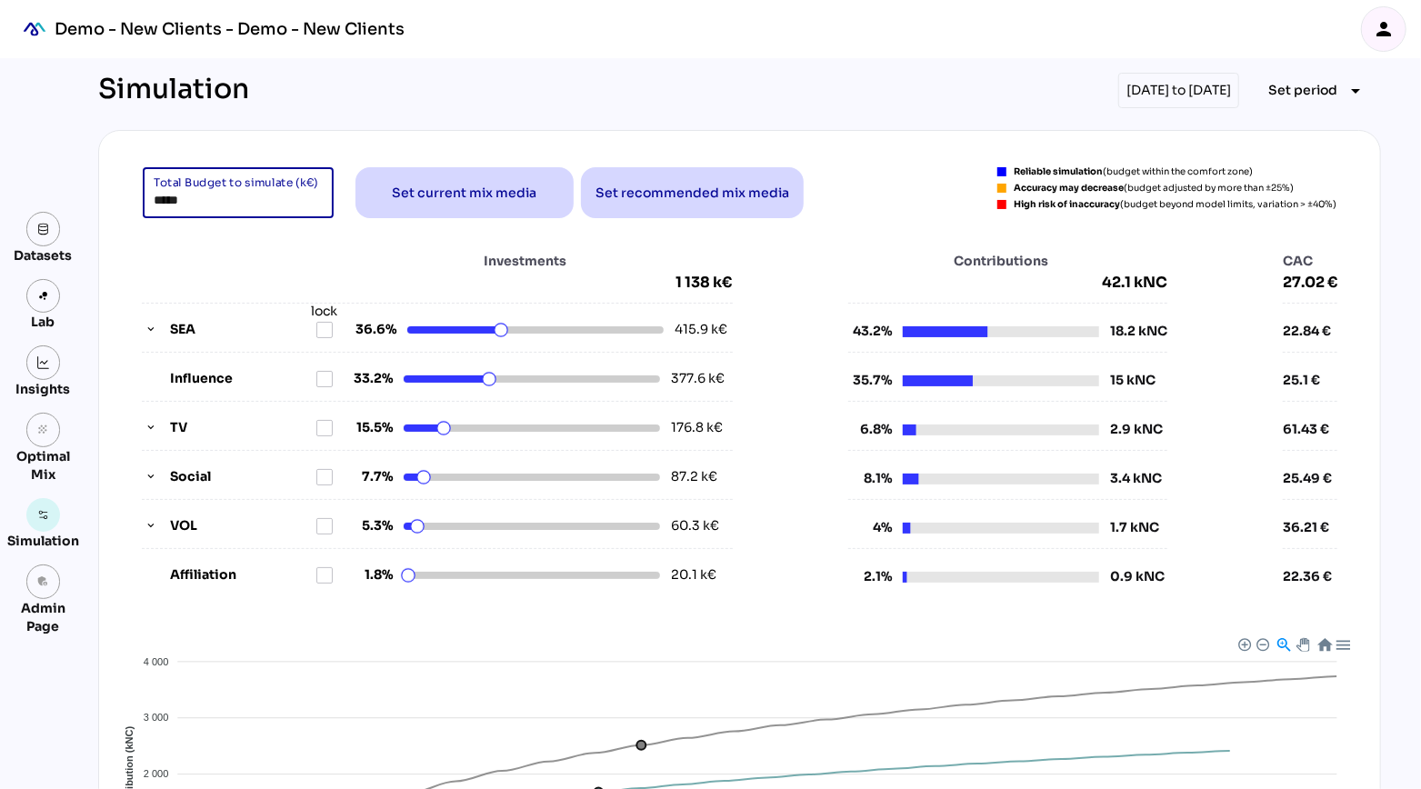
drag, startPoint x: 194, startPoint y: 205, endPoint x: 152, endPoint y: 194, distance: 43.4
click at [151, 194] on div "***** Total Budget to simulate (k€)" at bounding box center [238, 192] width 191 height 51
click at [205, 246] on div "Investments 1 138 k€ SEA lock 36.6% 415.9 k€ Influence 33.2% 377.6 k€ TV 15.5% …" at bounding box center [739, 419] width 1237 height 373
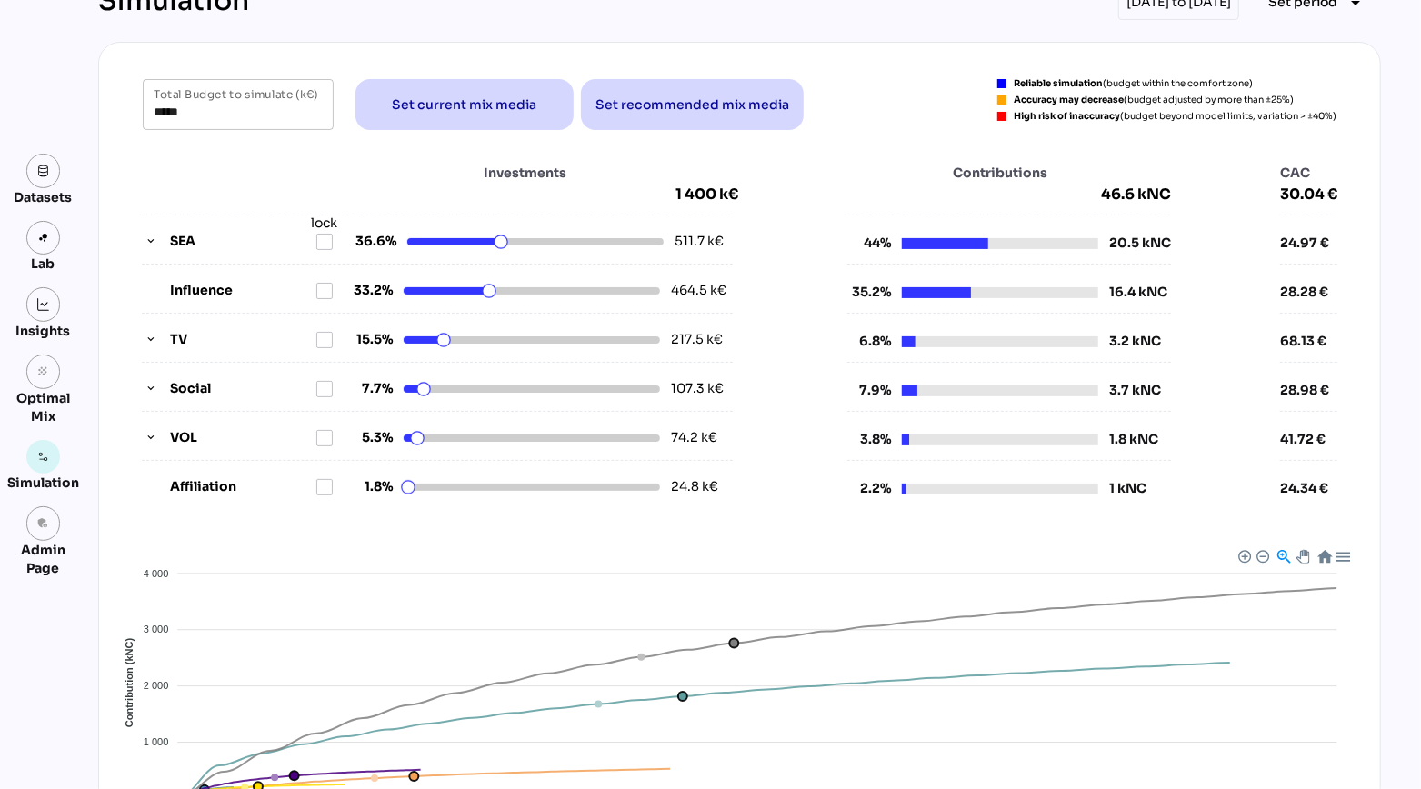
scroll to position [111, 0]
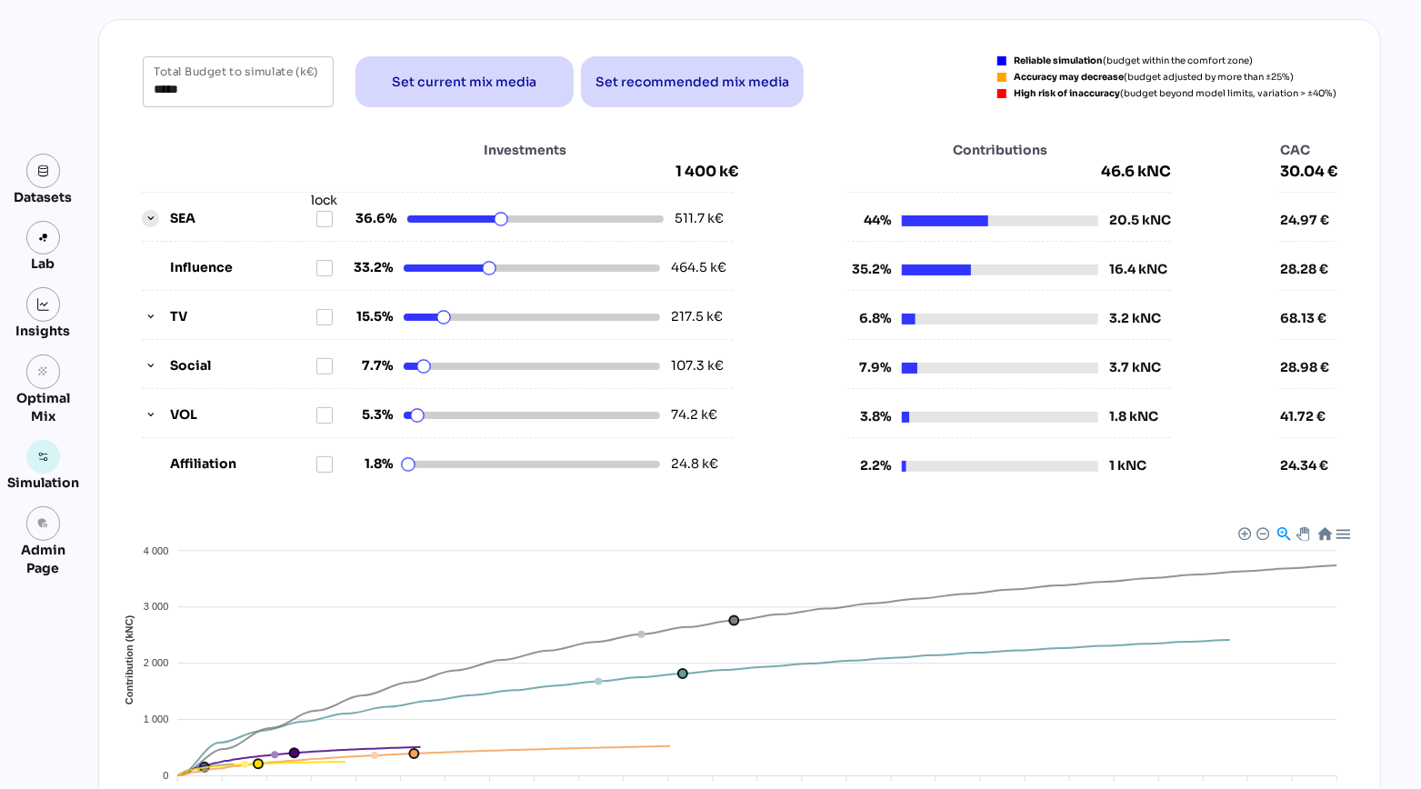
click at [151, 217] on icon "button" at bounding box center [151, 219] width 13 height 13
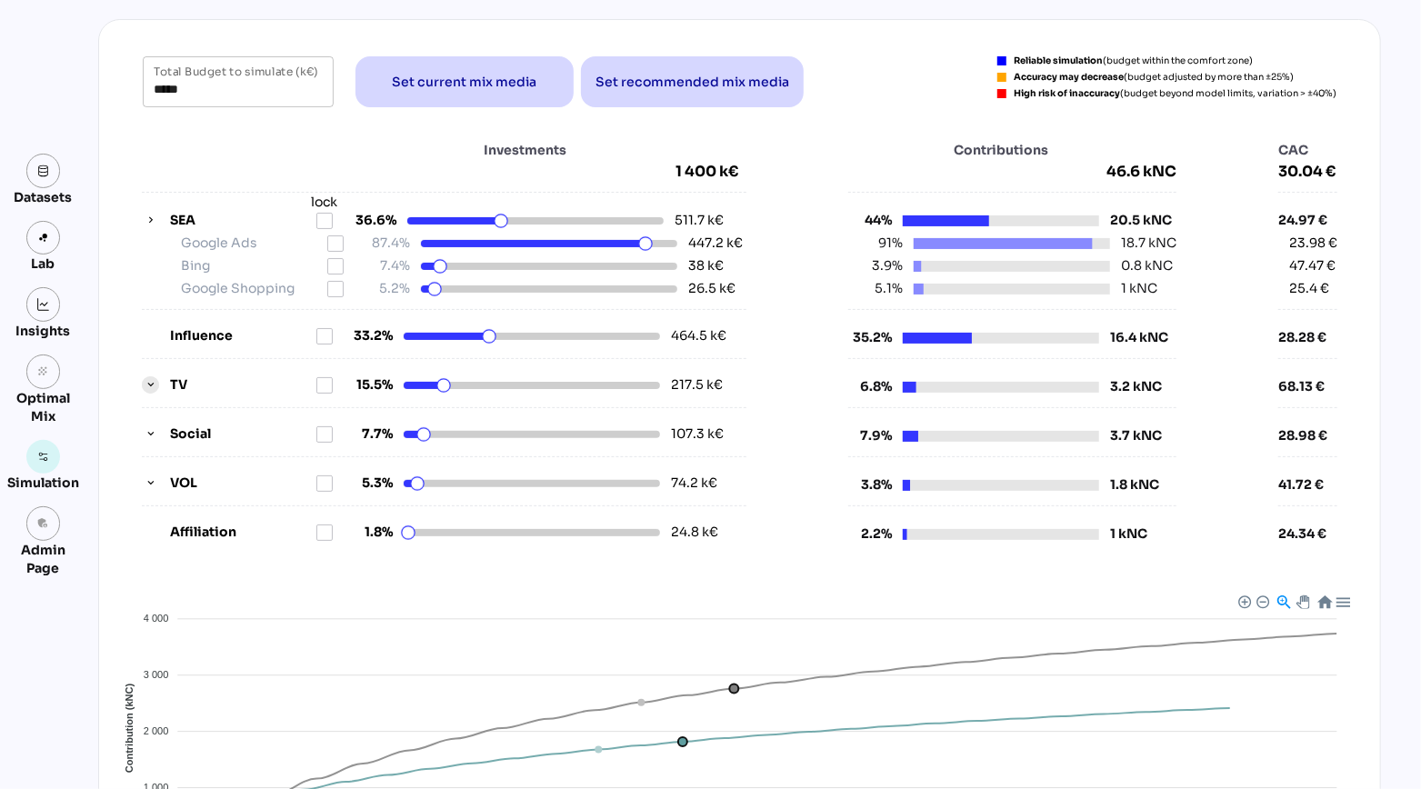
click at [152, 384] on icon "button" at bounding box center [151, 385] width 13 height 13
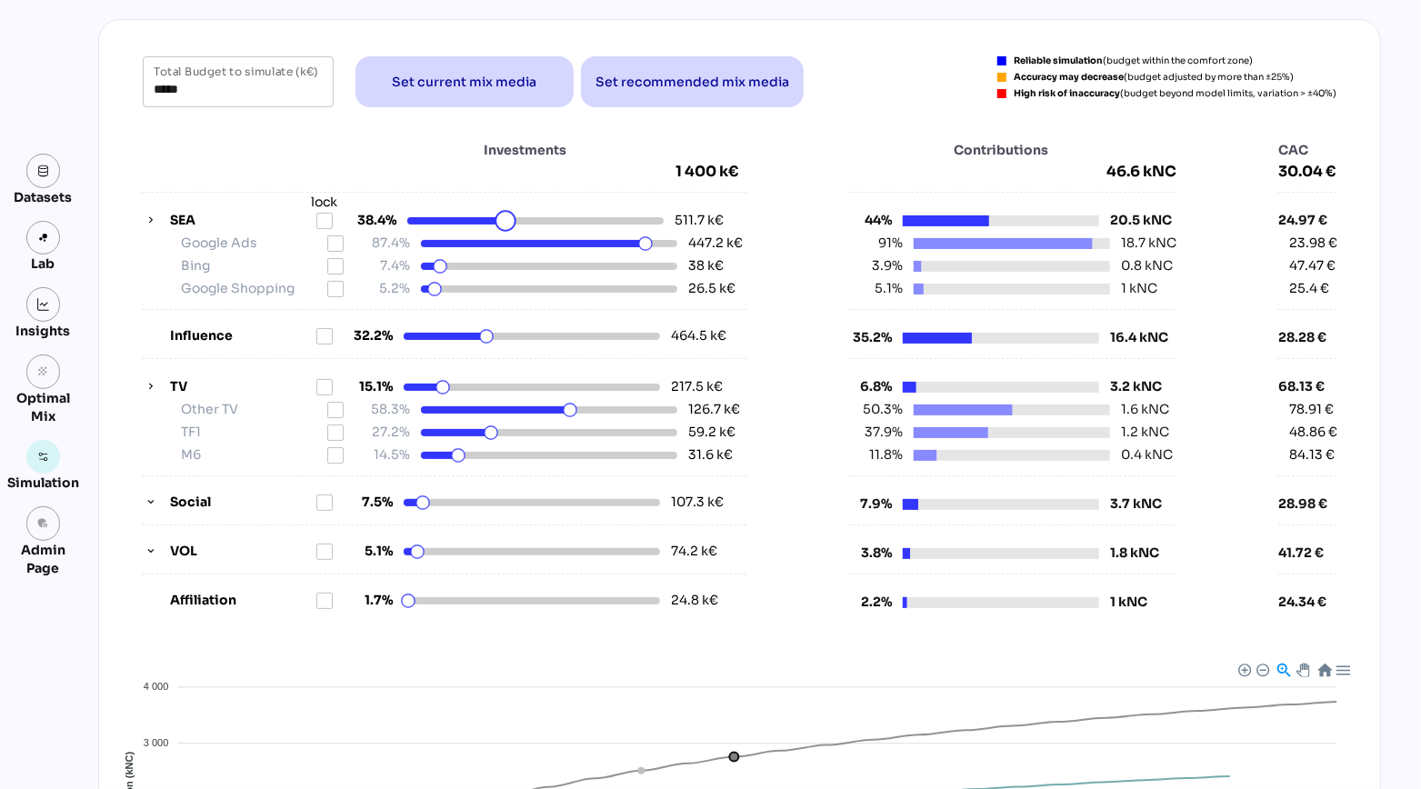
type input "*****"
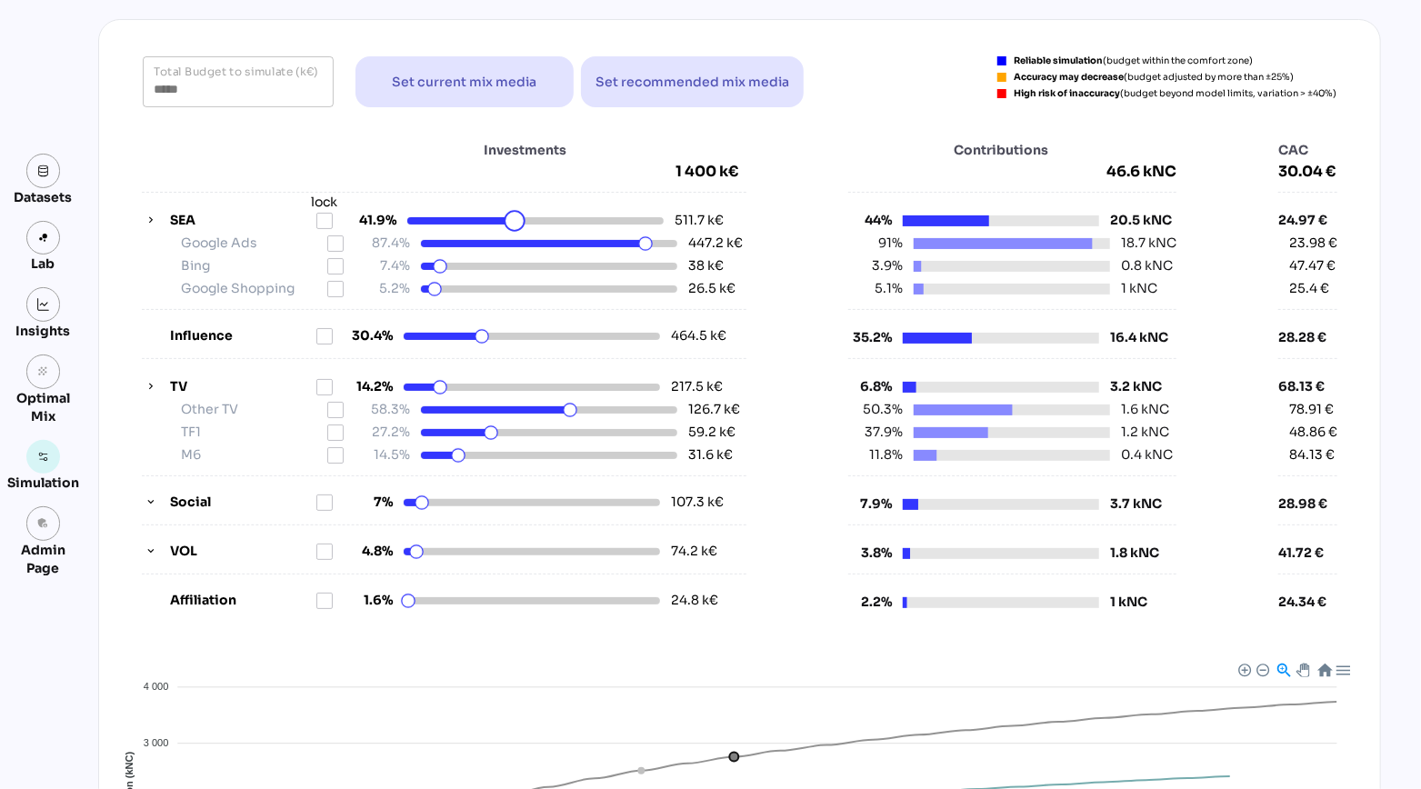
drag, startPoint x: 503, startPoint y: 221, endPoint x: 515, endPoint y: 221, distance: 12.7
click at [515, 221] on html "Demo - New Clients - Demo - New Clients person Datasets Lab Insights grain Opti…" at bounding box center [710, 552] width 1421 height 1326
drag, startPoint x: 489, startPoint y: 434, endPoint x: 508, endPoint y: 433, distance: 19.1
click at [508, 433] on html "Demo - New Clients - Demo - New Clients person Datasets Lab Insights grain Opti…" at bounding box center [710, 552] width 1421 height 1326
click at [335, 409] on icon at bounding box center [335, 410] width 15 height 15
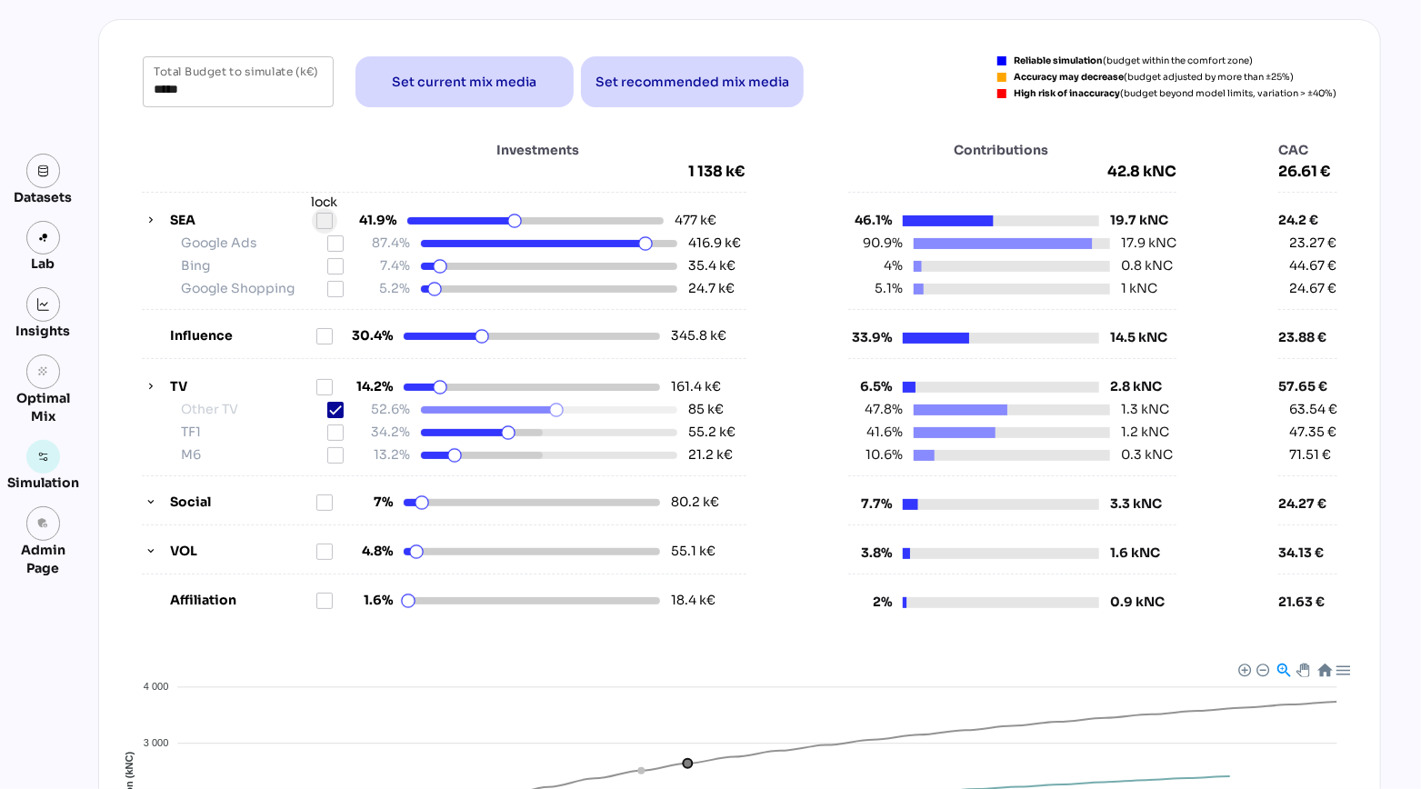
click at [328, 217] on icon at bounding box center [324, 221] width 15 height 15
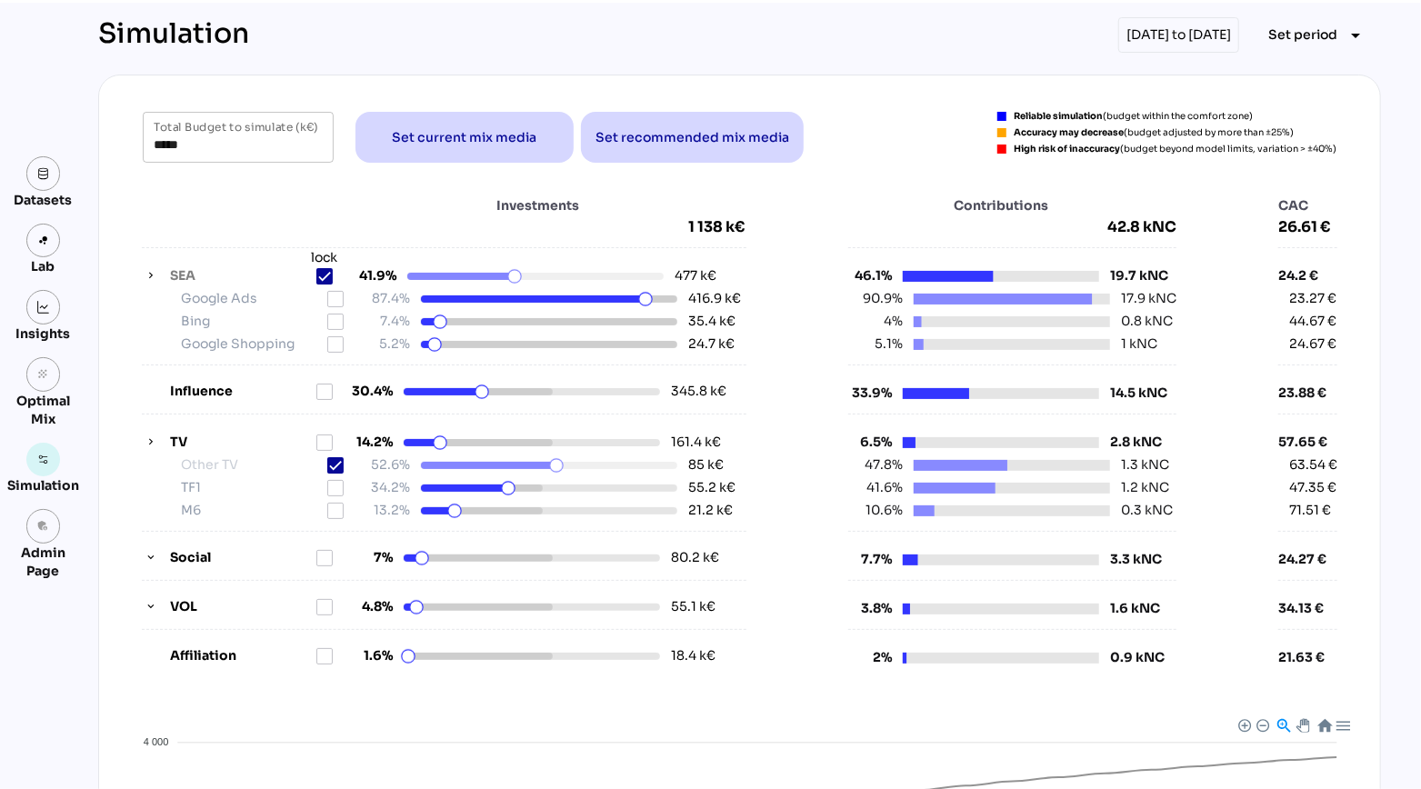
scroll to position [0, 0]
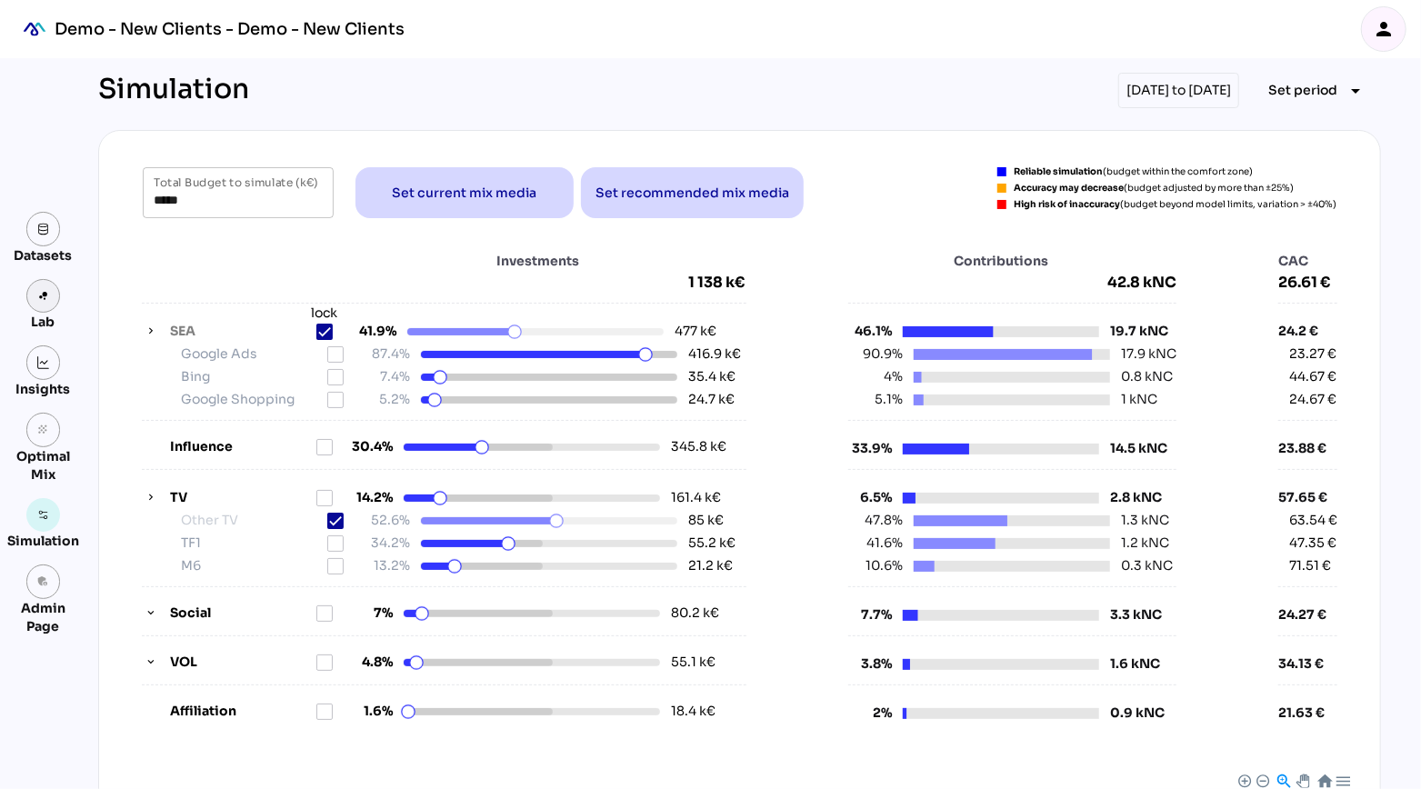
click at [45, 297] on img at bounding box center [43, 296] width 13 height 13
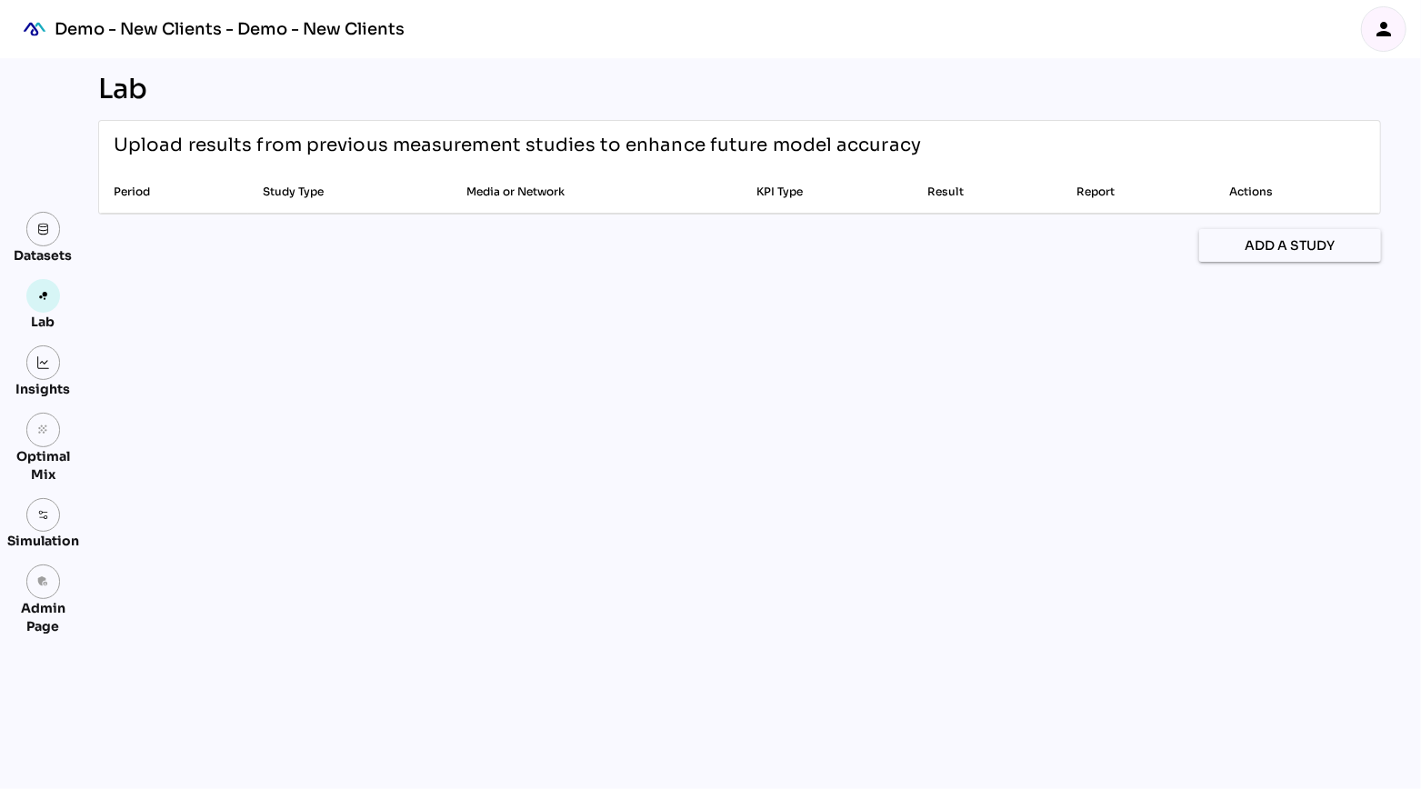
click at [491, 409] on div "Lab Upload results from previous measurement studies to enhance future model ac…" at bounding box center [740, 423] width 1312 height 731
click at [1262, 243] on span "Add a study" at bounding box center [1290, 246] width 90 height 22
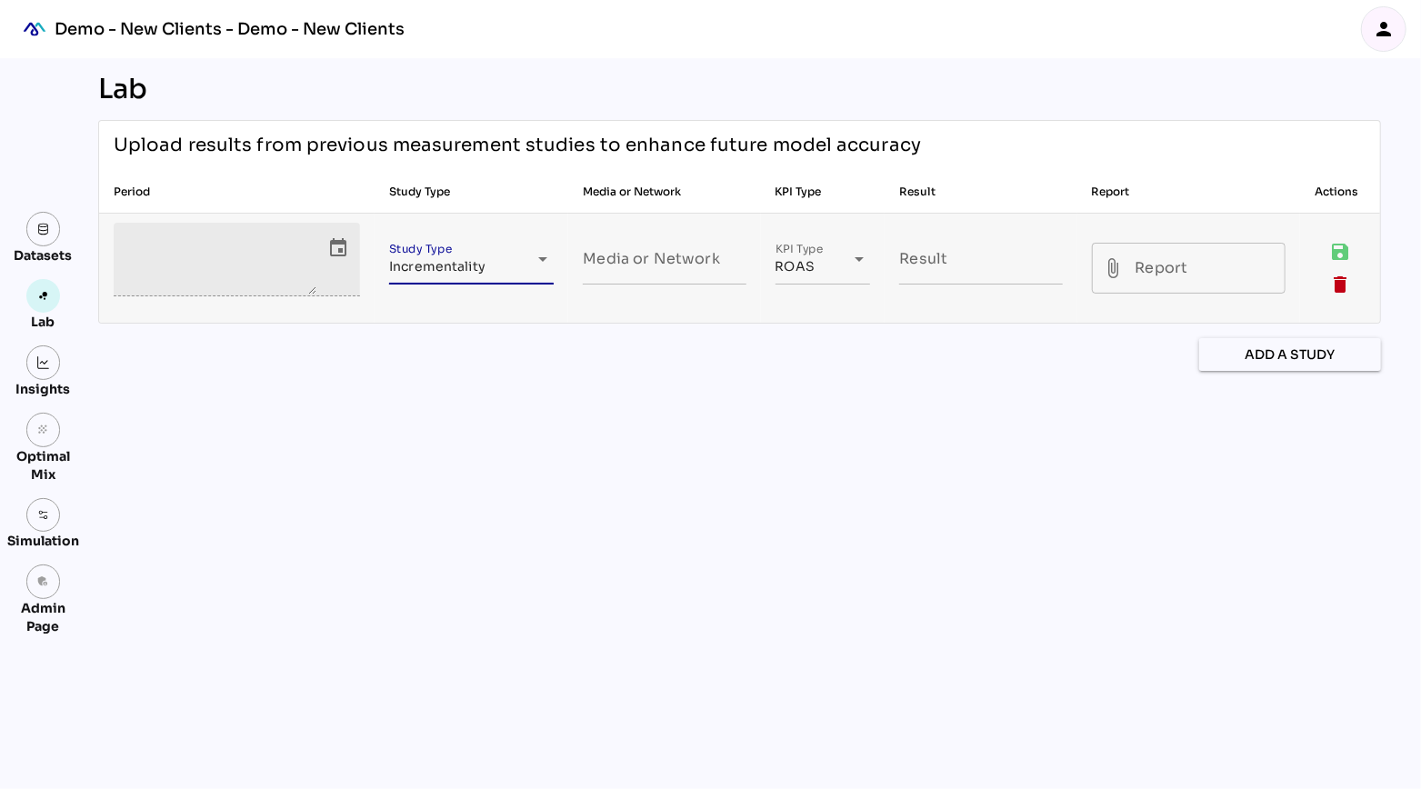
click at [449, 266] on span "Incrementality" at bounding box center [437, 266] width 96 height 16
click at [619, 425] on div "**********" at bounding box center [740, 423] width 1312 height 731
click at [683, 437] on div "**********" at bounding box center [740, 423] width 1312 height 731
